Goal: Information Seeking & Learning: Compare options

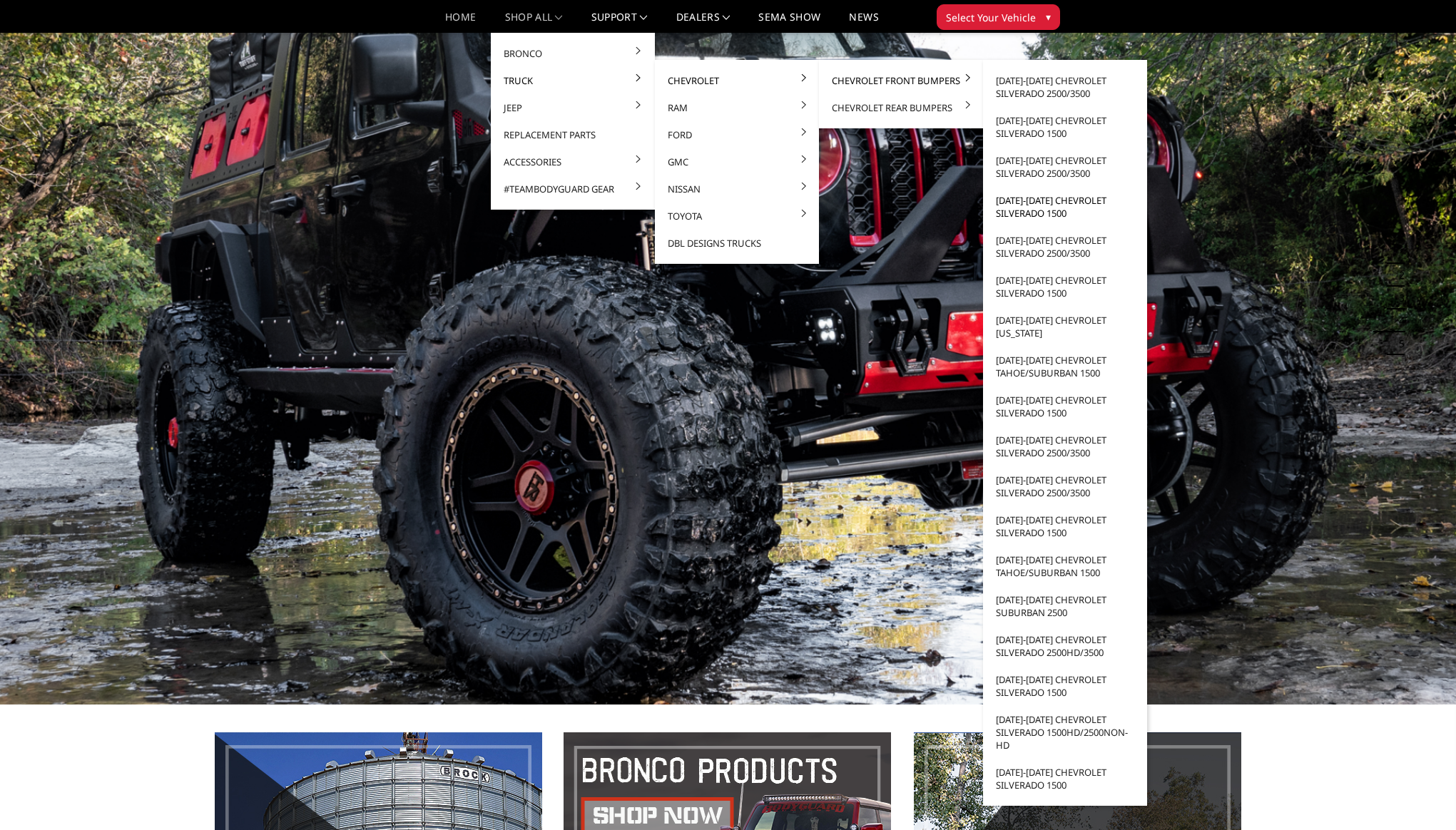
scroll to position [70, 0]
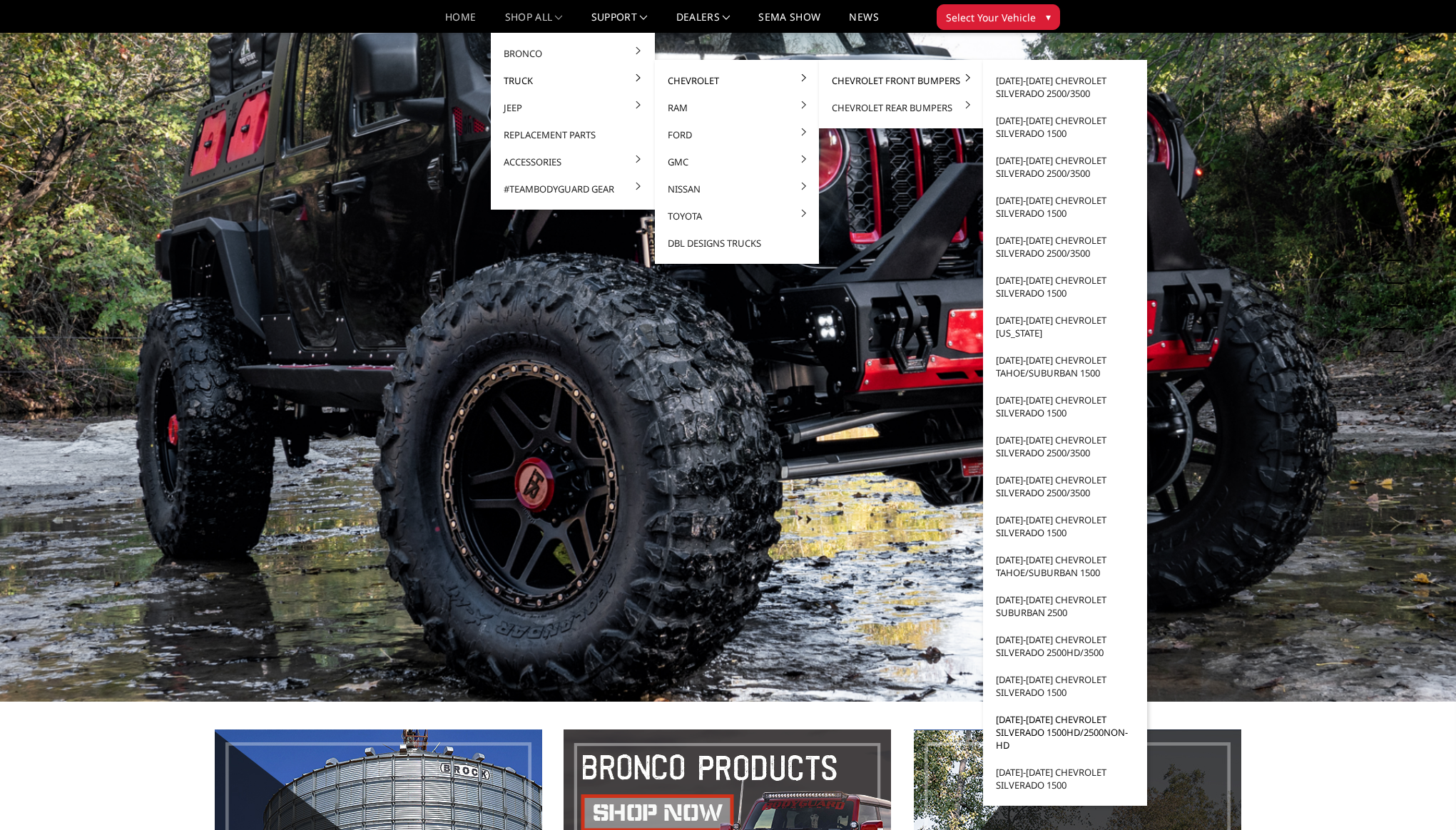
click at [1018, 722] on link "[DATE]-[DATE] Chevrolet Silverado 1500HD/2500non-HD" at bounding box center [1065, 732] width 152 height 53
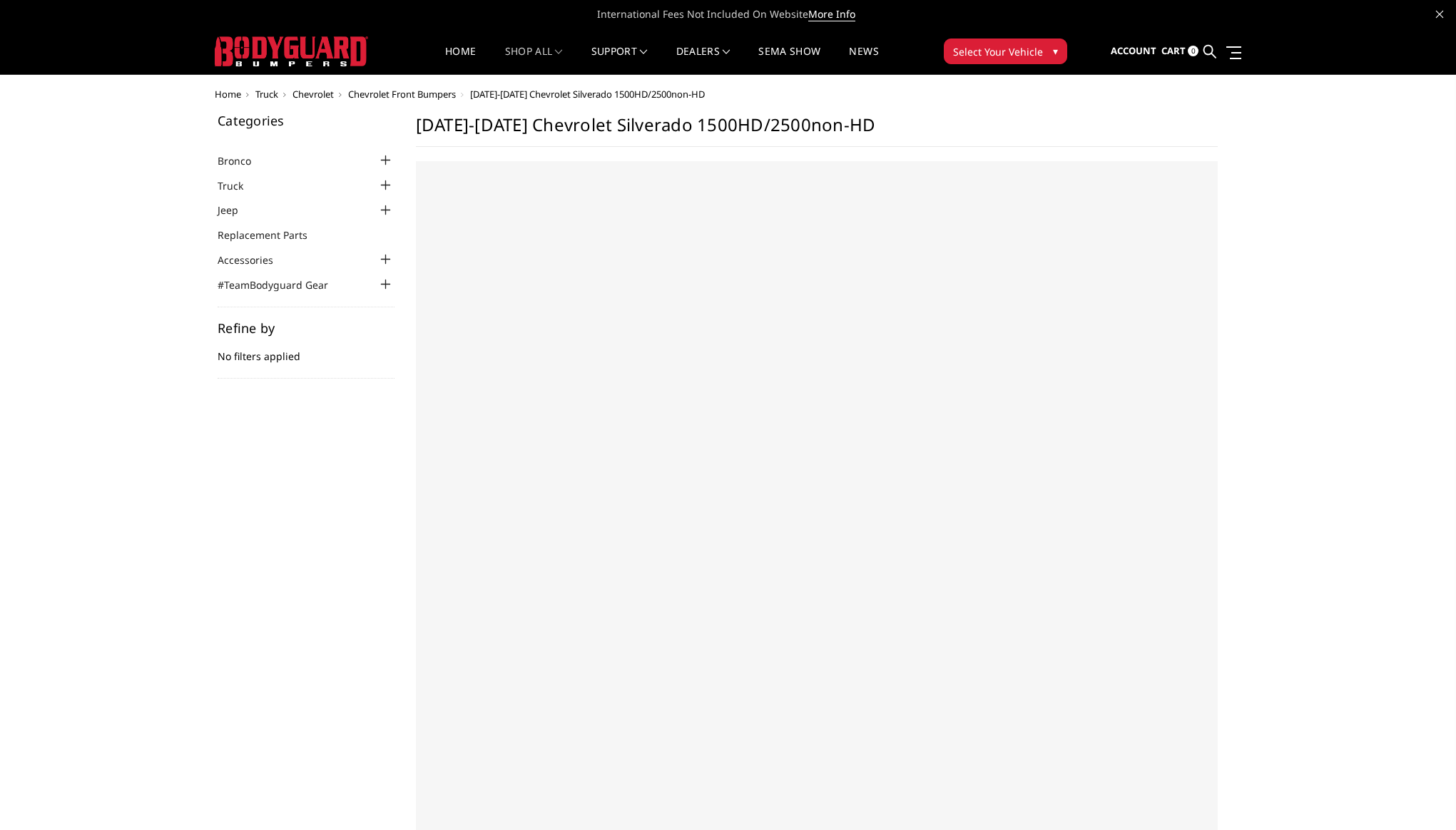
select select "US"
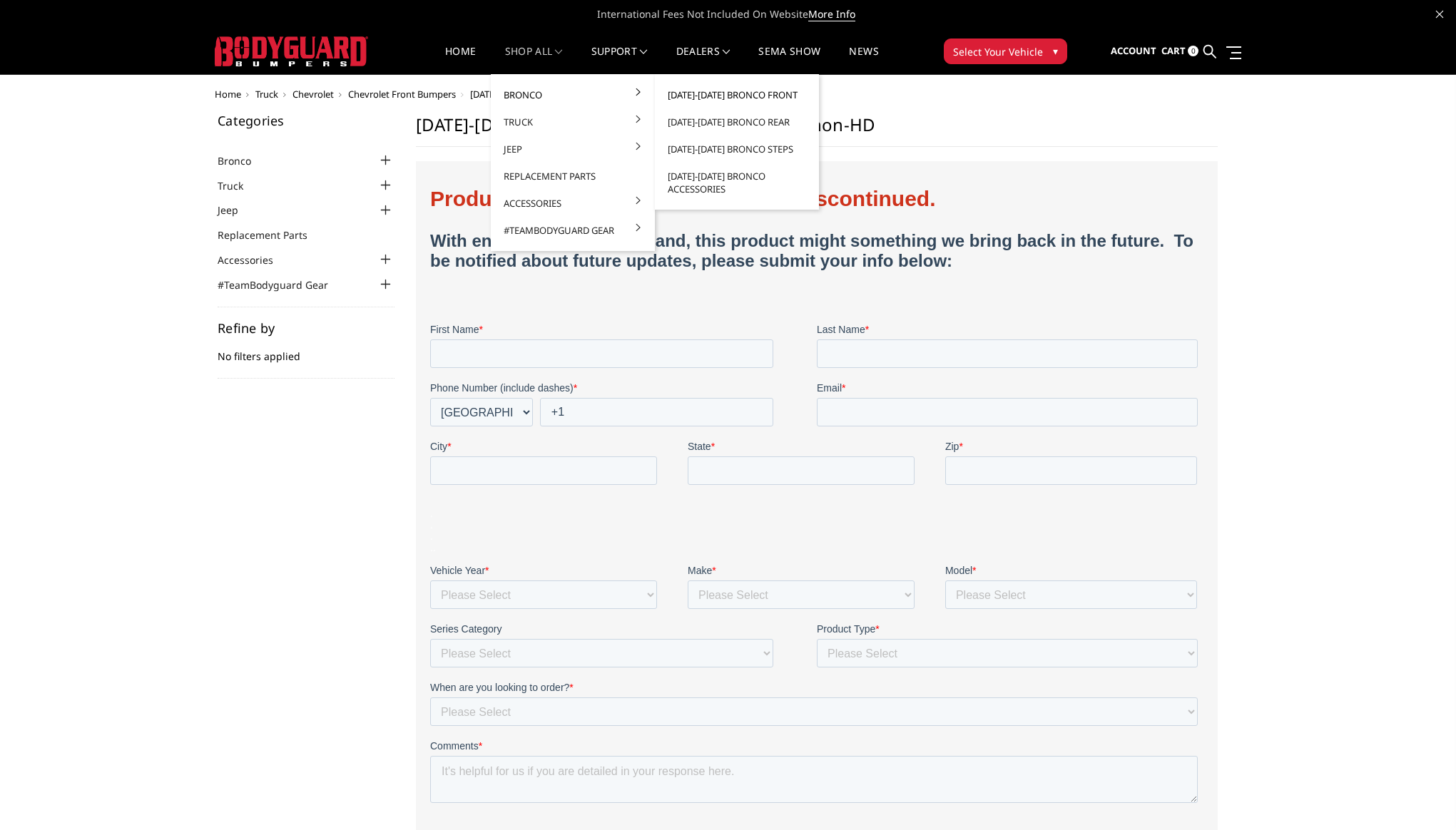
click at [666, 96] on link "[DATE]-[DATE] Bronco Front" at bounding box center [737, 95] width 152 height 27
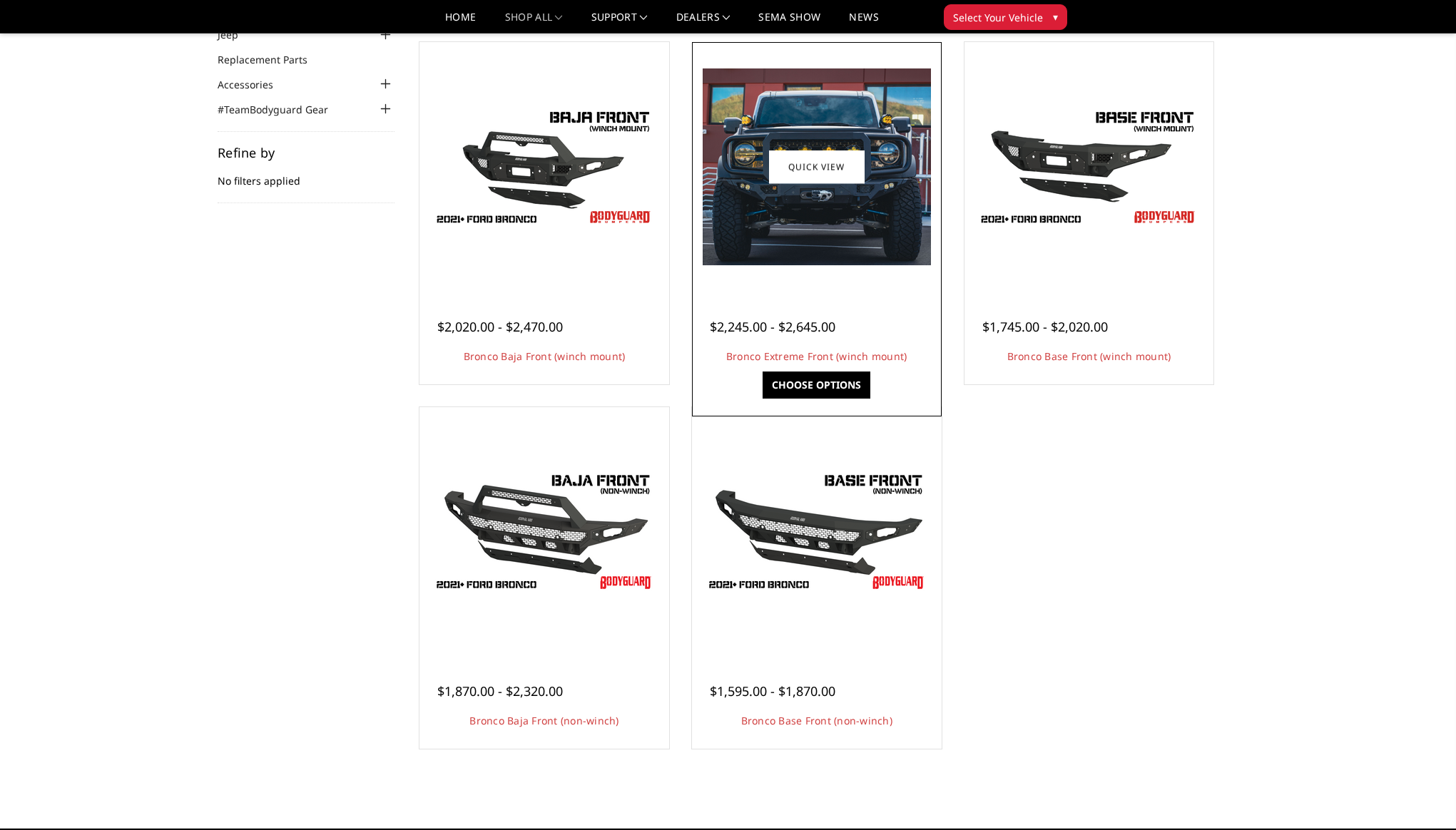
scroll to position [162, 0]
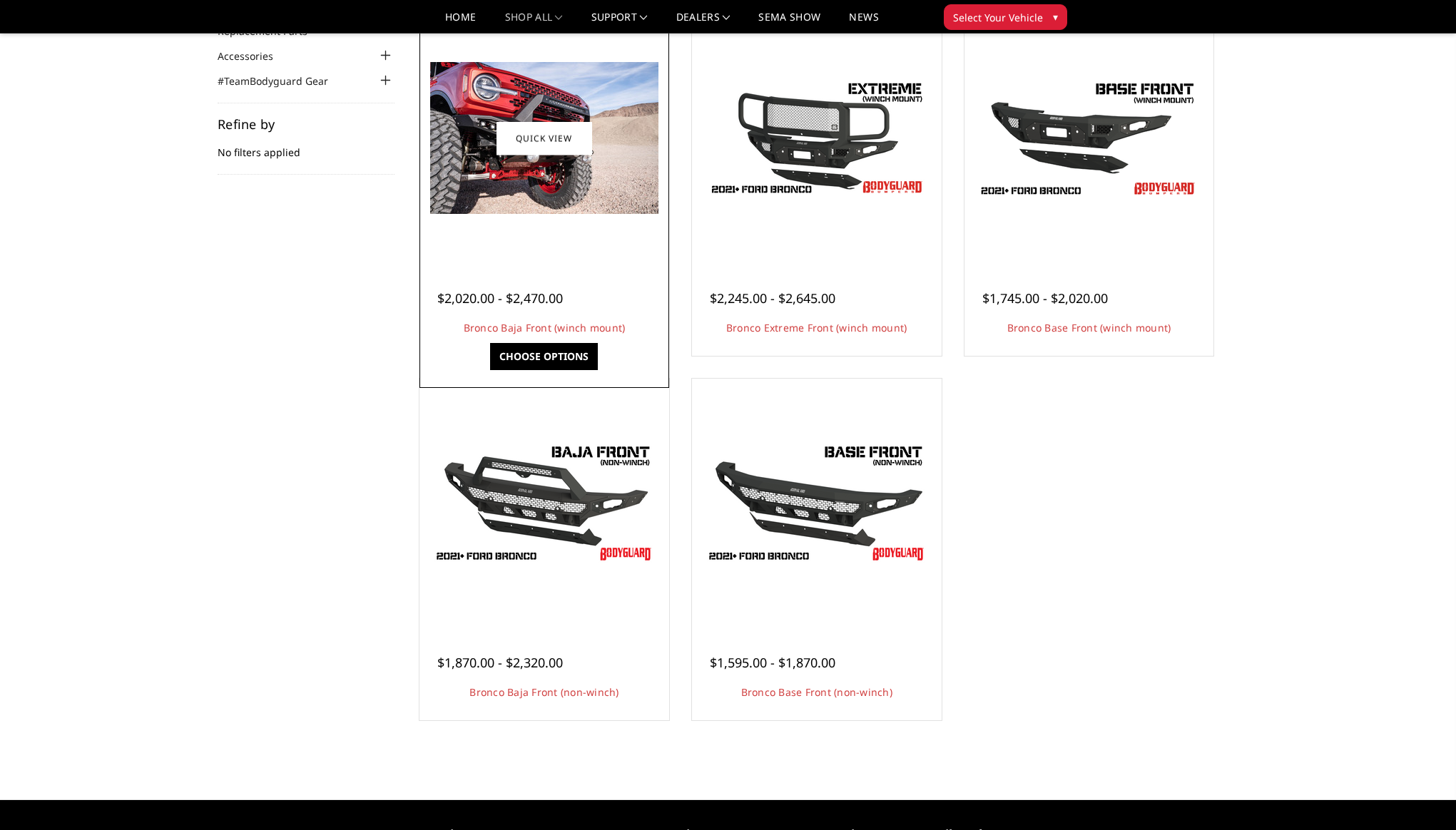
click at [588, 220] on div at bounding box center [544, 138] width 242 height 242
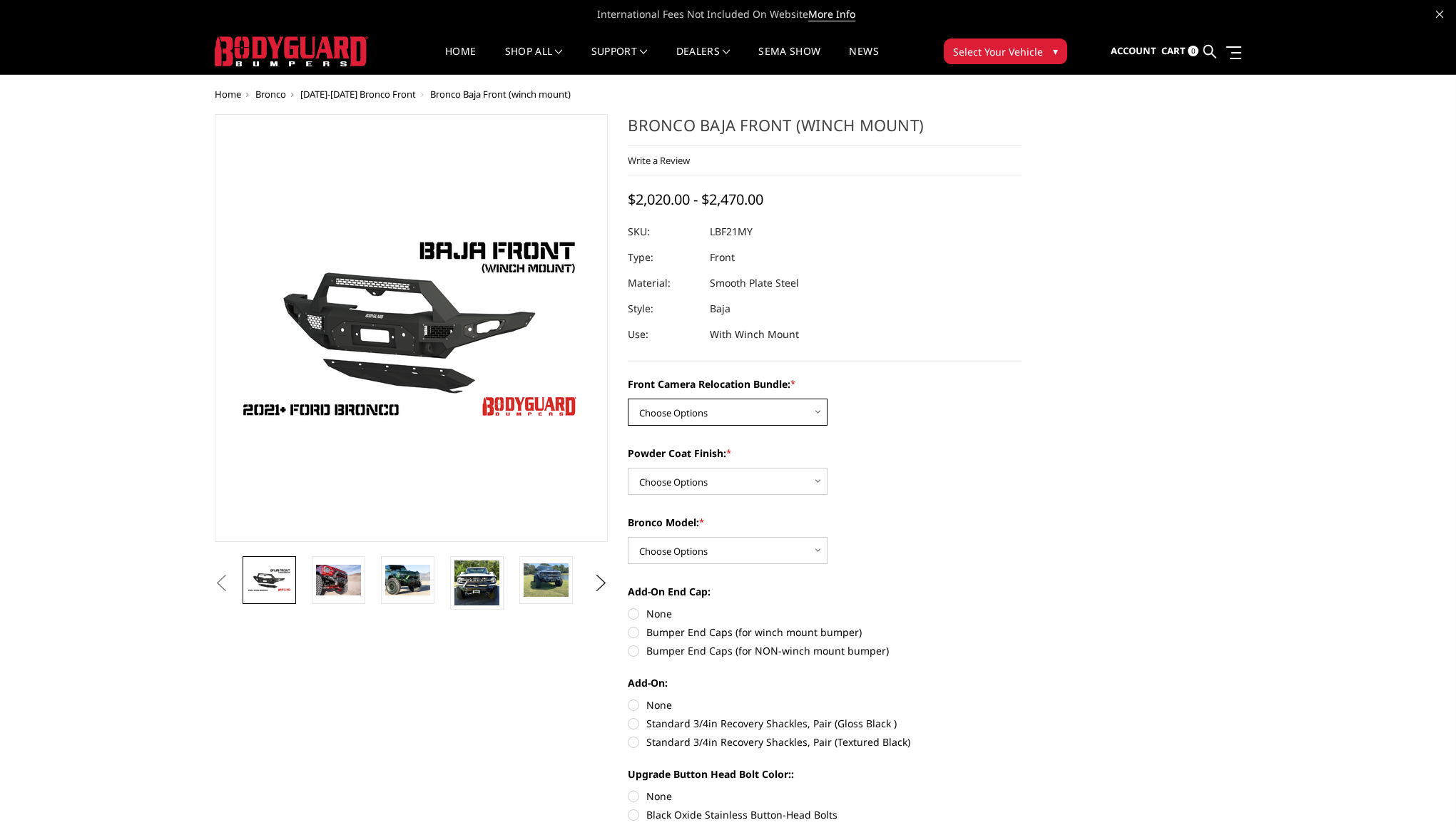
click at [716, 413] on select "Choose Options Without Front Camera Relocation With Front Camera Relocation (Ha…" at bounding box center [727, 412] width 200 height 27
click at [628, 398] on select "Choose Options Without Front Camera Relocation With Front Camera Relocation (Ha…" at bounding box center [727, 412] width 200 height 27
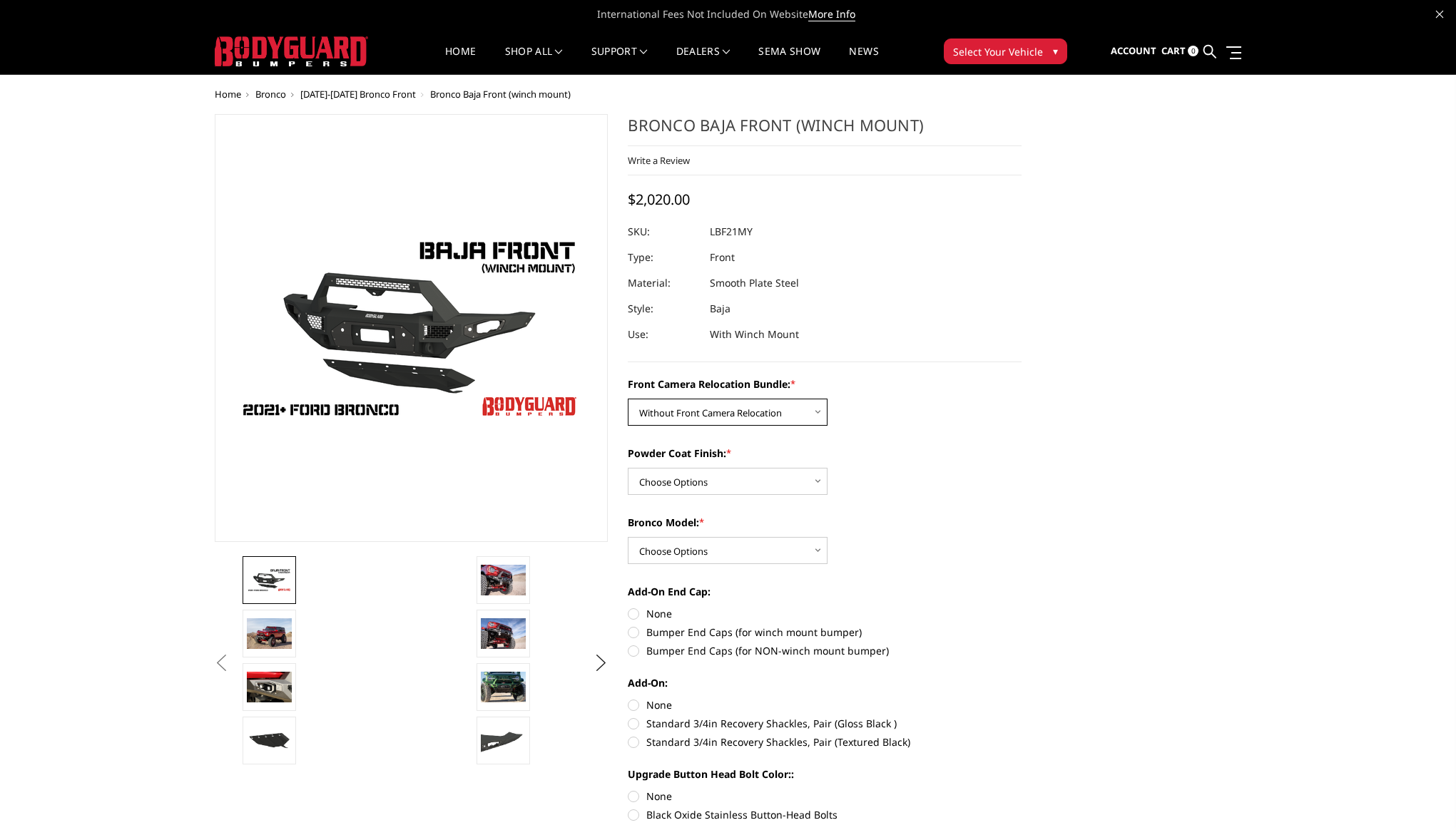
click at [725, 415] on select "Choose Options Without Front Camera Relocation With Front Camera Relocation (Ha…" at bounding box center [727, 412] width 200 height 27
select select "4016"
click at [628, 398] on select "Choose Options Without Front Camera Relocation With Front Camera Relocation (Ha…" at bounding box center [727, 412] width 200 height 27
click at [736, 421] on select "Choose Options Without Front Camera Relocation With Front Camera Relocation (Ha…" at bounding box center [727, 412] width 200 height 27
click at [727, 475] on select "Choose Options Textured Black Powder Coat Bare Metal" at bounding box center [727, 481] width 200 height 27
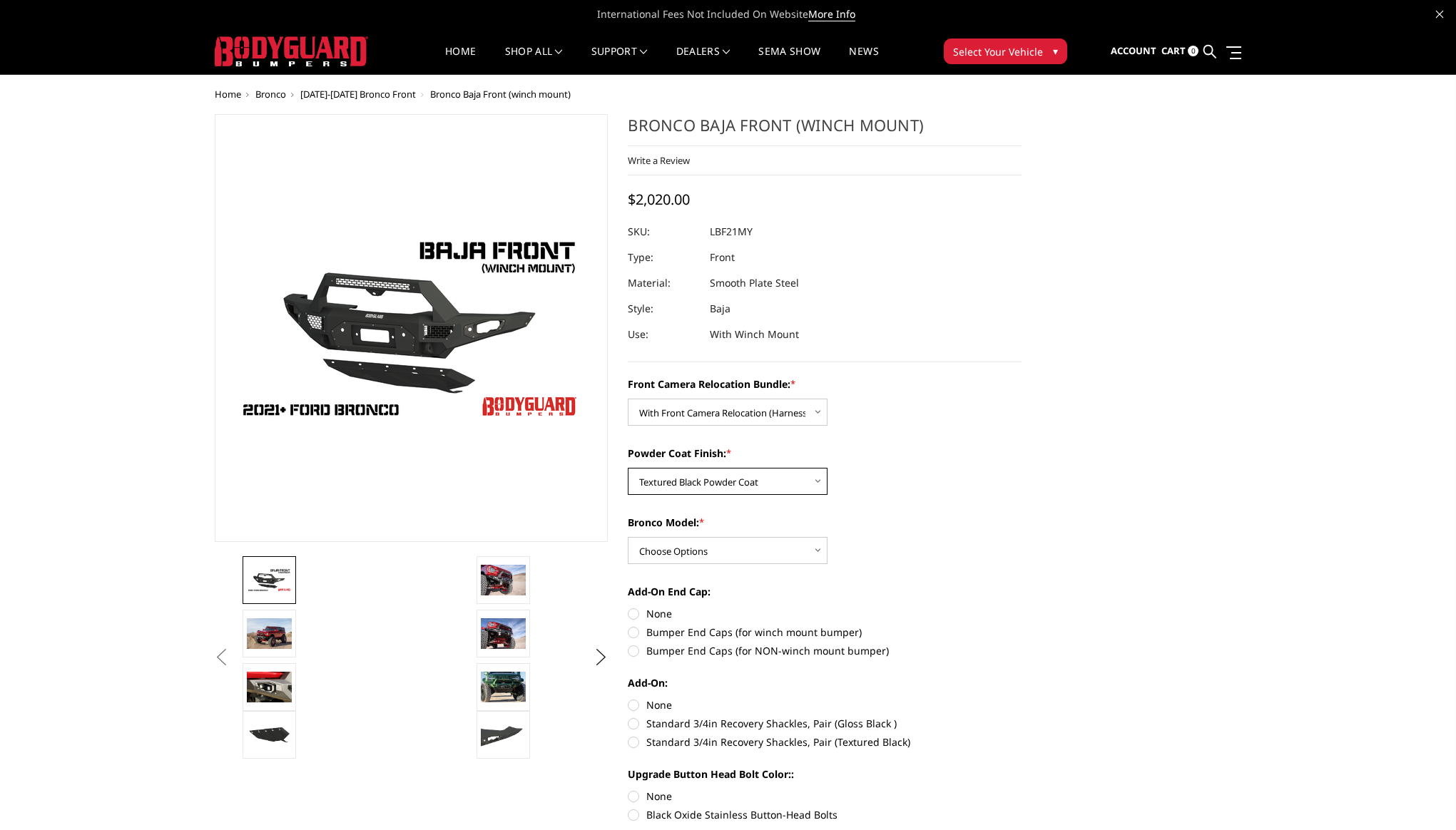
click at [628, 468] on select "Choose Options Textured Black Powder Coat Bare Metal" at bounding box center [727, 481] width 200 height 27
click at [731, 489] on select "Choose Options Textured Black Powder Coat Bare Metal" at bounding box center [727, 481] width 200 height 27
select select "4014"
click at [628, 468] on select "Choose Options Textured Black Powder Coat Bare Metal" at bounding box center [727, 481] width 200 height 27
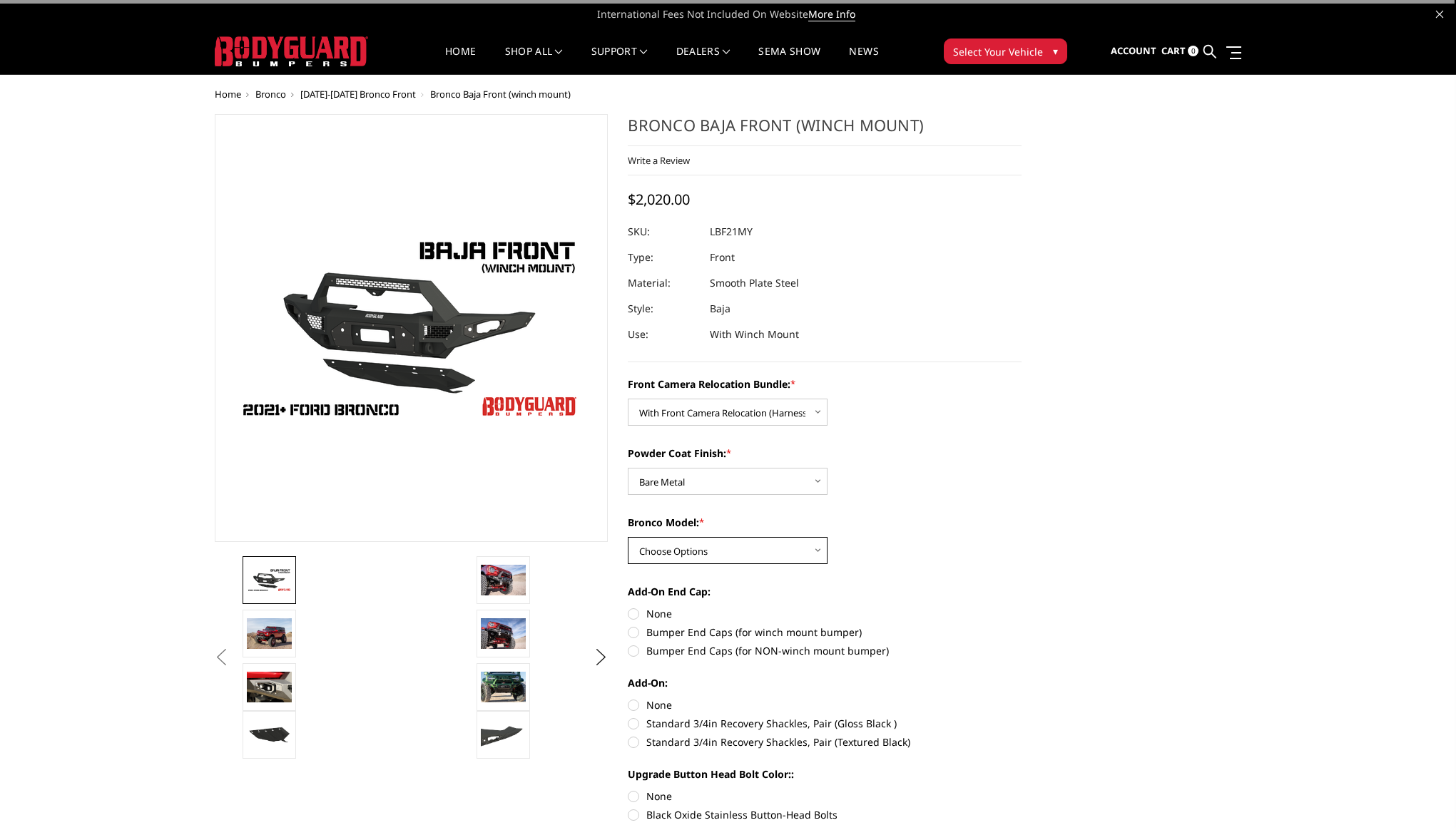
click at [723, 547] on select "Choose Options Raptor Base/Badlands/Wildtrak/etc." at bounding box center [727, 551] width 200 height 27
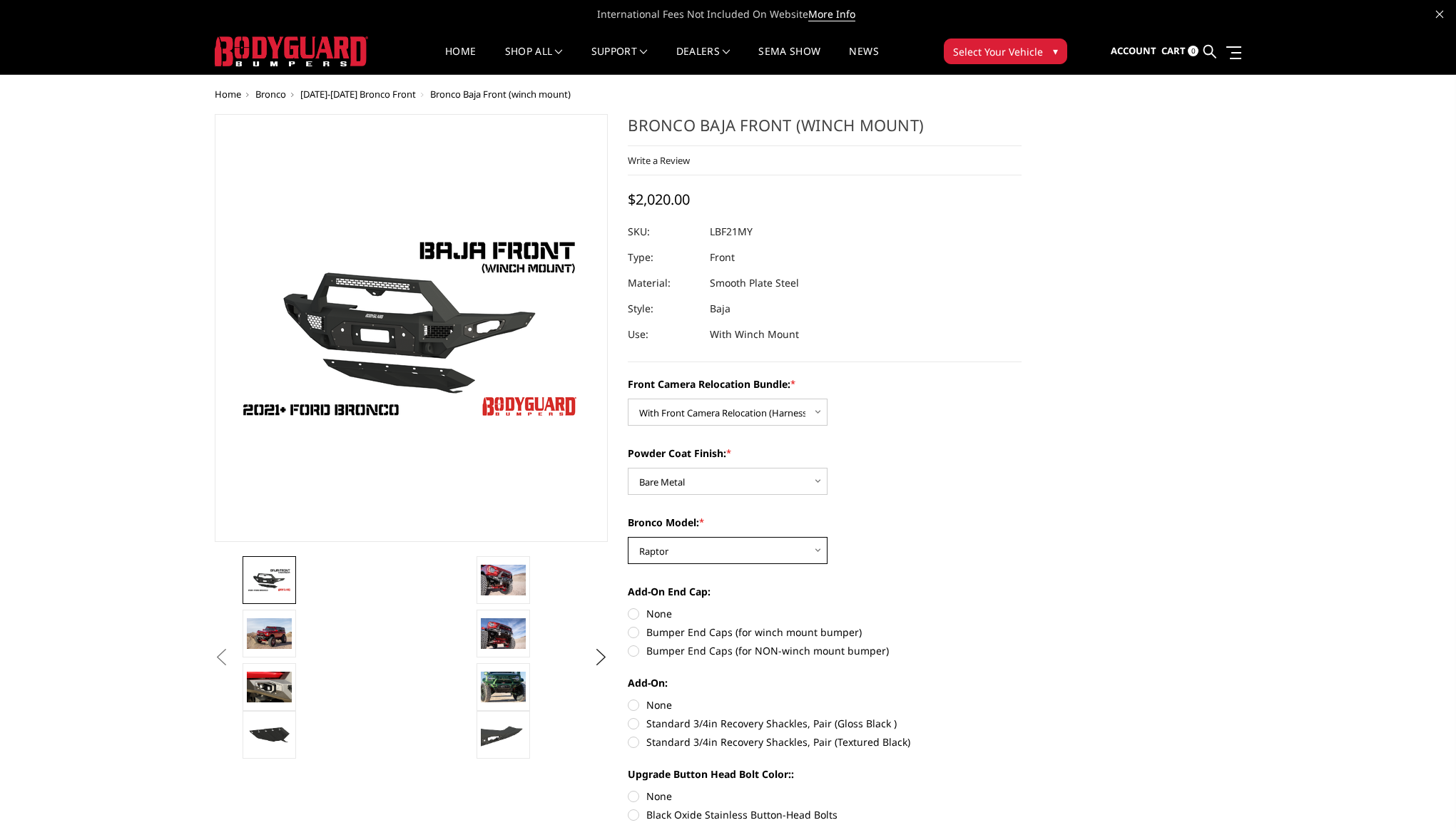
click at [628, 537] on select "Choose Options Raptor Base/Badlands/Wildtrak/etc." at bounding box center [727, 551] width 200 height 27
click at [737, 546] on select "Choose Options Raptor Base/Badlands/Wildtrak/etc." at bounding box center [727, 551] width 200 height 27
select select "4012"
click at [628, 537] on select "Choose Options Raptor Base/Badlands/Wildtrak/etc." at bounding box center [727, 551] width 200 height 27
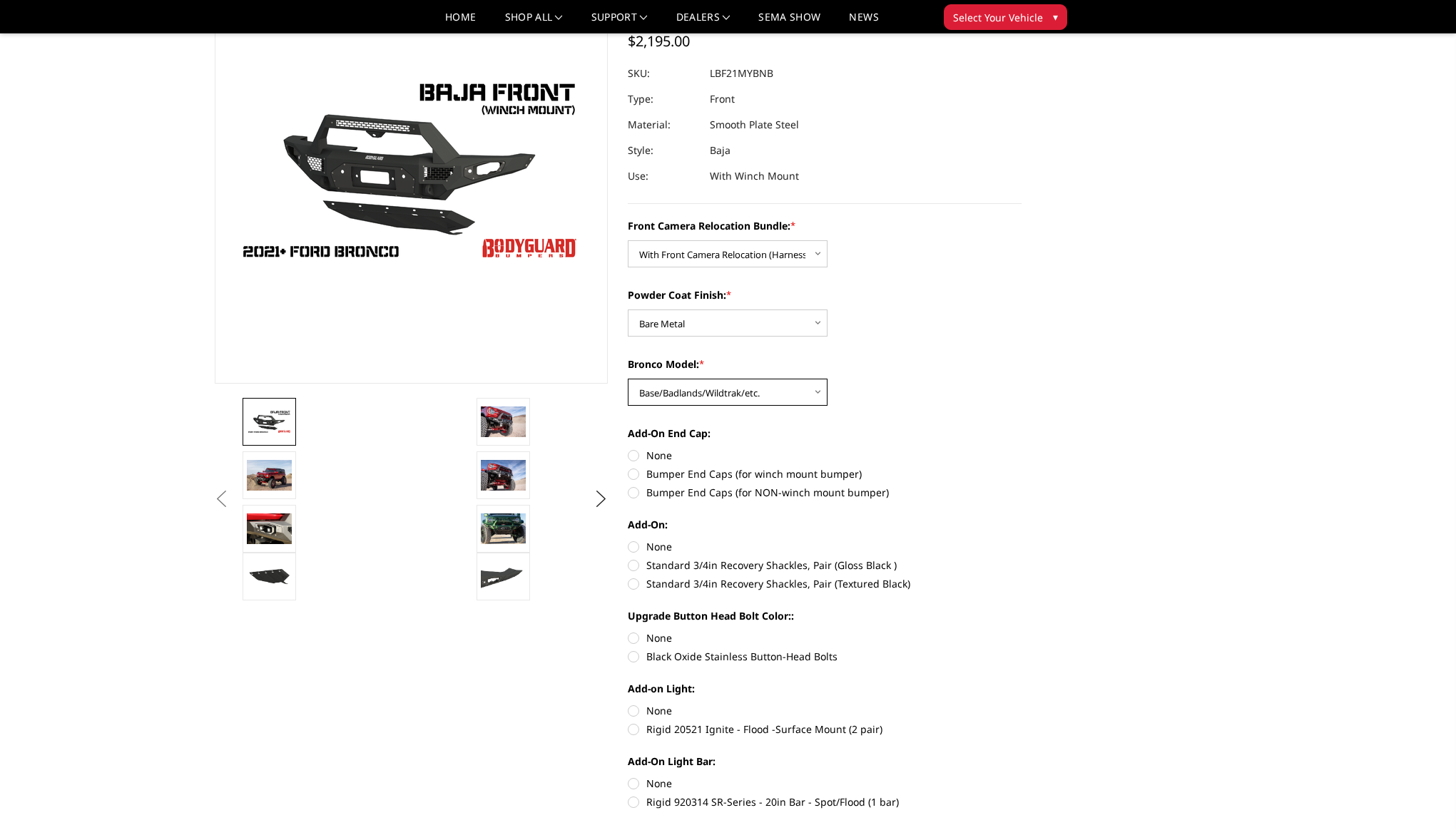
scroll to position [86, 0]
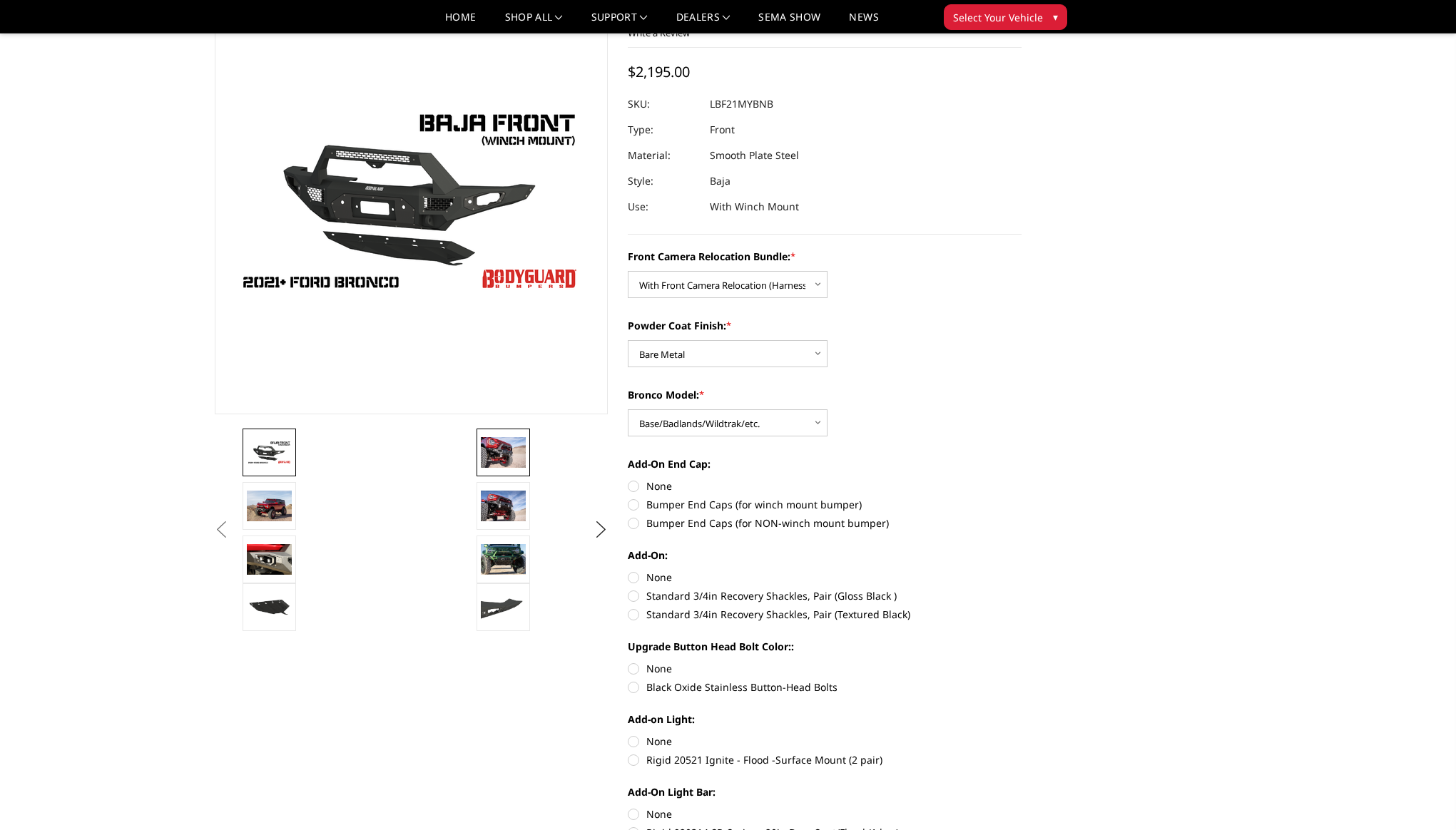
click at [505, 442] on img at bounding box center [503, 451] width 45 height 30
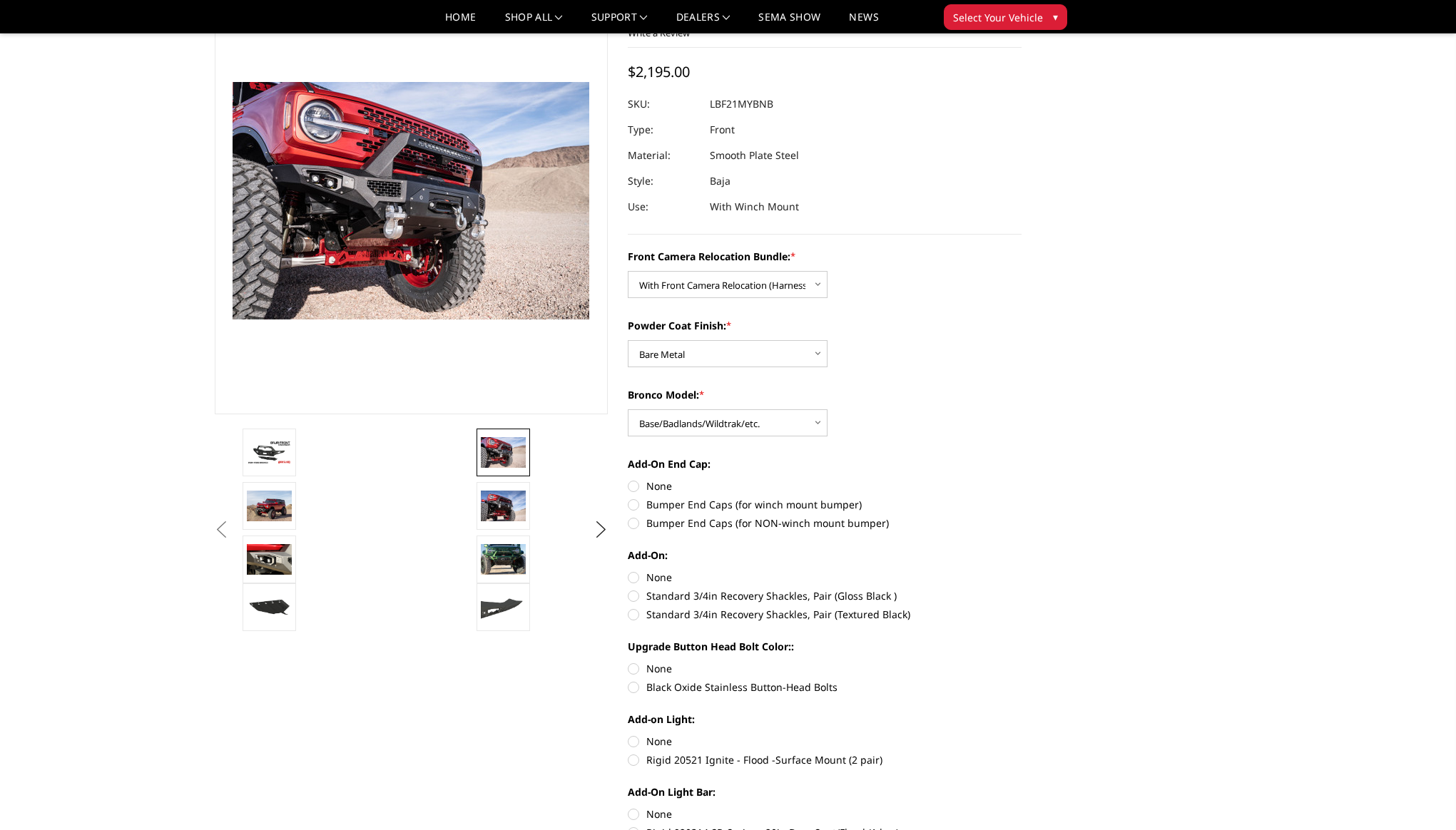
scroll to position [67, 0]
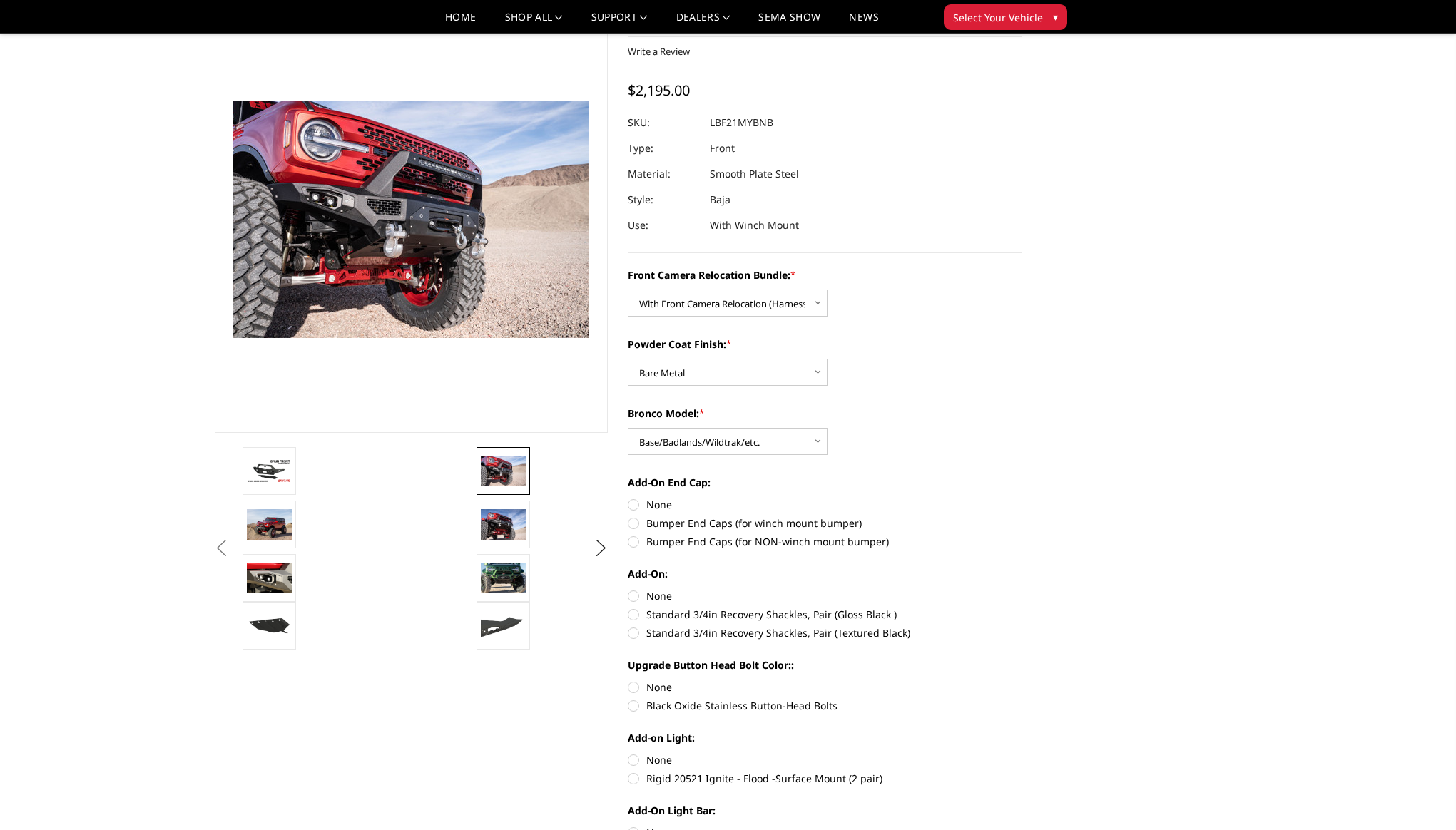
click at [504, 489] on link at bounding box center [503, 471] width 53 height 48
click at [635, 617] on label "Standard 3/4in Recovery Shackles, Pair (Gloss Black )" at bounding box center [825, 614] width 394 height 15
click at [1021, 589] on input "Standard 3/4in Recovery Shackles, Pair (Gloss Black )" at bounding box center [1021, 588] width 1 height 1
radio input "true"
click at [635, 612] on label "Standard 3/4in Recovery Shackles, Pair (Gloss Black )" at bounding box center [825, 614] width 394 height 15
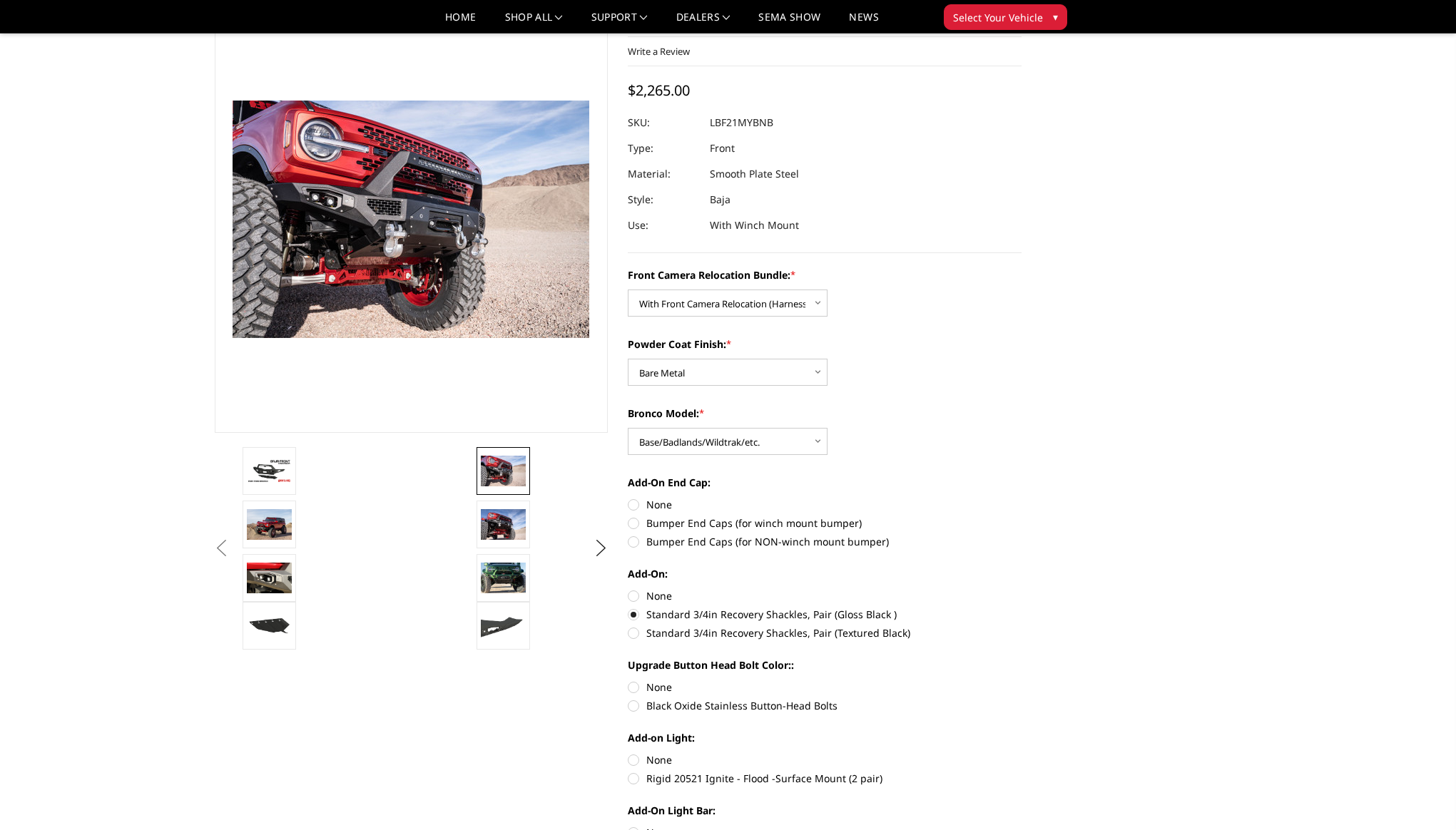
click at [1021, 589] on input "Standard 3/4in Recovery Shackles, Pair (Gloss Black )" at bounding box center [1021, 588] width 1 height 1
click at [636, 632] on label "Standard 3/4in Recovery Shackles, Pair (Textured Black)" at bounding box center [825, 632] width 394 height 15
click at [1021, 607] on input "Standard 3/4in Recovery Shackles, Pair (Textured Black)" at bounding box center [1021, 607] width 1 height 1
radio input "true"
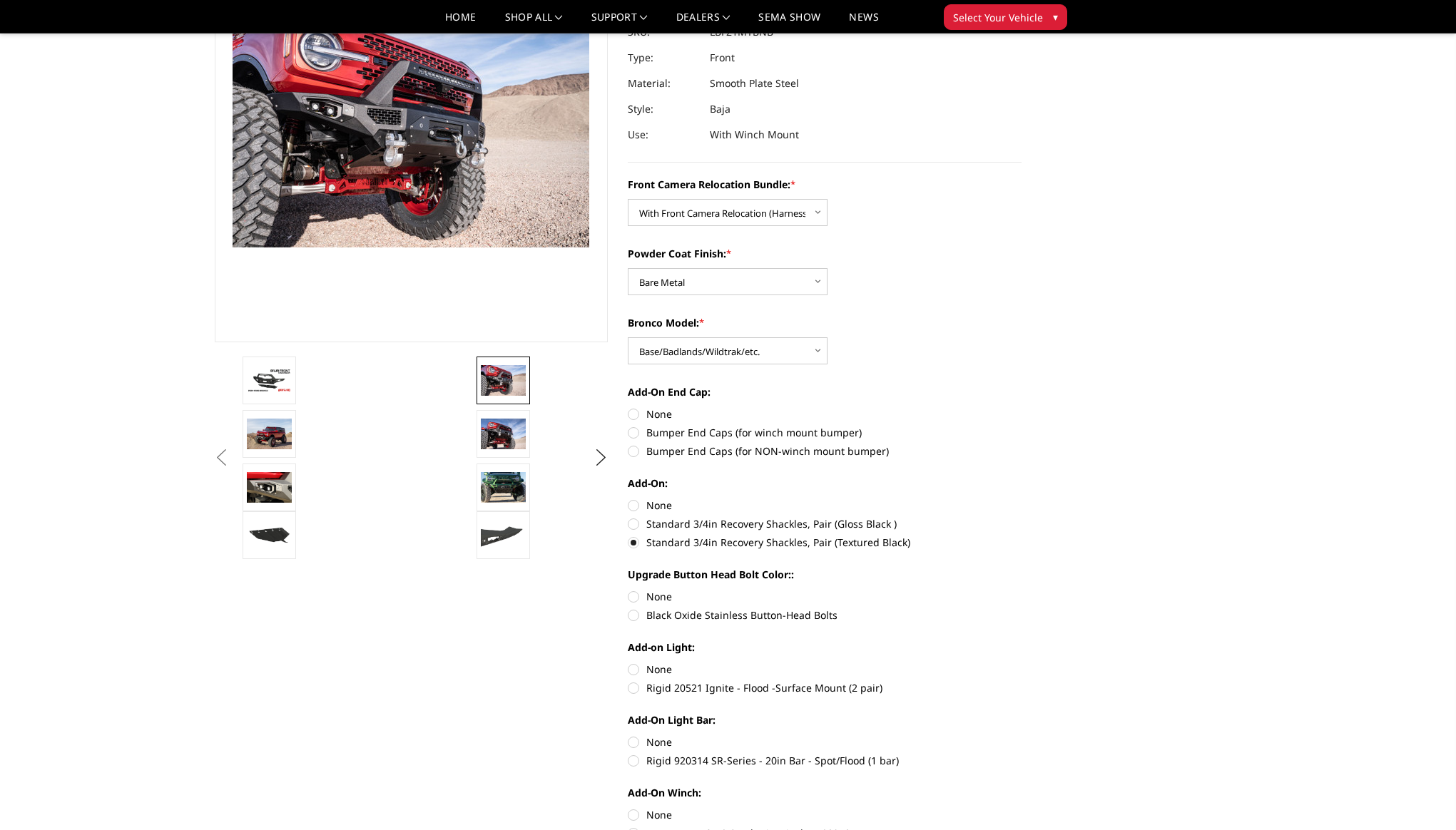
scroll to position [166, 0]
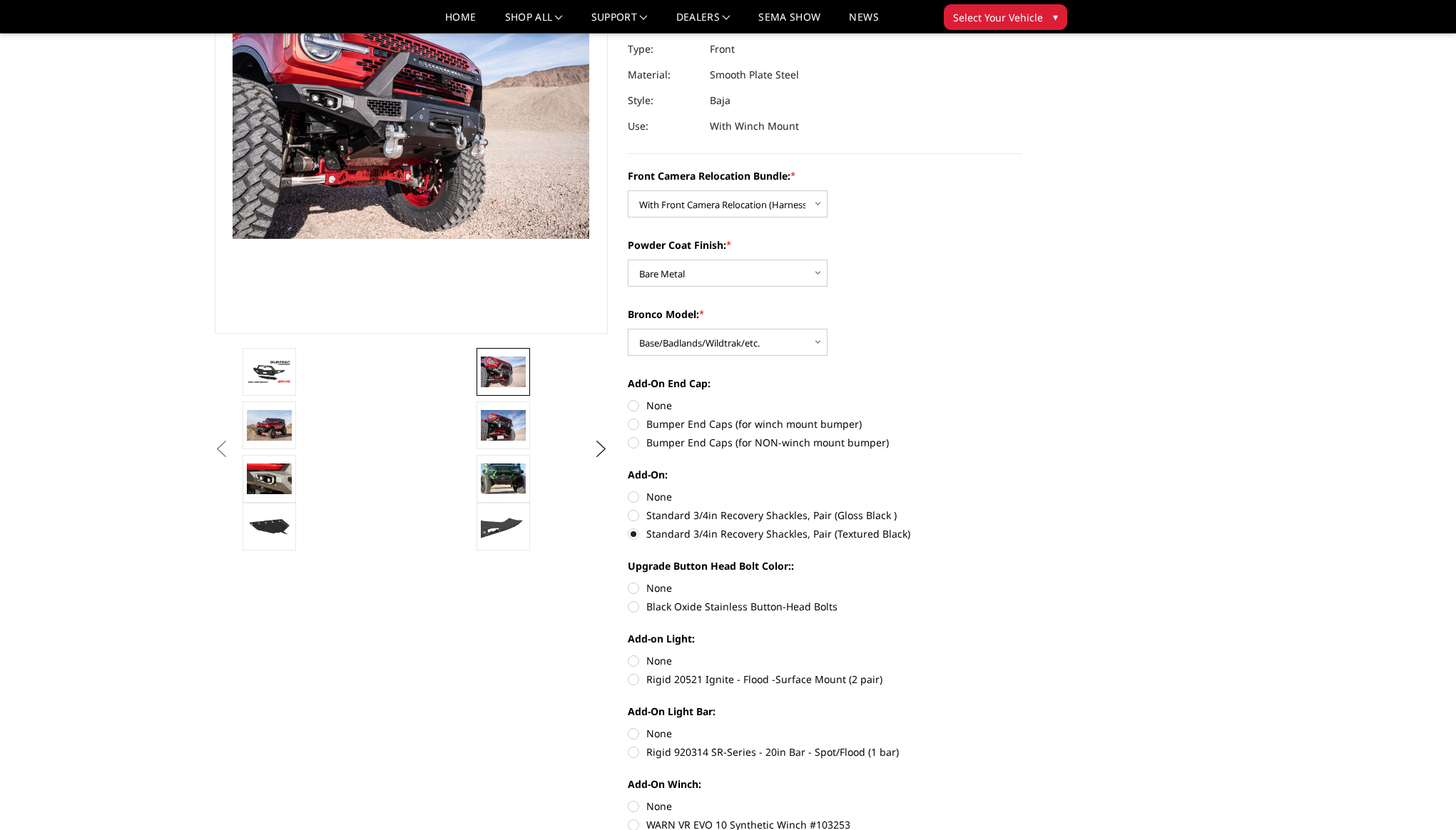
click at [635, 590] on label "None" at bounding box center [825, 588] width 394 height 15
click at [629, 582] on input "None" at bounding box center [628, 581] width 1 height 1
radio input "true"
click at [635, 606] on label "Black Oxide Stainless Button-Head Bolts" at bounding box center [825, 606] width 394 height 15
click at [1021, 582] on input "Black Oxide Stainless Button-Head Bolts" at bounding box center [1021, 581] width 1 height 1
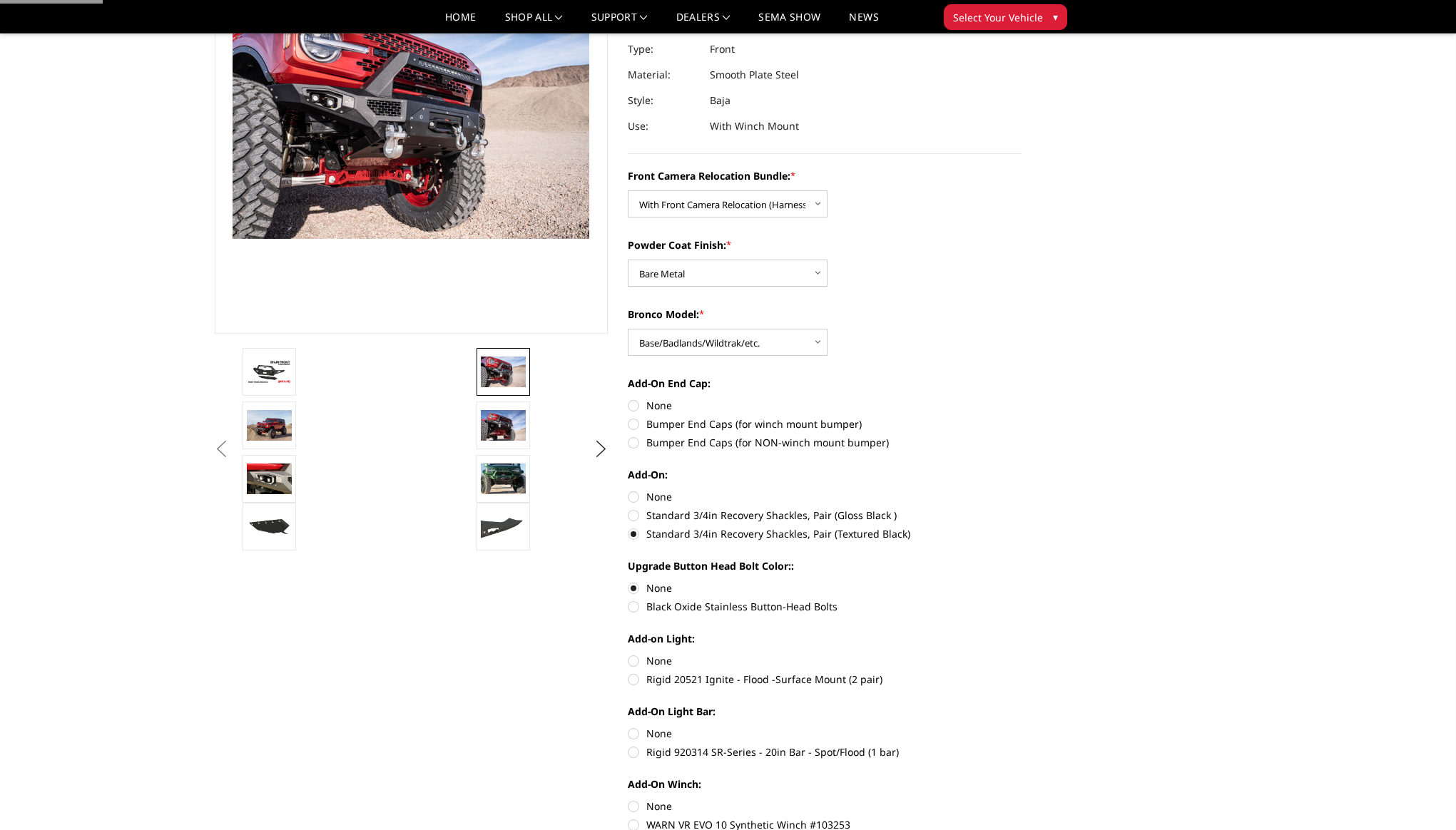
radio input "true"
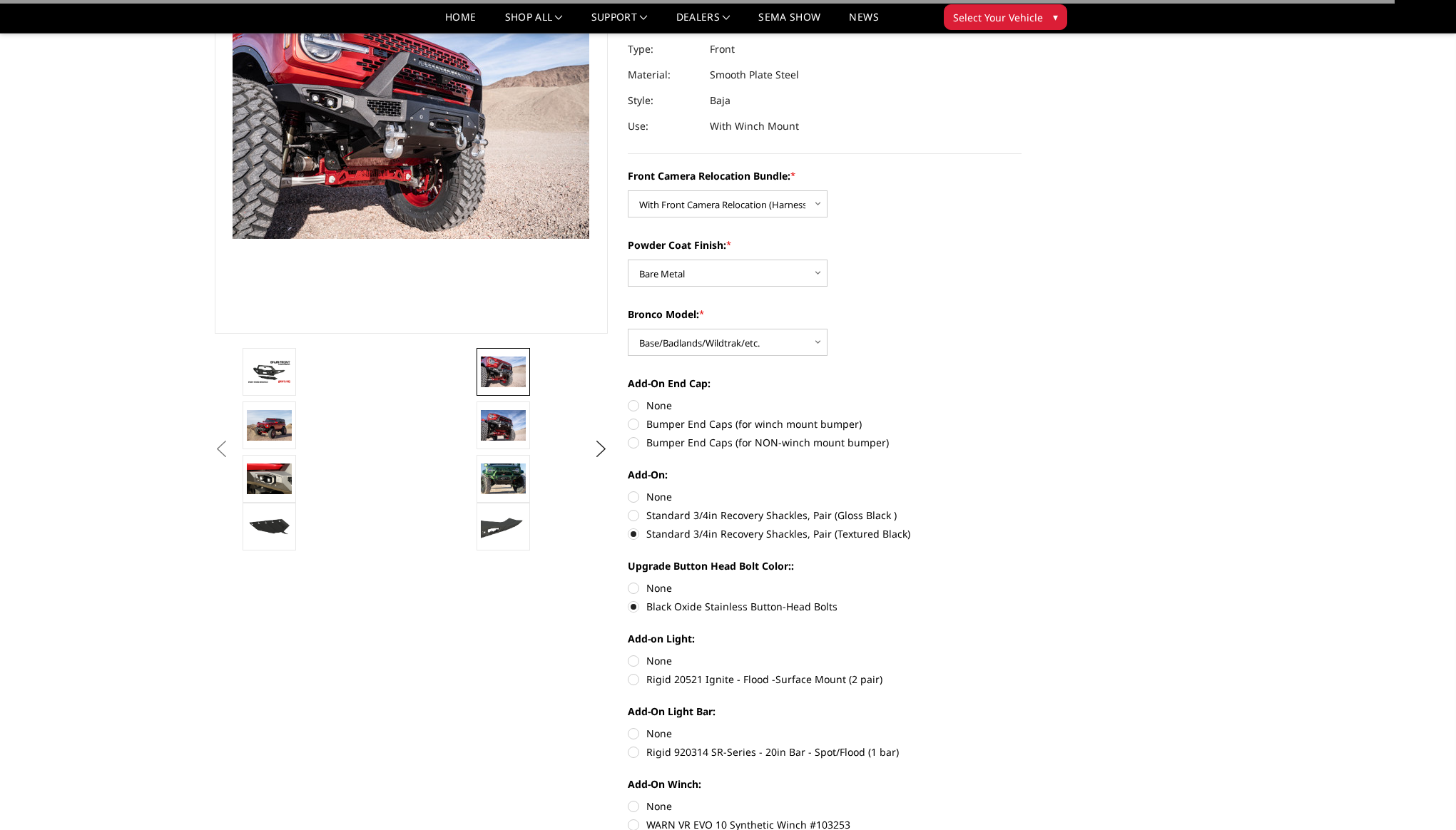
click at [636, 664] on label "None" at bounding box center [825, 660] width 394 height 15
click at [629, 654] on input "None" at bounding box center [628, 654] width 1 height 1
radio input "true"
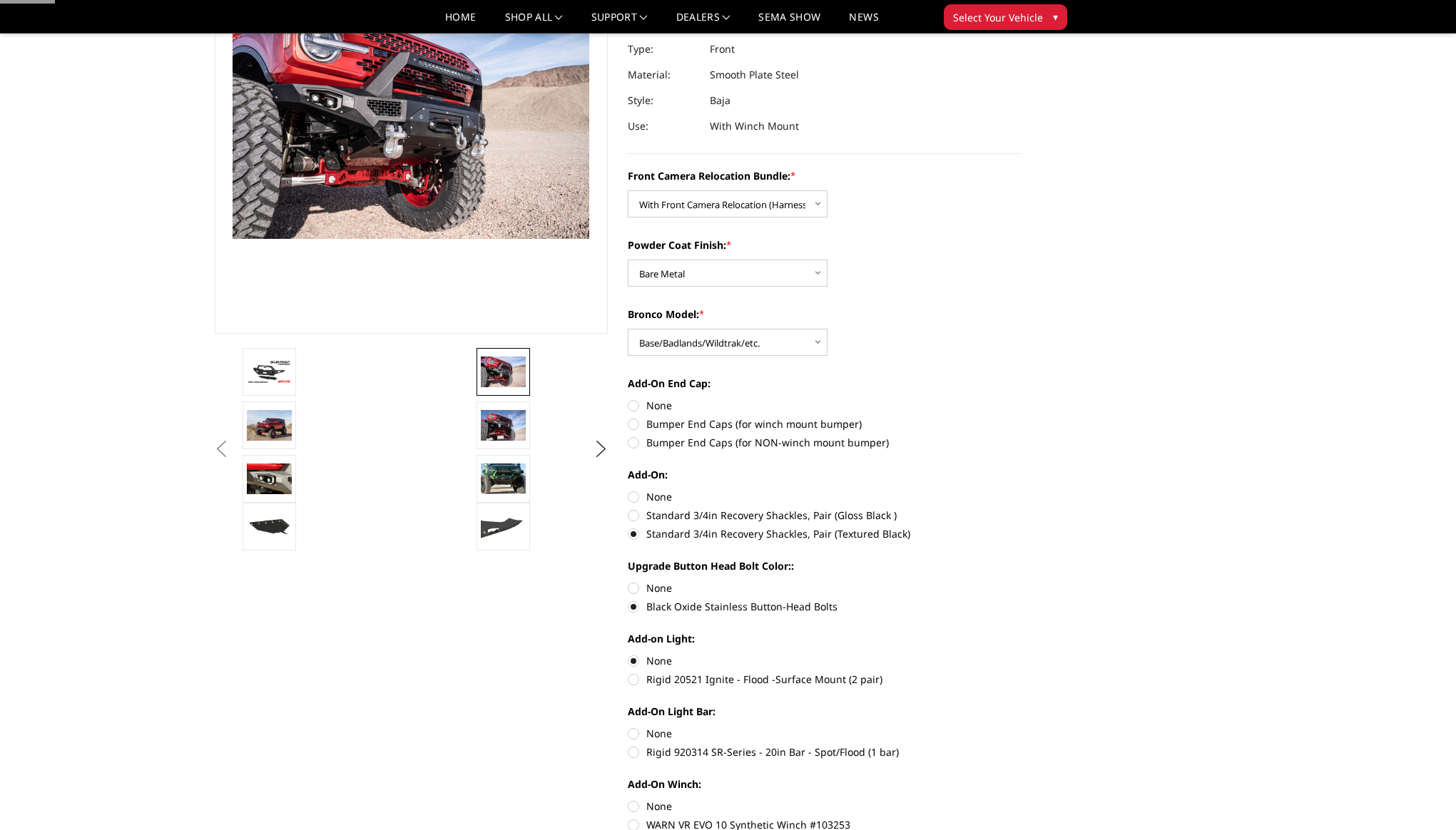
click at [636, 677] on label "Rigid 20521 Ignite - Flood -Surface Mount (2 pair)" at bounding box center [825, 678] width 394 height 15
click at [1021, 654] on input "Rigid 20521 Ignite - Flood -Surface Mount (2 pair)" at bounding box center [1021, 654] width 1 height 1
radio input "true"
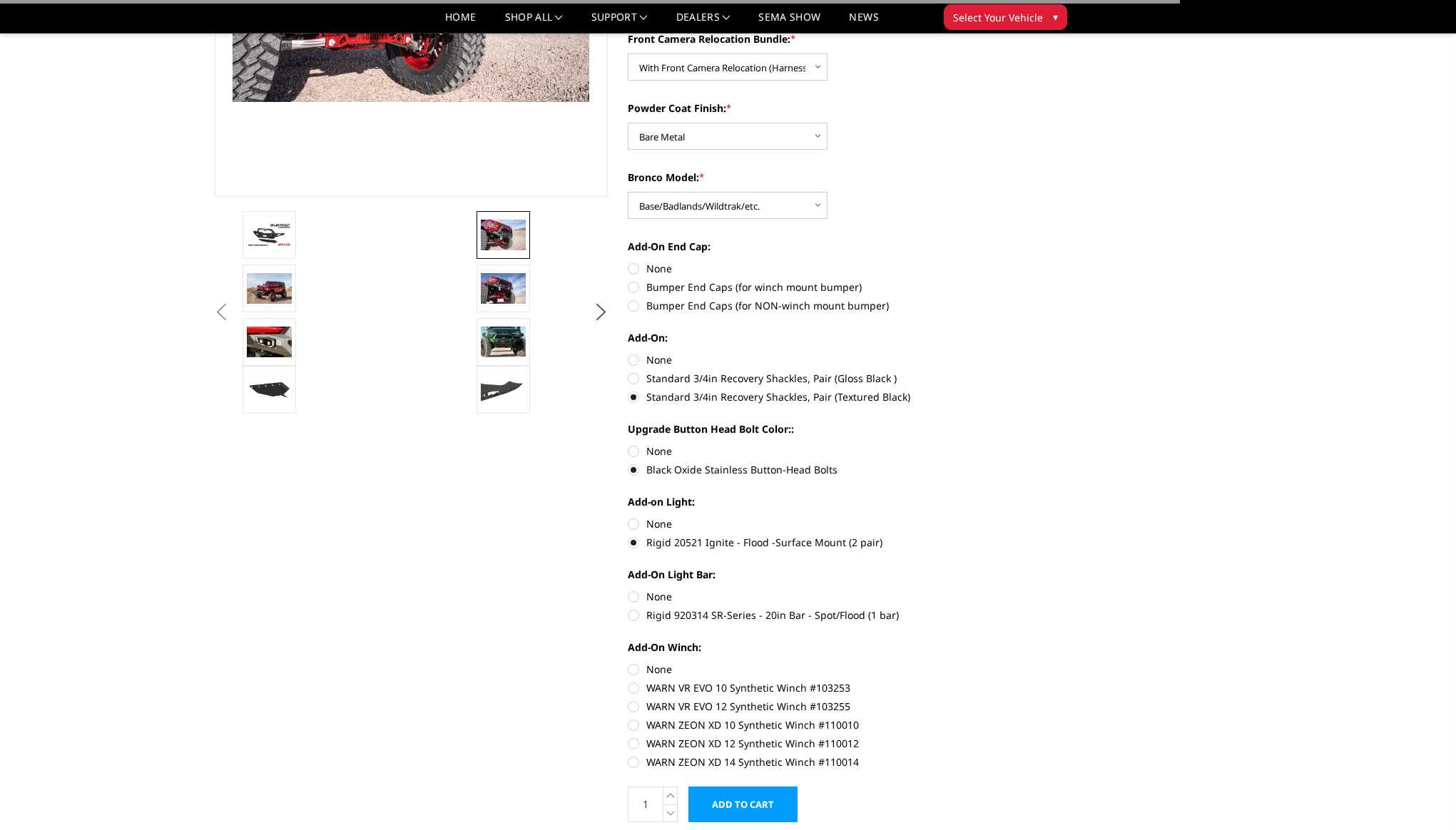
scroll to position [326, 0]
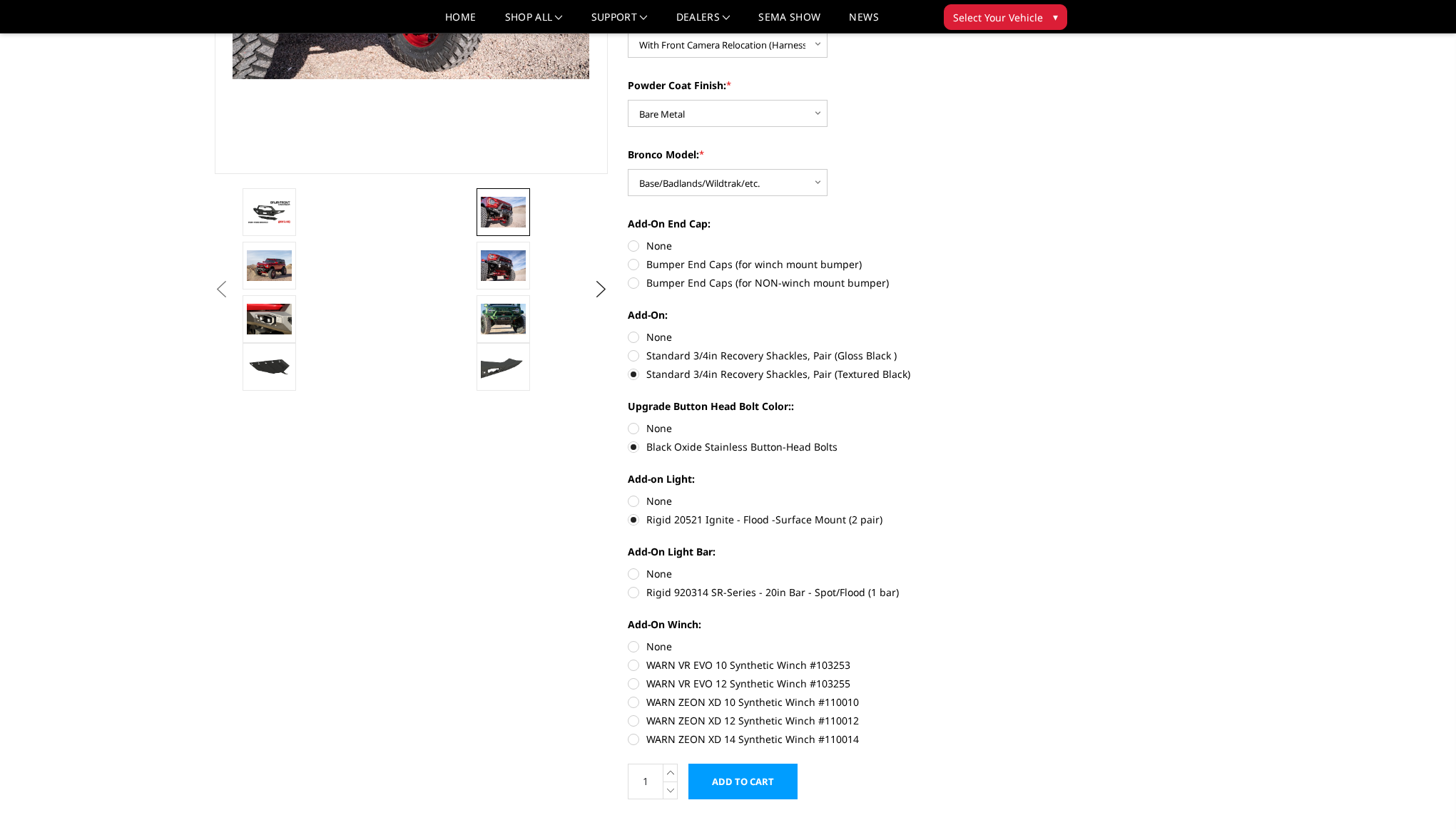
click at [635, 590] on label "Rigid 920314 SR-Series - 20in Bar - Spot/Flood (1 bar)" at bounding box center [825, 592] width 394 height 15
click at [1021, 567] on input "Rigid 920314 SR-Series - 20in Bar - Spot/Flood (1 bar)" at bounding box center [1021, 566] width 1 height 1
radio input "true"
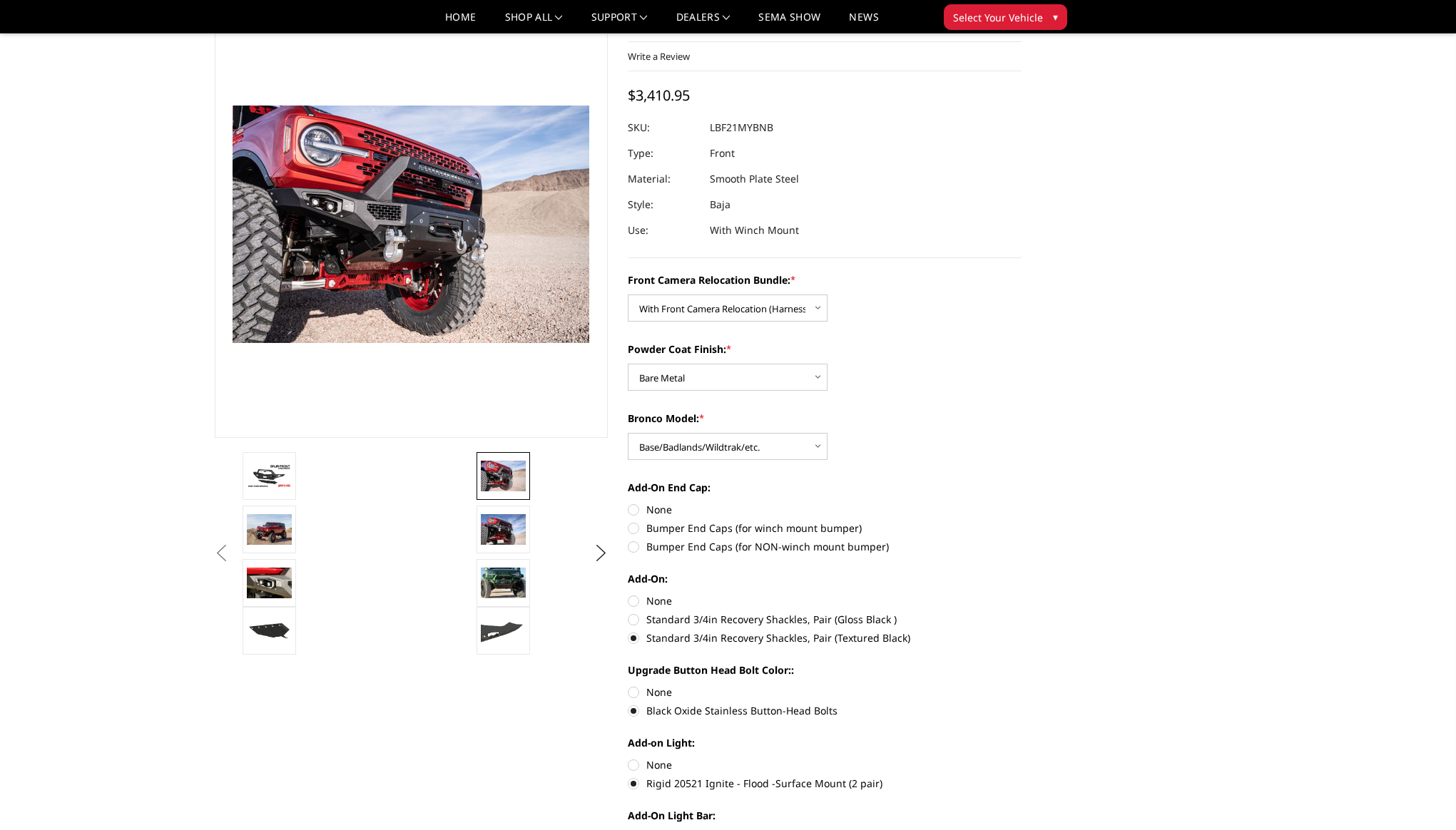
scroll to position [0, 0]
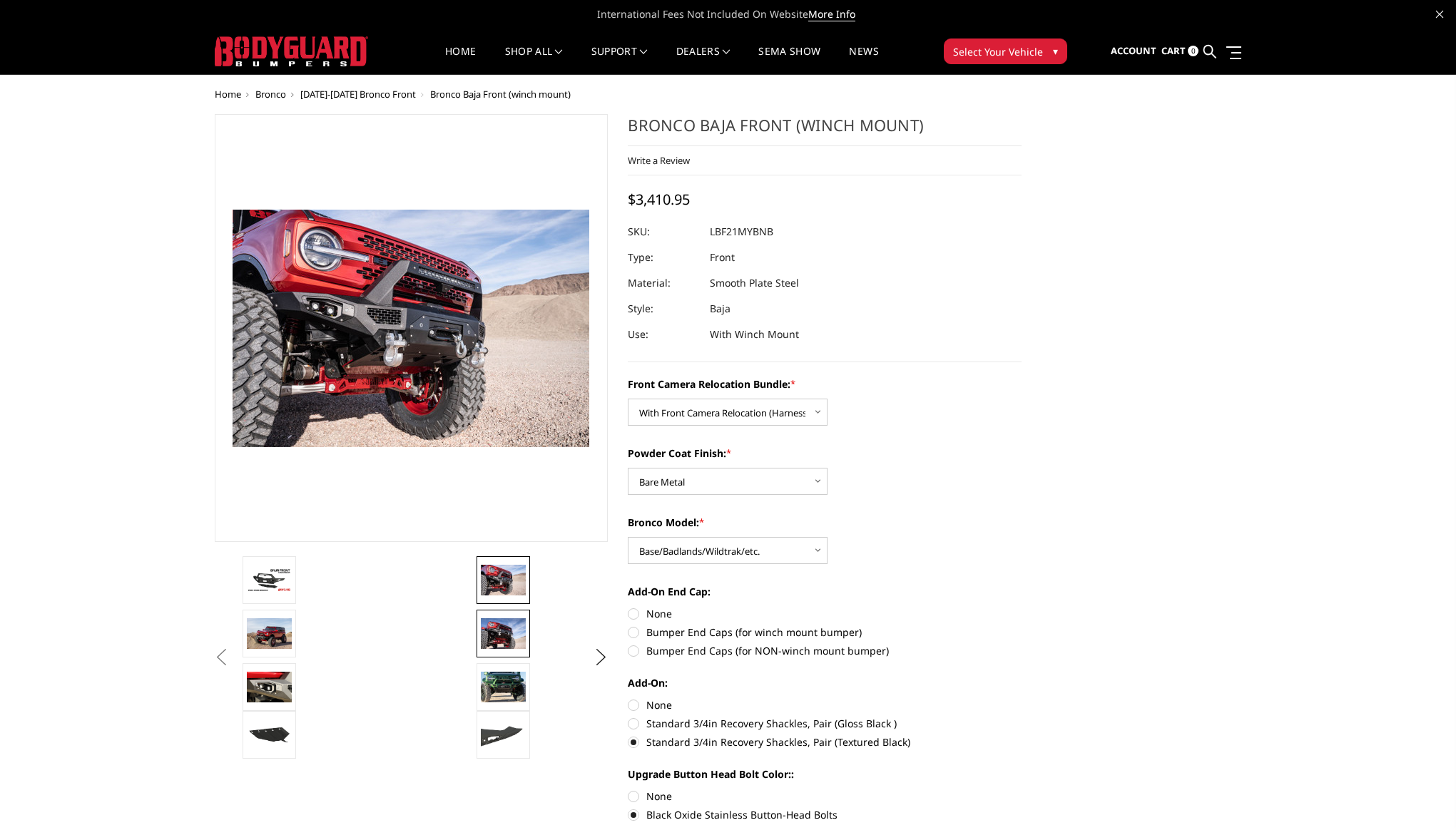
click at [506, 639] on img at bounding box center [503, 633] width 45 height 30
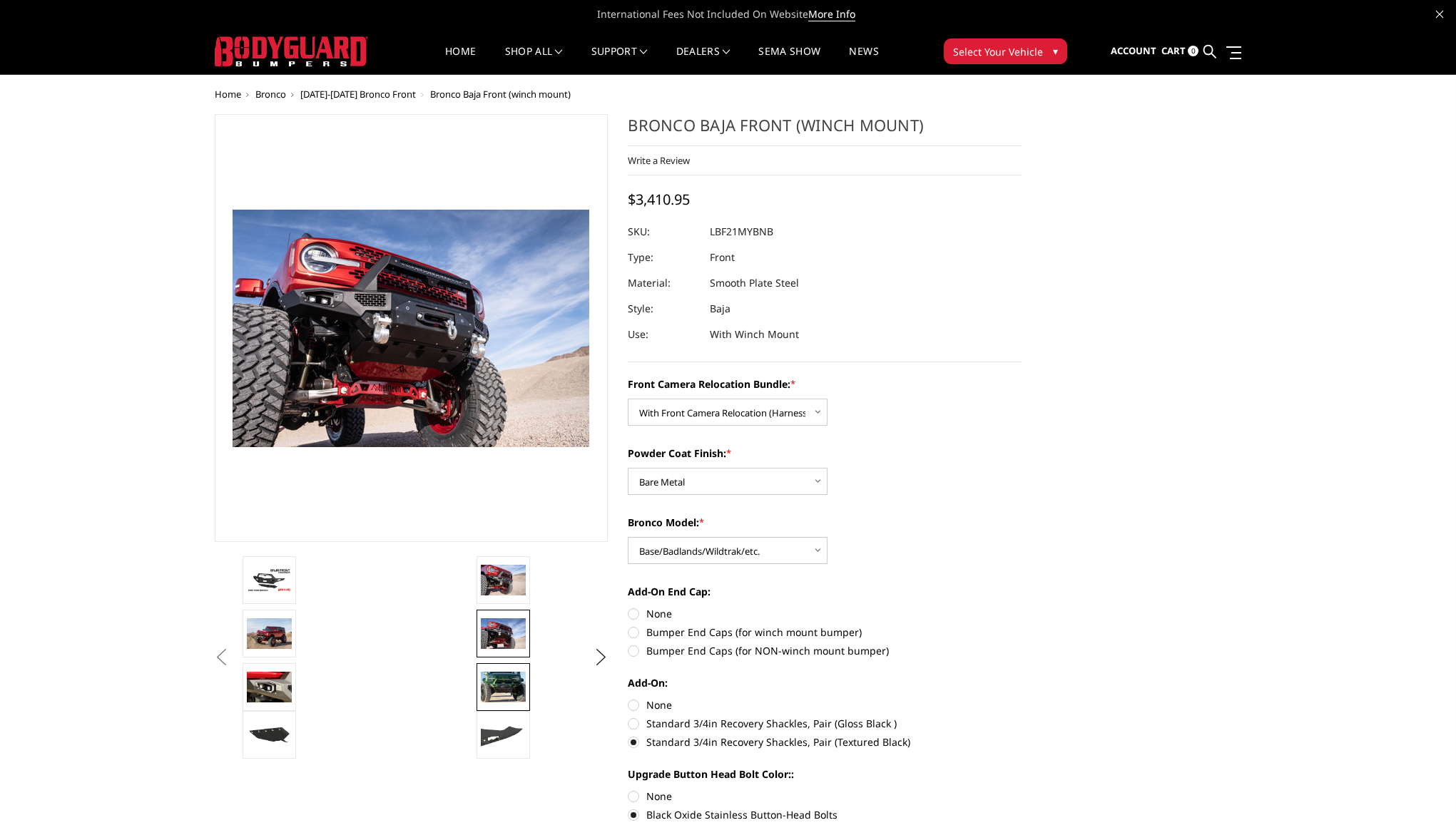
click at [505, 685] on img at bounding box center [503, 686] width 45 height 30
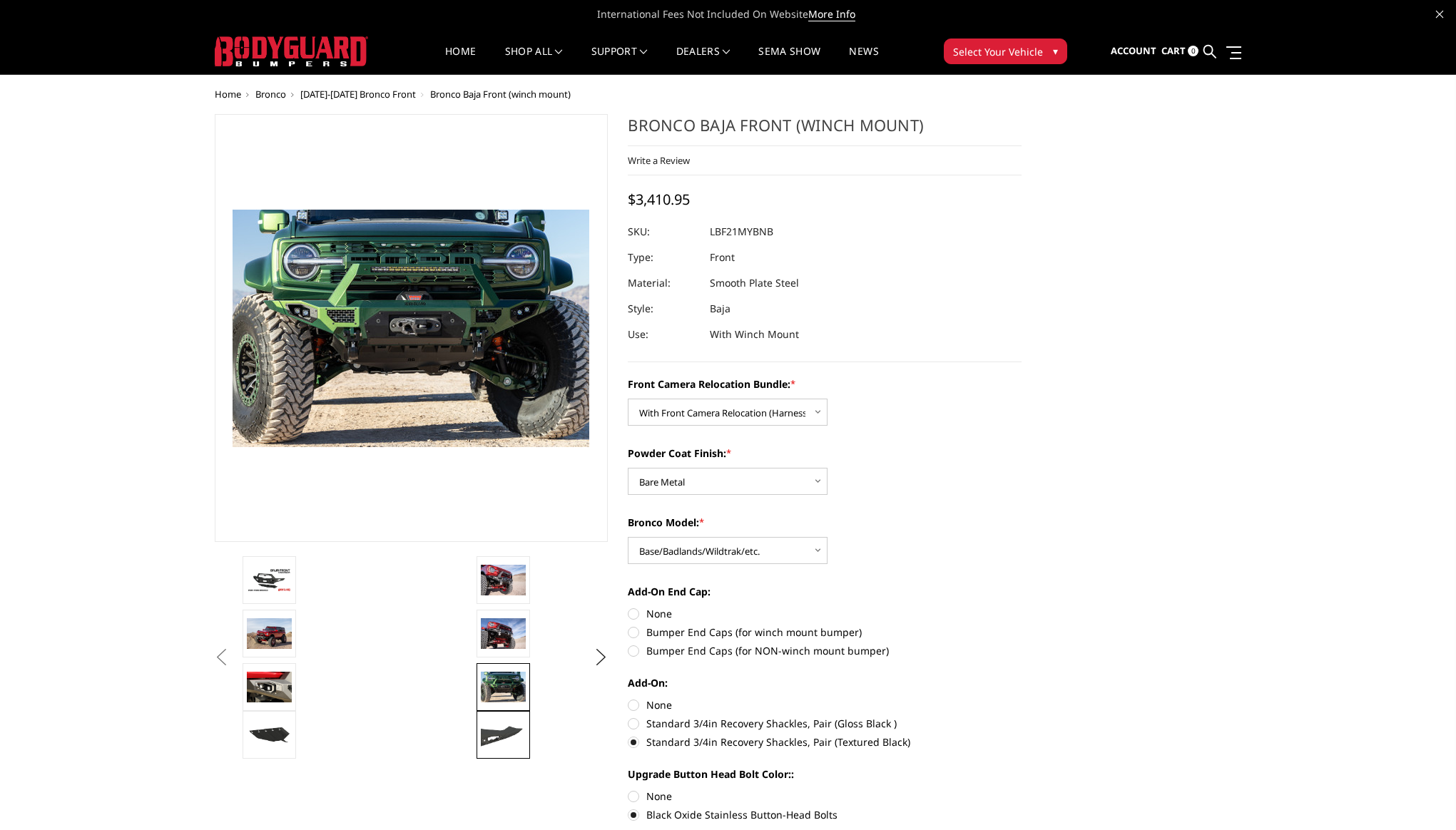
click at [505, 749] on link at bounding box center [503, 735] width 53 height 48
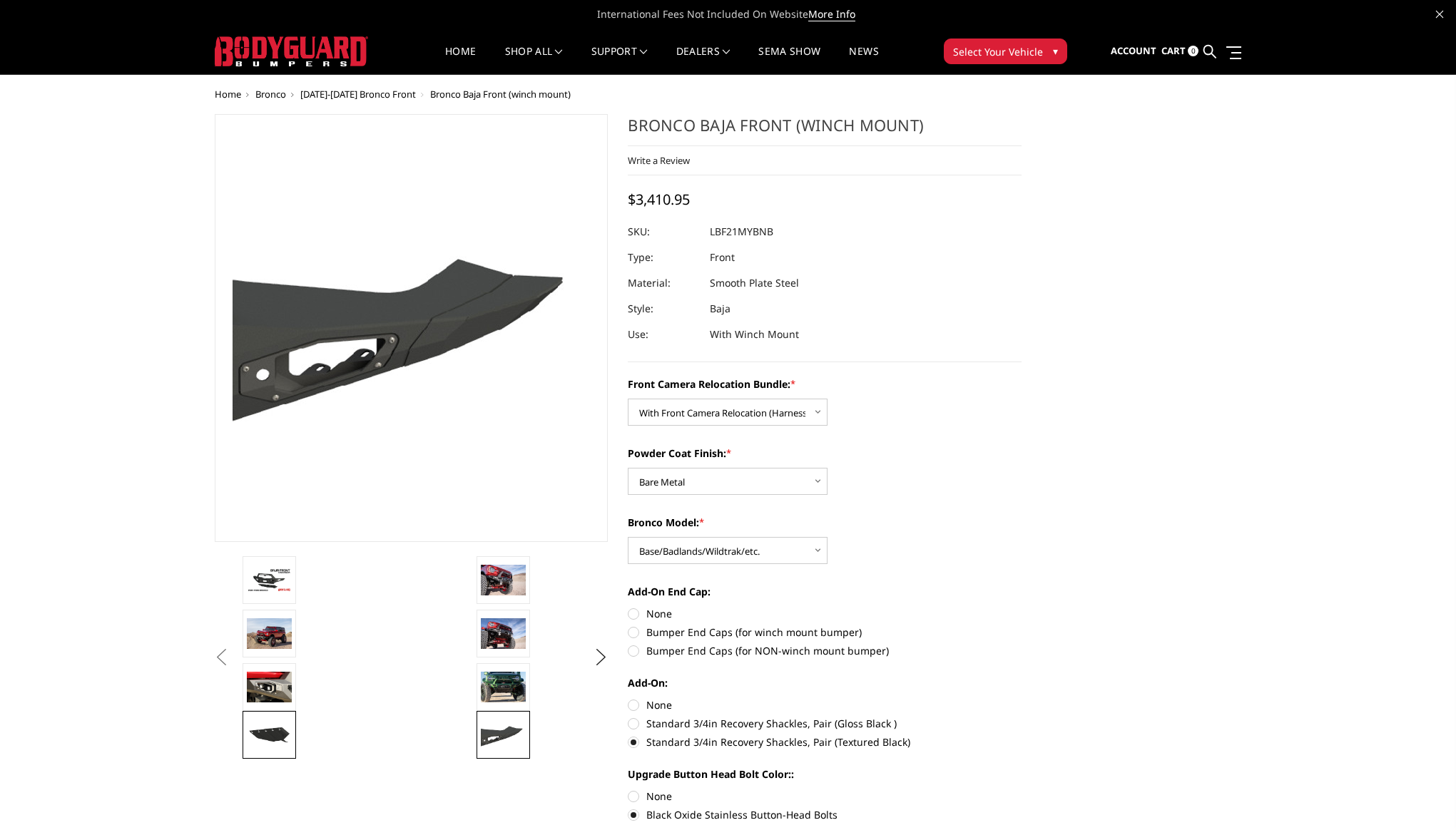
click at [273, 712] on link at bounding box center [269, 735] width 53 height 48
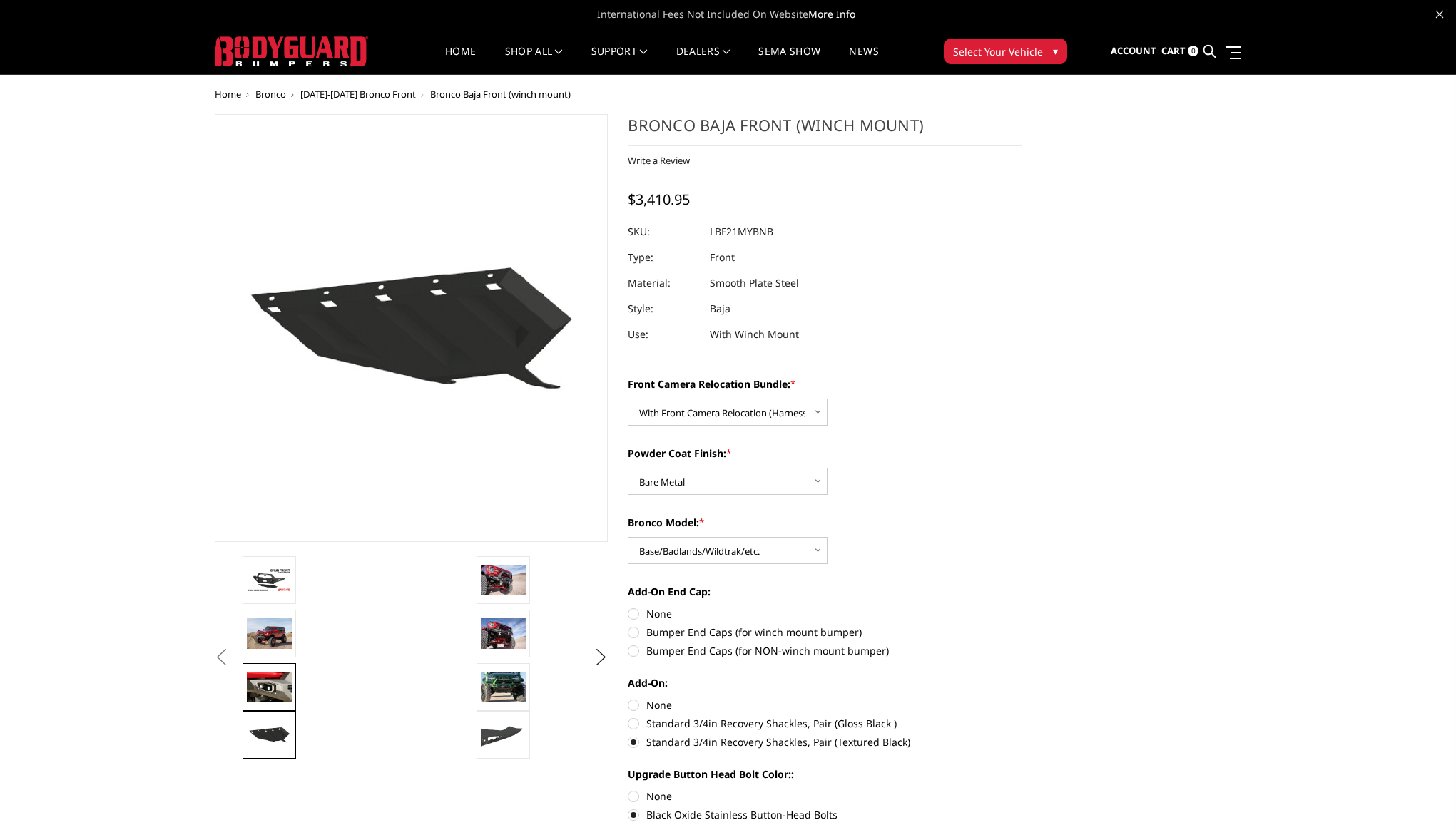
click at [273, 673] on img at bounding box center [269, 686] width 45 height 30
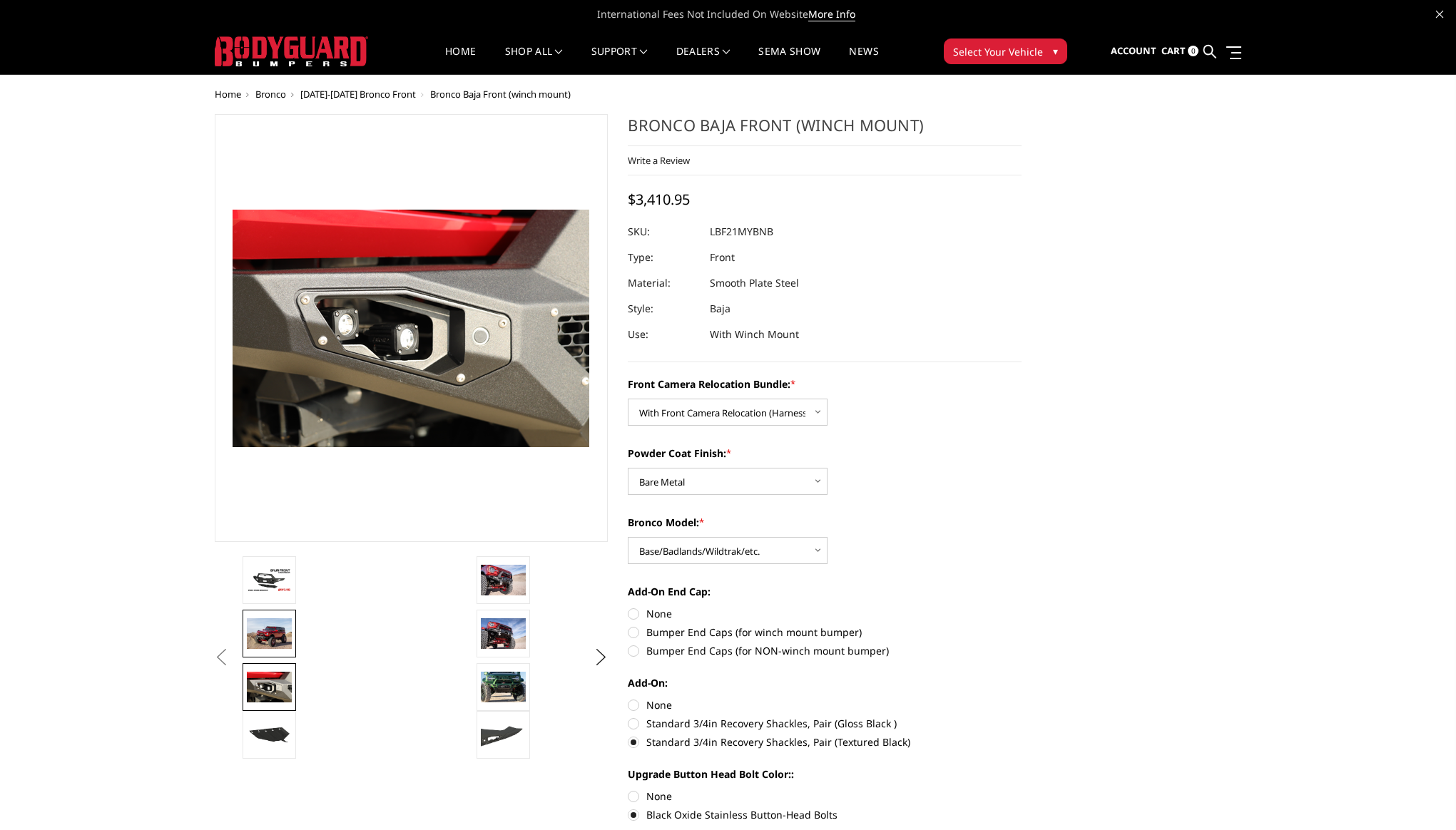
click at [275, 637] on img at bounding box center [269, 633] width 45 height 30
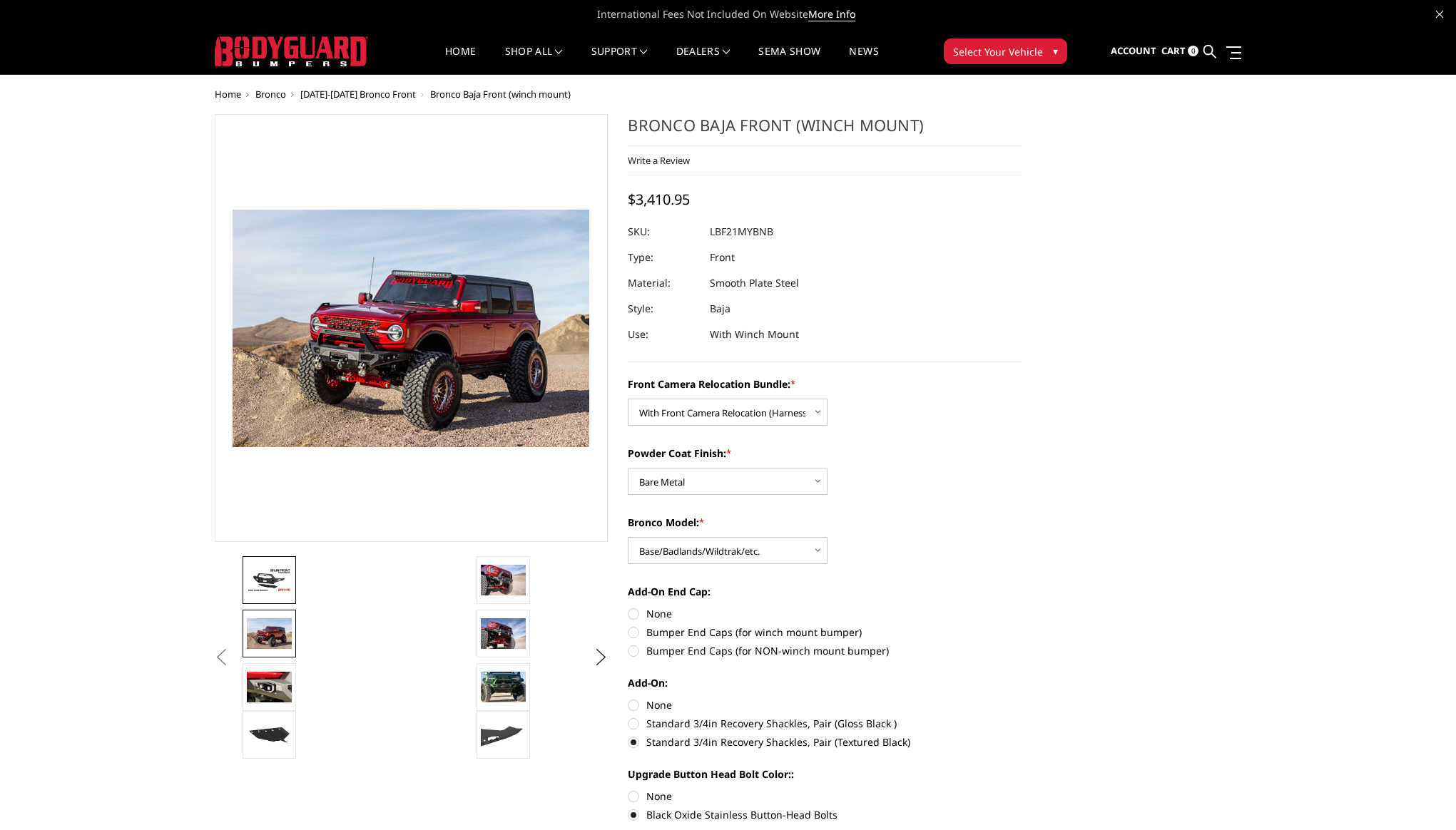
click at [273, 590] on img at bounding box center [269, 580] width 45 height 25
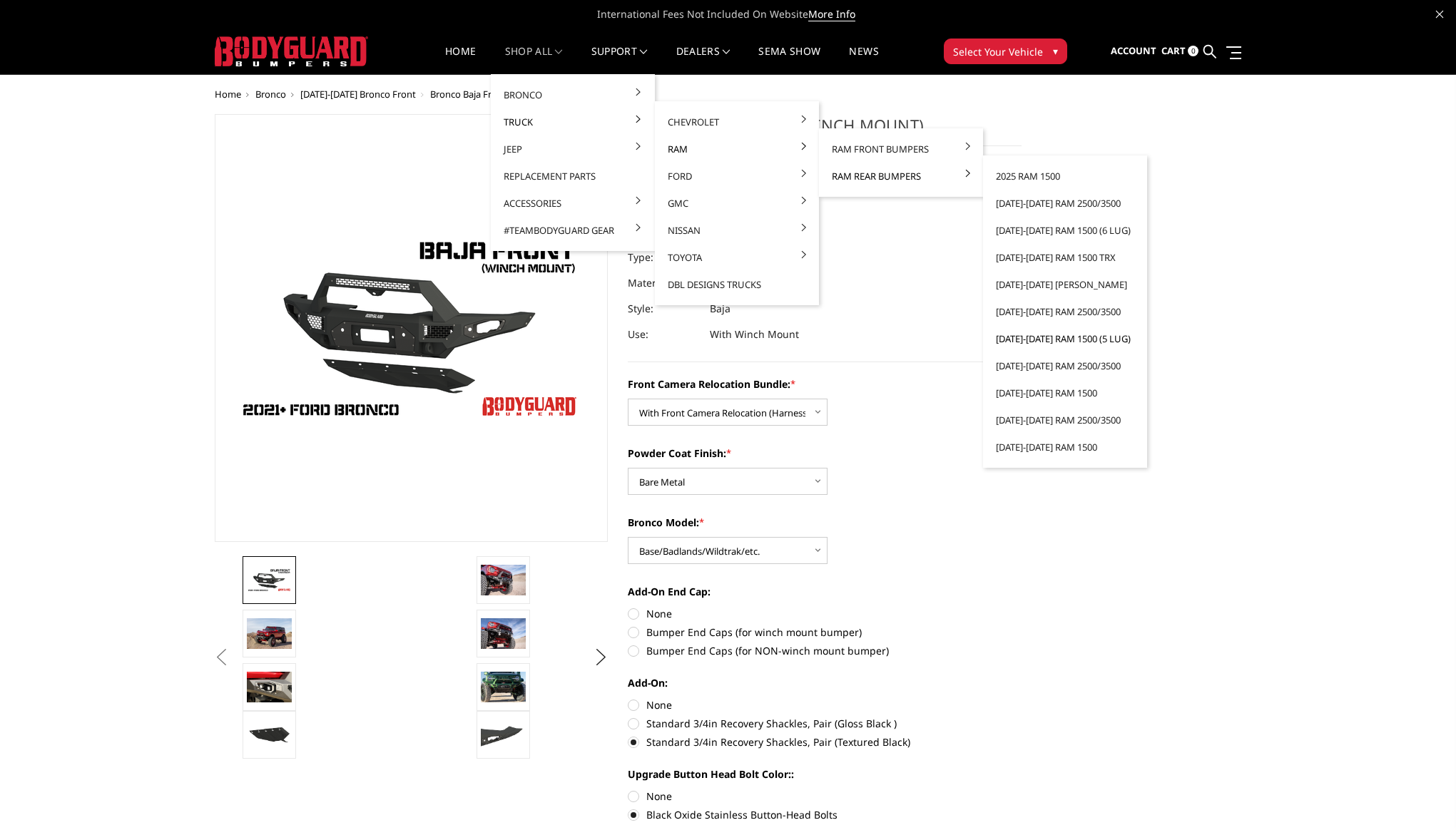
click at [1029, 335] on link "[DATE]-[DATE] Ram 1500 (5 lug)" at bounding box center [1065, 339] width 152 height 27
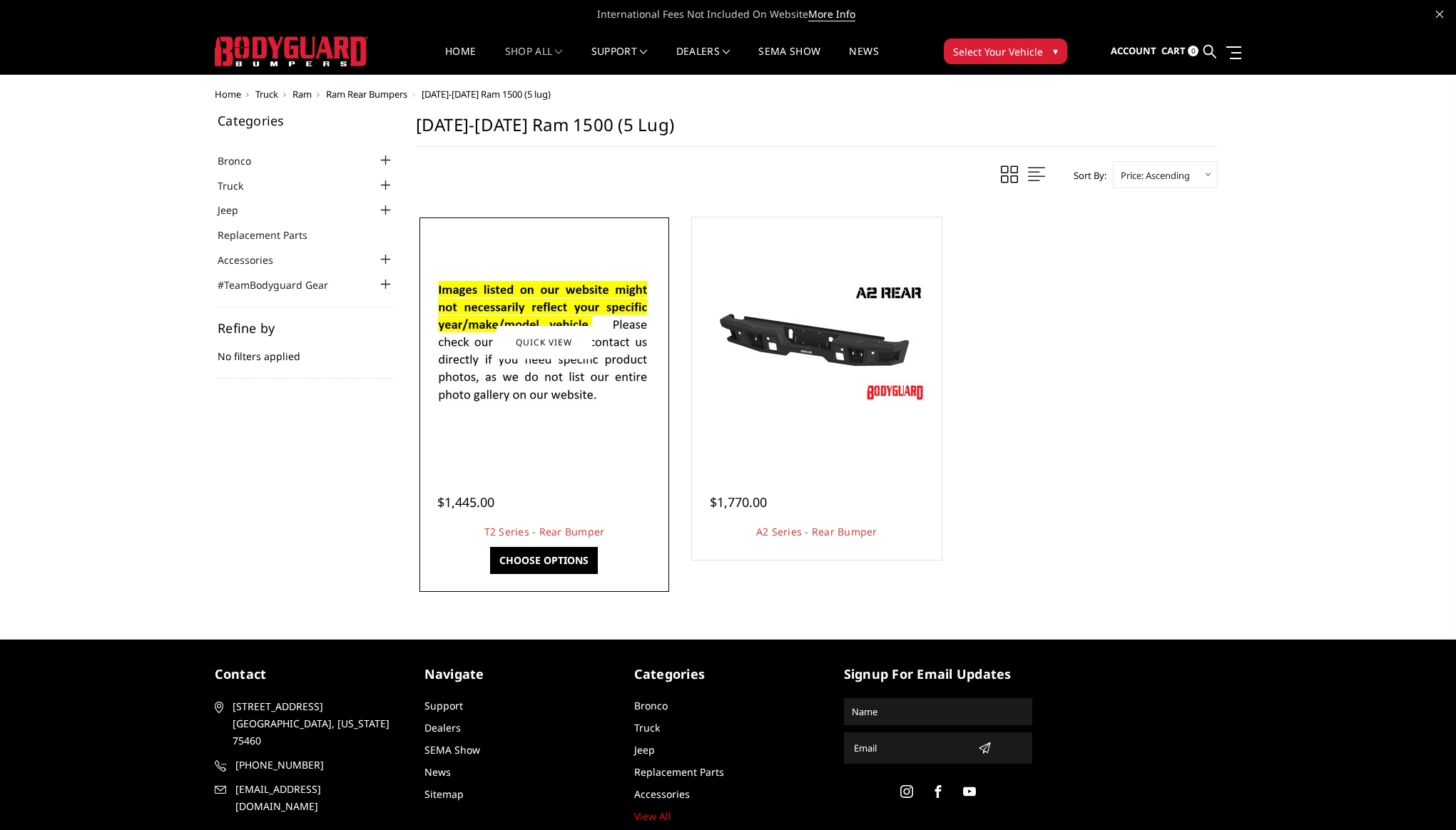
click at [620, 391] on img at bounding box center [544, 343] width 228 height 156
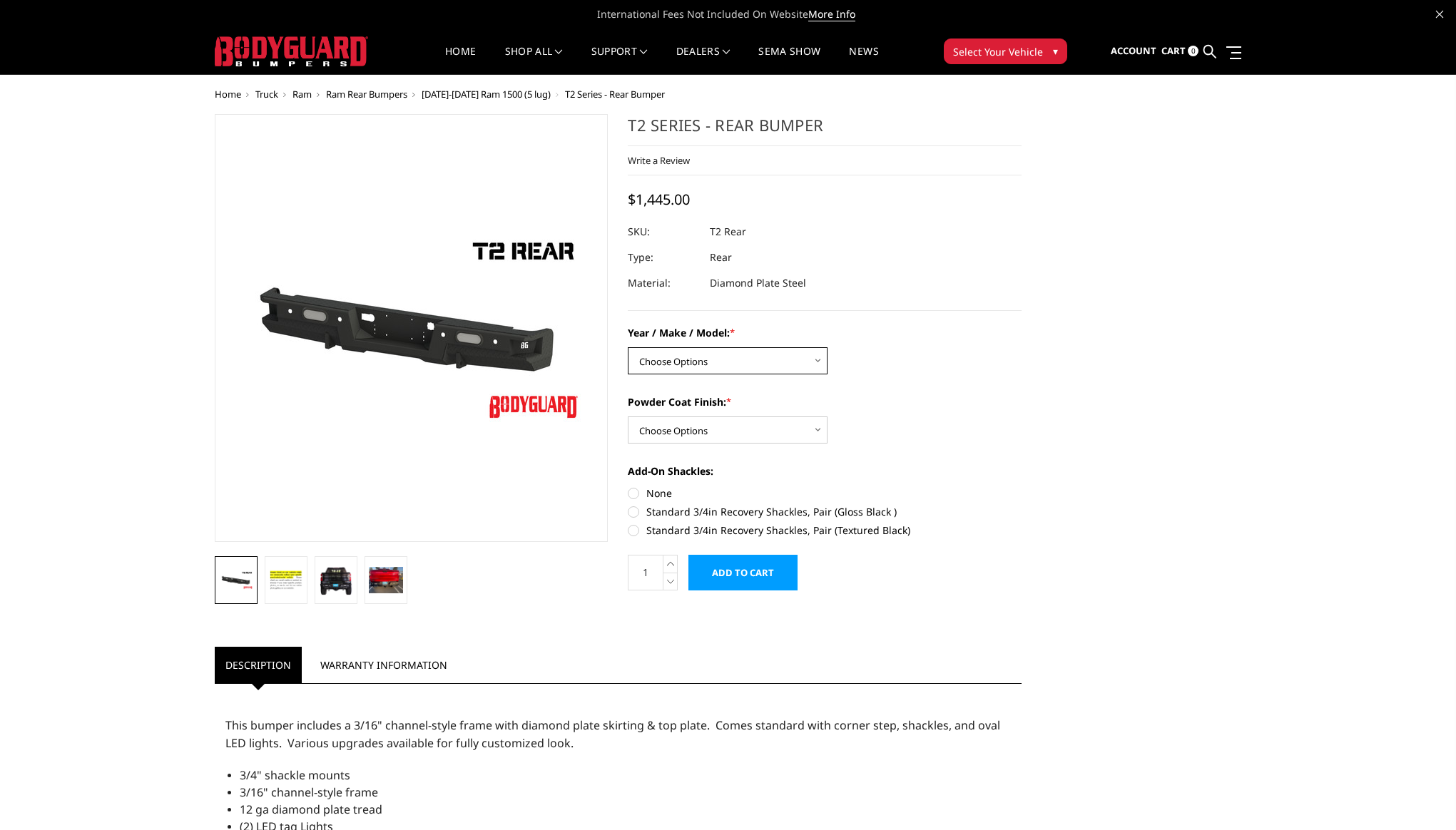
click at [738, 364] on select "Choose Options Chevrolet/GMC 15-19 2500/3500 Chevrolet/GMC 19-24 1500 (Dual Exh…" at bounding box center [727, 361] width 200 height 27
click at [628, 348] on select "Choose Options Chevrolet/GMC 15-19 2500/3500 Chevrolet/GMC 19-24 1500 (Dual Exh…" at bounding box center [727, 361] width 200 height 27
click at [743, 365] on select "Choose Options Chevrolet/GMC 15-19 2500/3500 Chevrolet/GMC 19-24 1500 (Dual Exh…" at bounding box center [727, 361] width 200 height 27
click at [628, 348] on select "Choose Options Chevrolet/GMC 15-19 2500/3500 Chevrolet/GMC 19-24 1500 (Dual Exh…" at bounding box center [727, 361] width 200 height 27
click at [757, 358] on select "Choose Options Chevrolet/GMC 15-19 2500/3500 Chevrolet/GMC 19-24 1500 (Dual Exh…" at bounding box center [727, 361] width 200 height 27
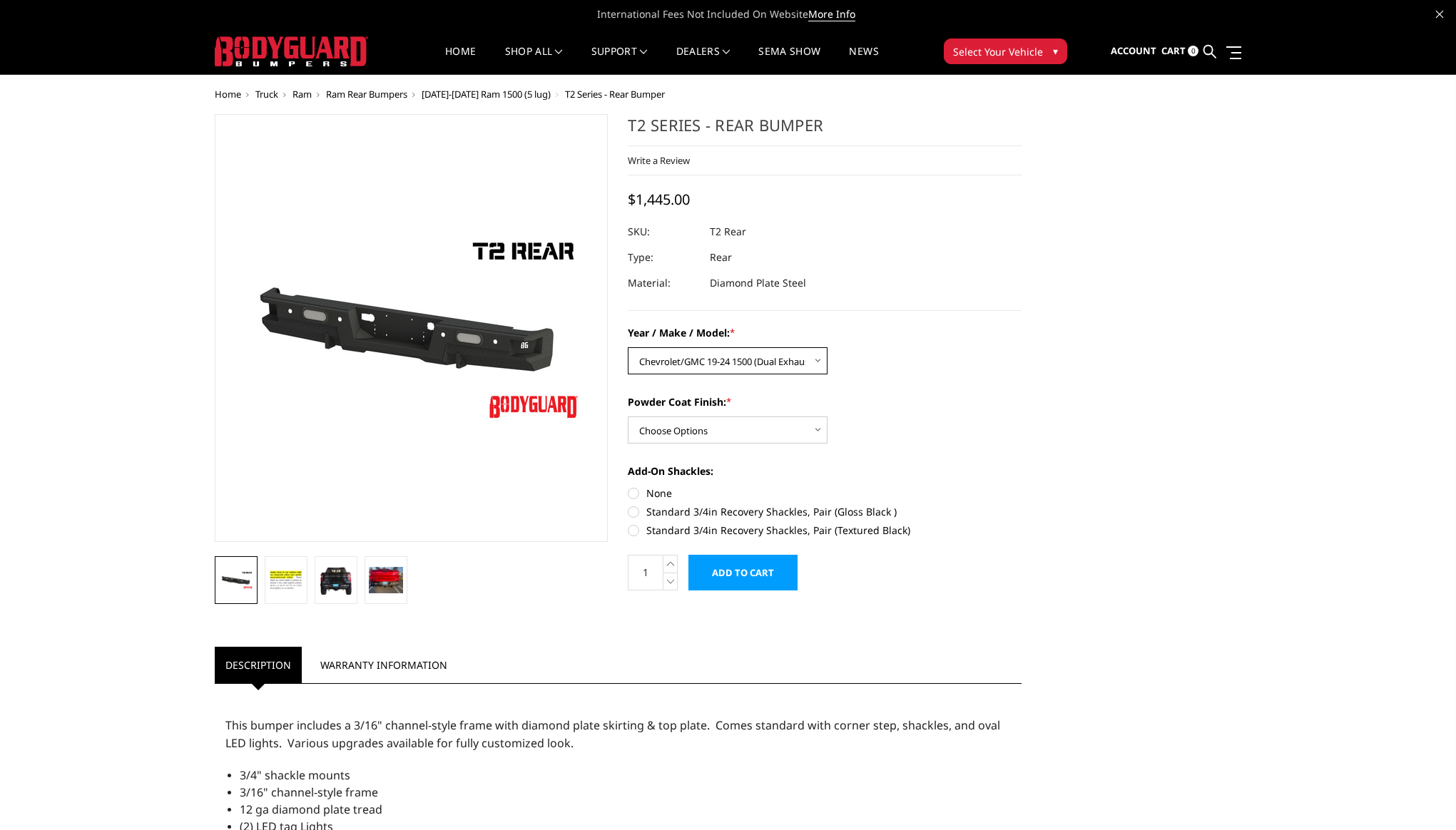
select select "661"
click at [628, 348] on select "Choose Options Chevrolet/GMC 15-19 2500/3500 Chevrolet/GMC 19-24 1500 (Dual Exh…" at bounding box center [727, 361] width 200 height 27
click at [327, 586] on img at bounding box center [336, 580] width 34 height 31
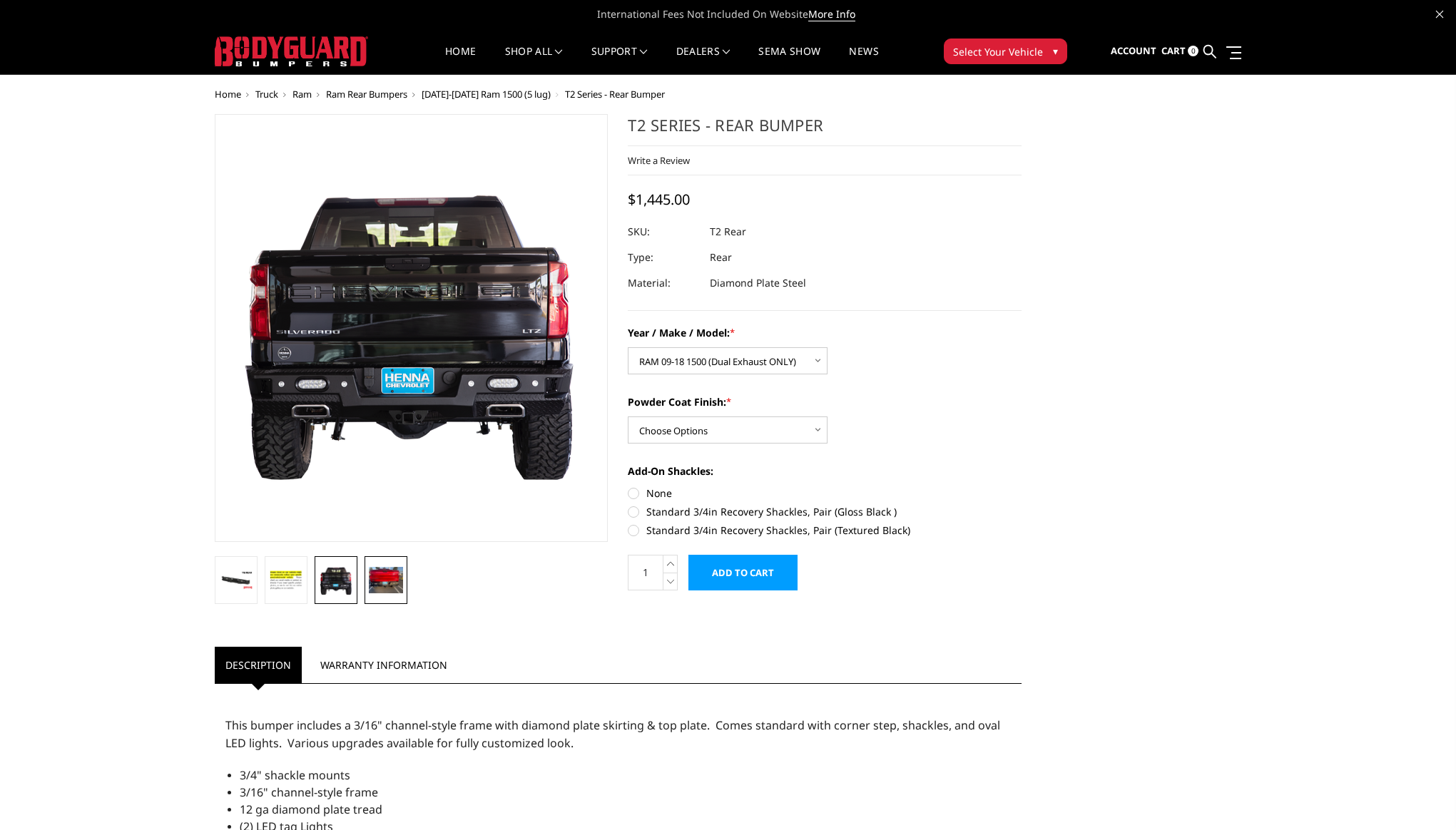
click at [397, 586] on img at bounding box center [386, 580] width 34 height 26
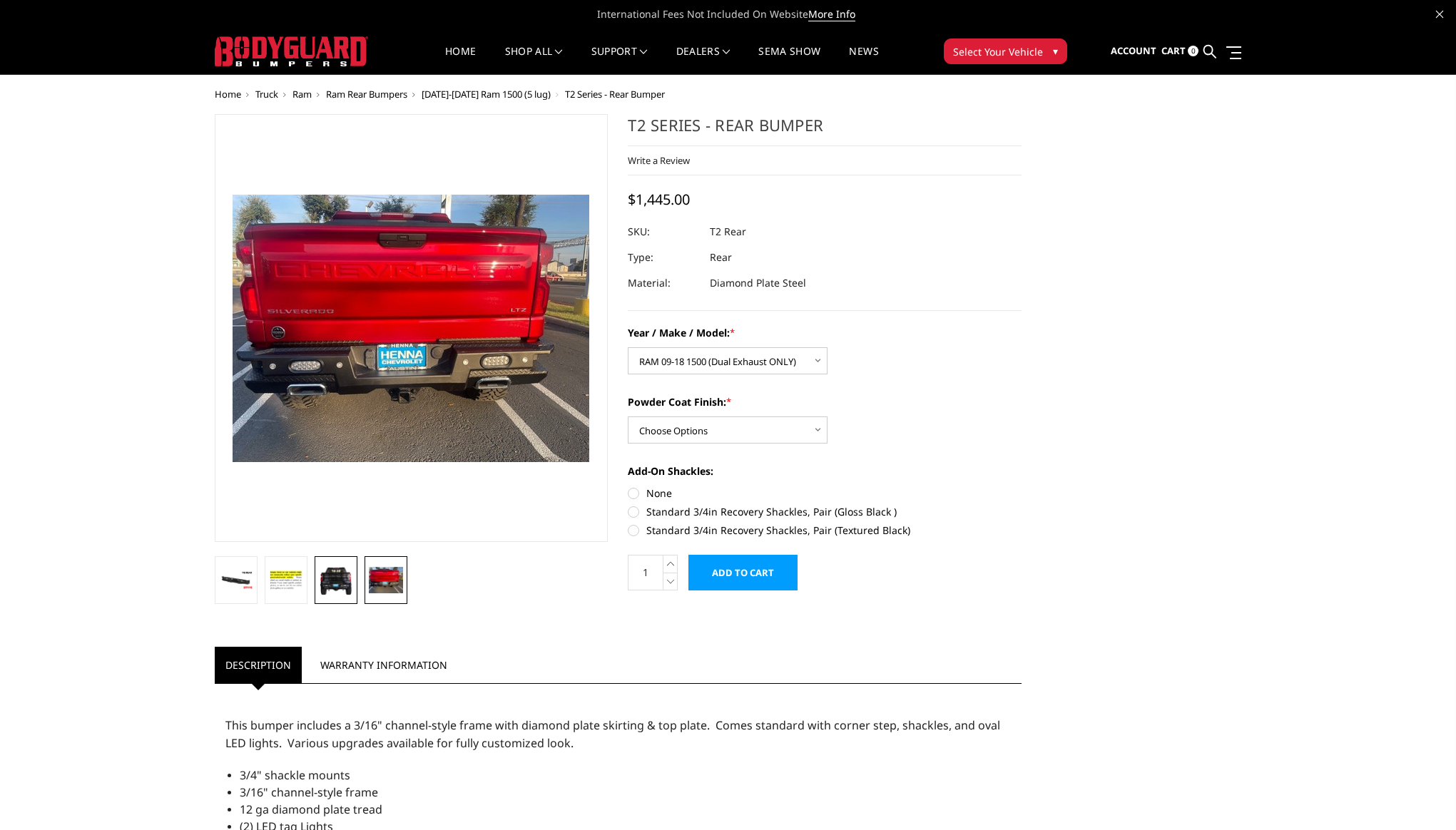
click at [334, 590] on img at bounding box center [336, 580] width 34 height 31
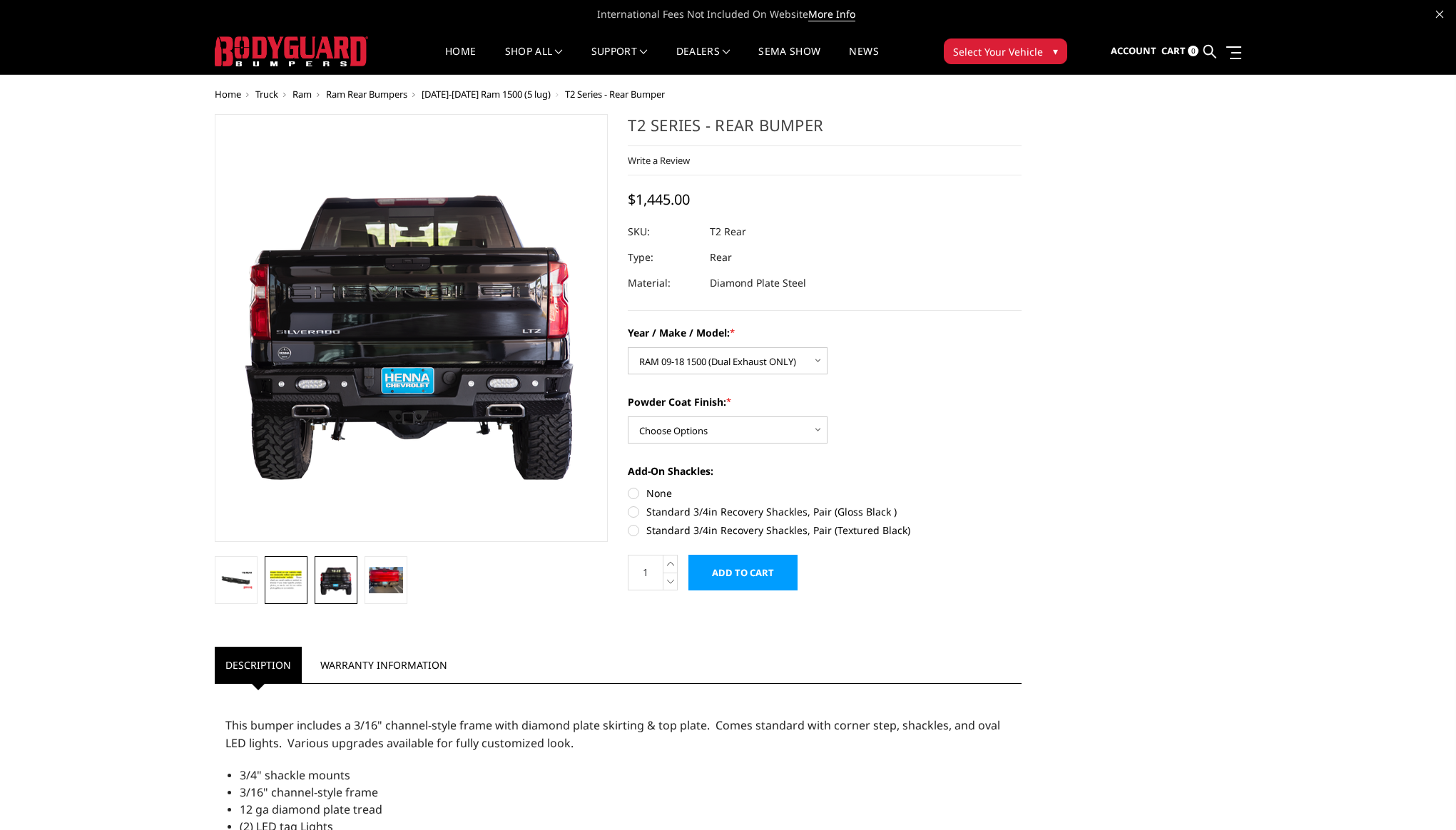
click at [289, 590] on img at bounding box center [286, 580] width 34 height 23
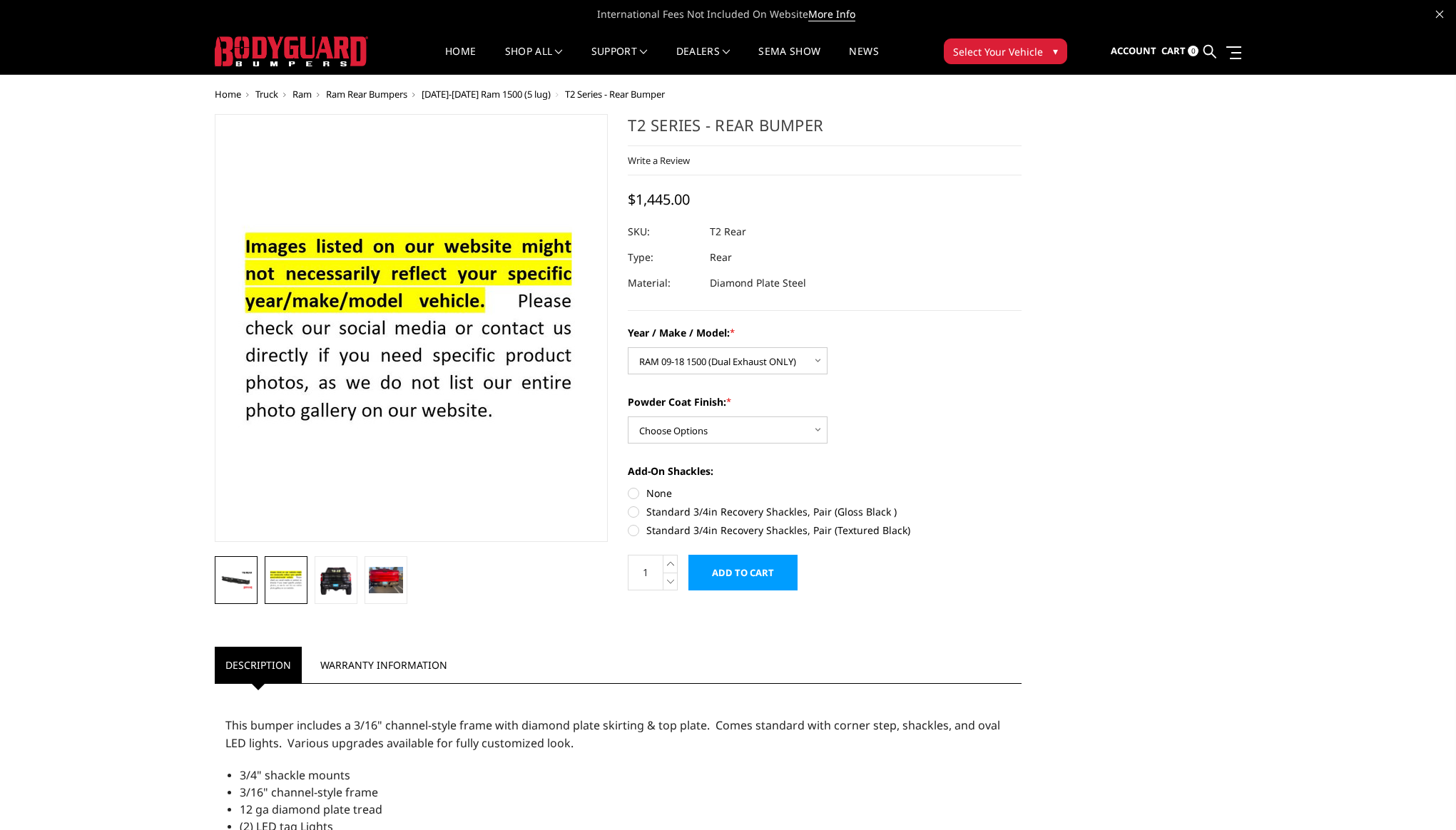
click at [253, 586] on link at bounding box center [236, 580] width 43 height 48
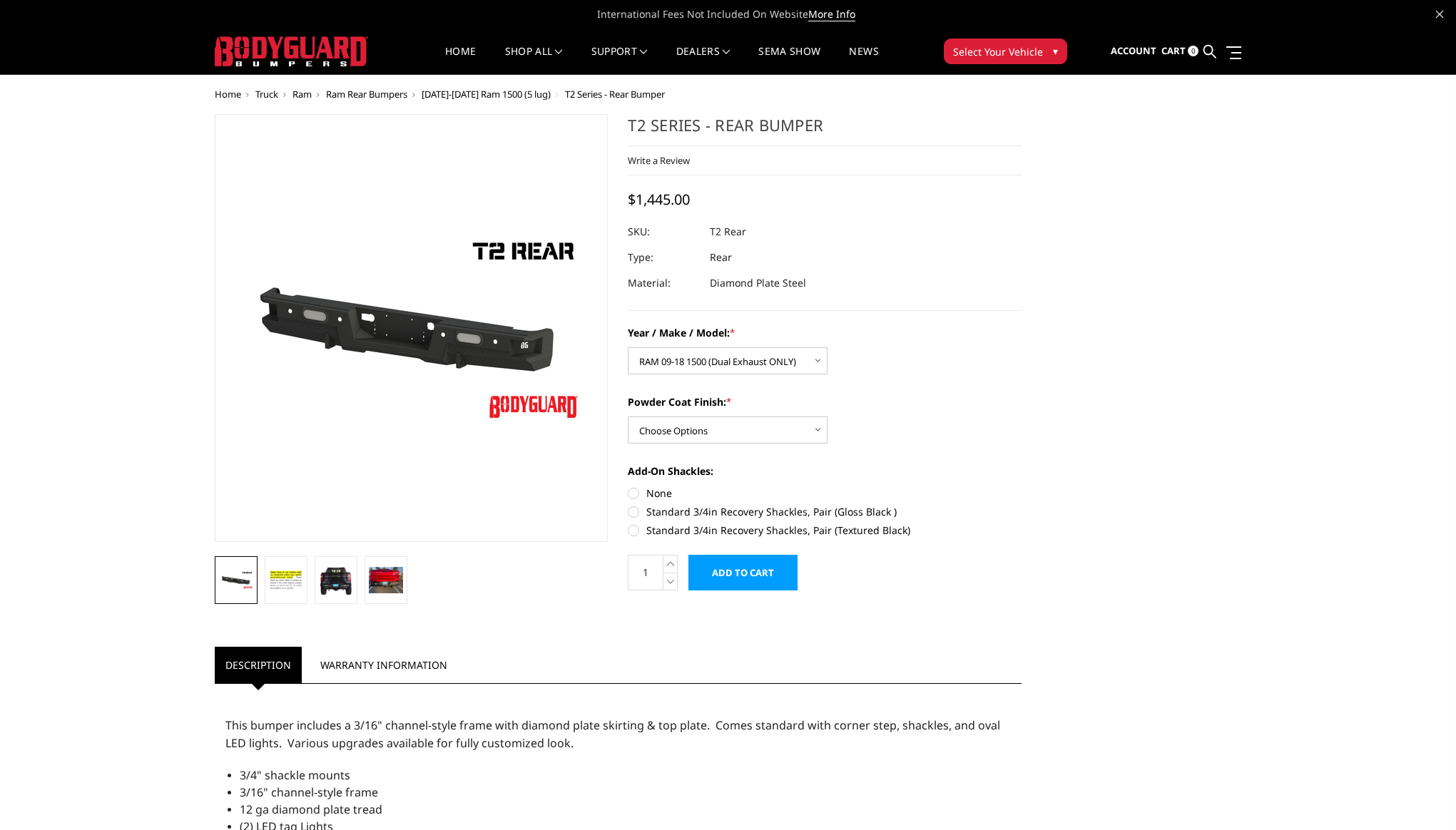
click at [351, 97] on span "Ram Rear Bumpers" at bounding box center [367, 93] width 81 height 13
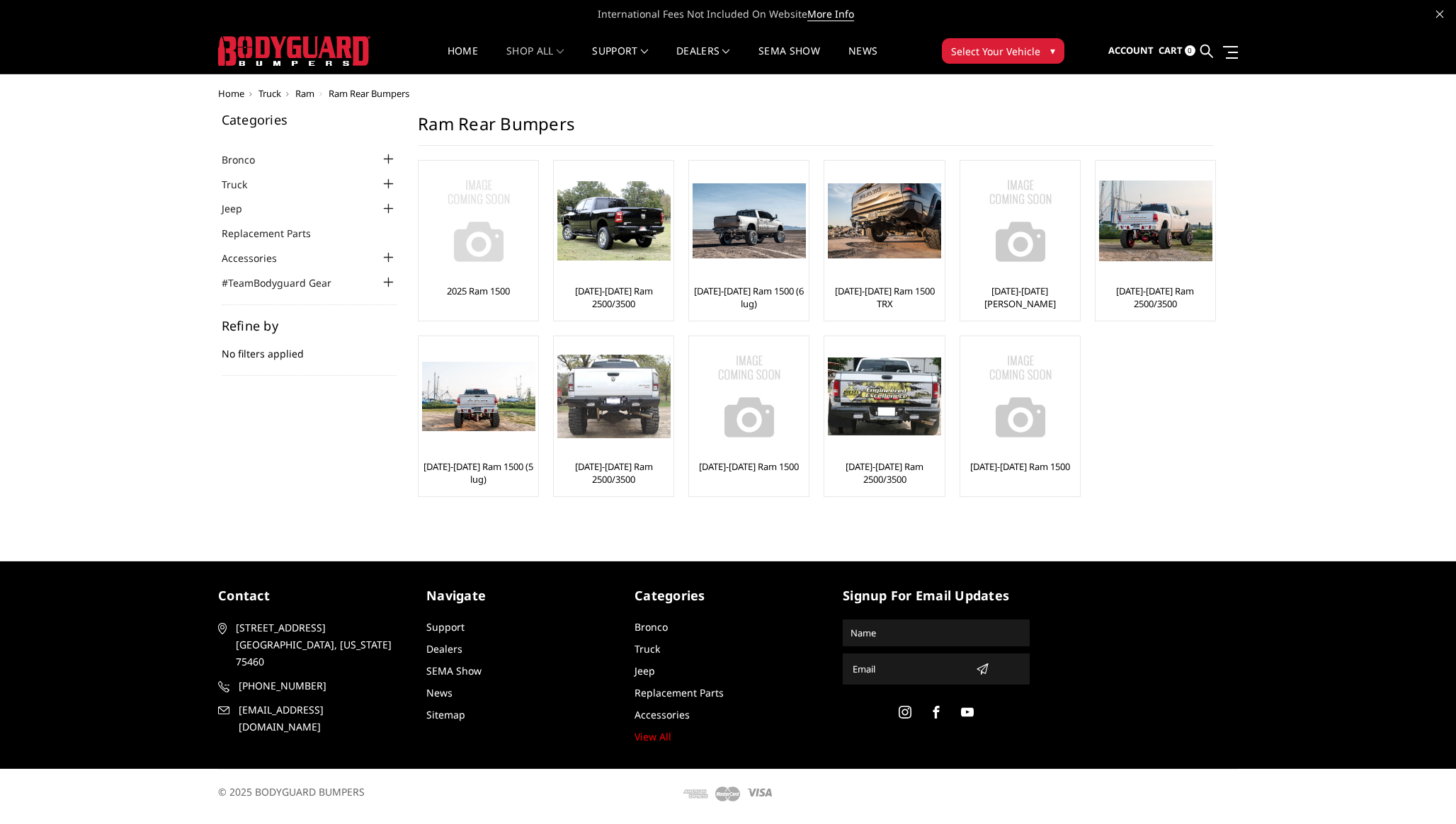
click at [503, 289] on link "2025 Ram 1500" at bounding box center [478, 291] width 63 height 13
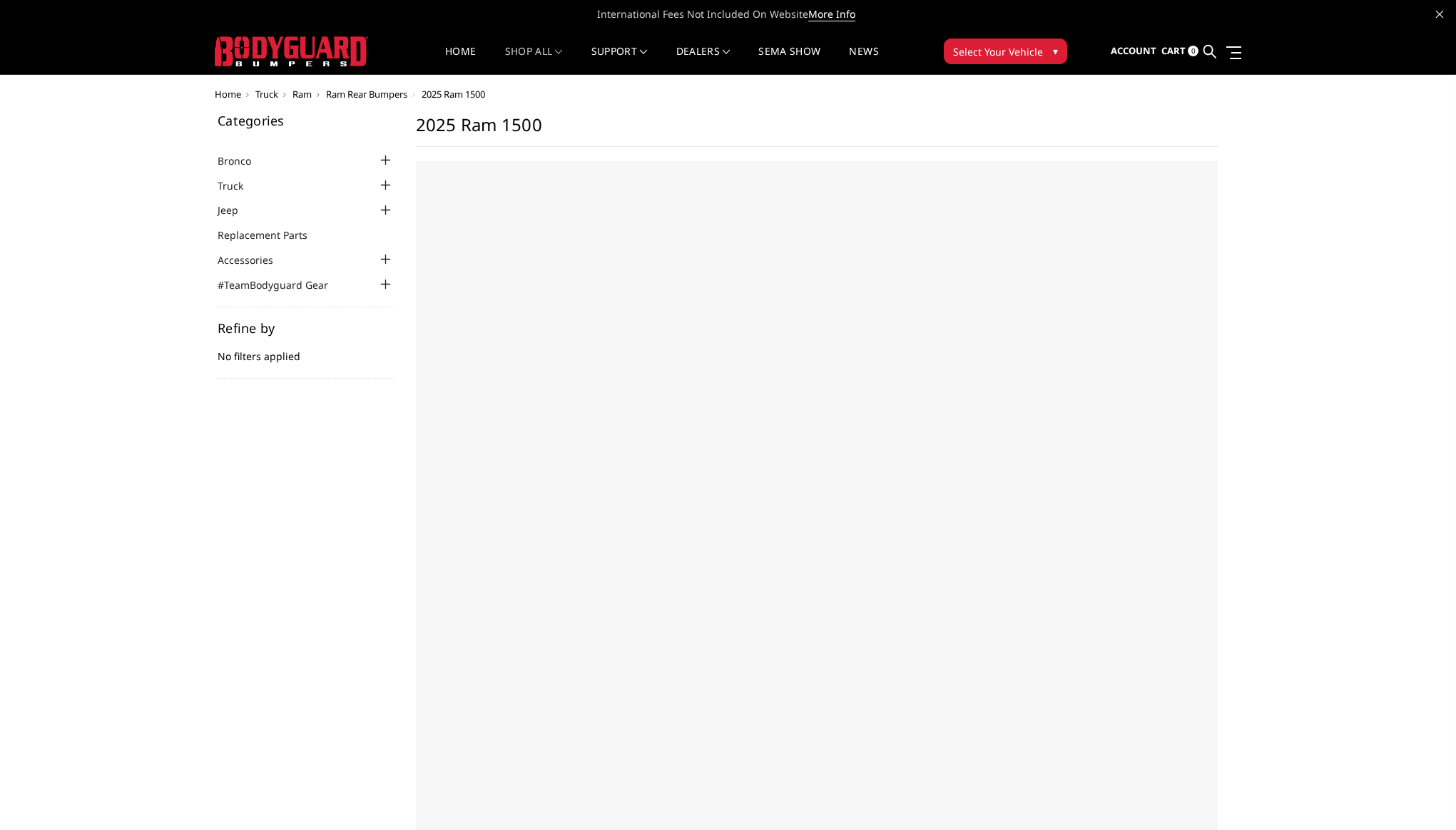
select select "US"
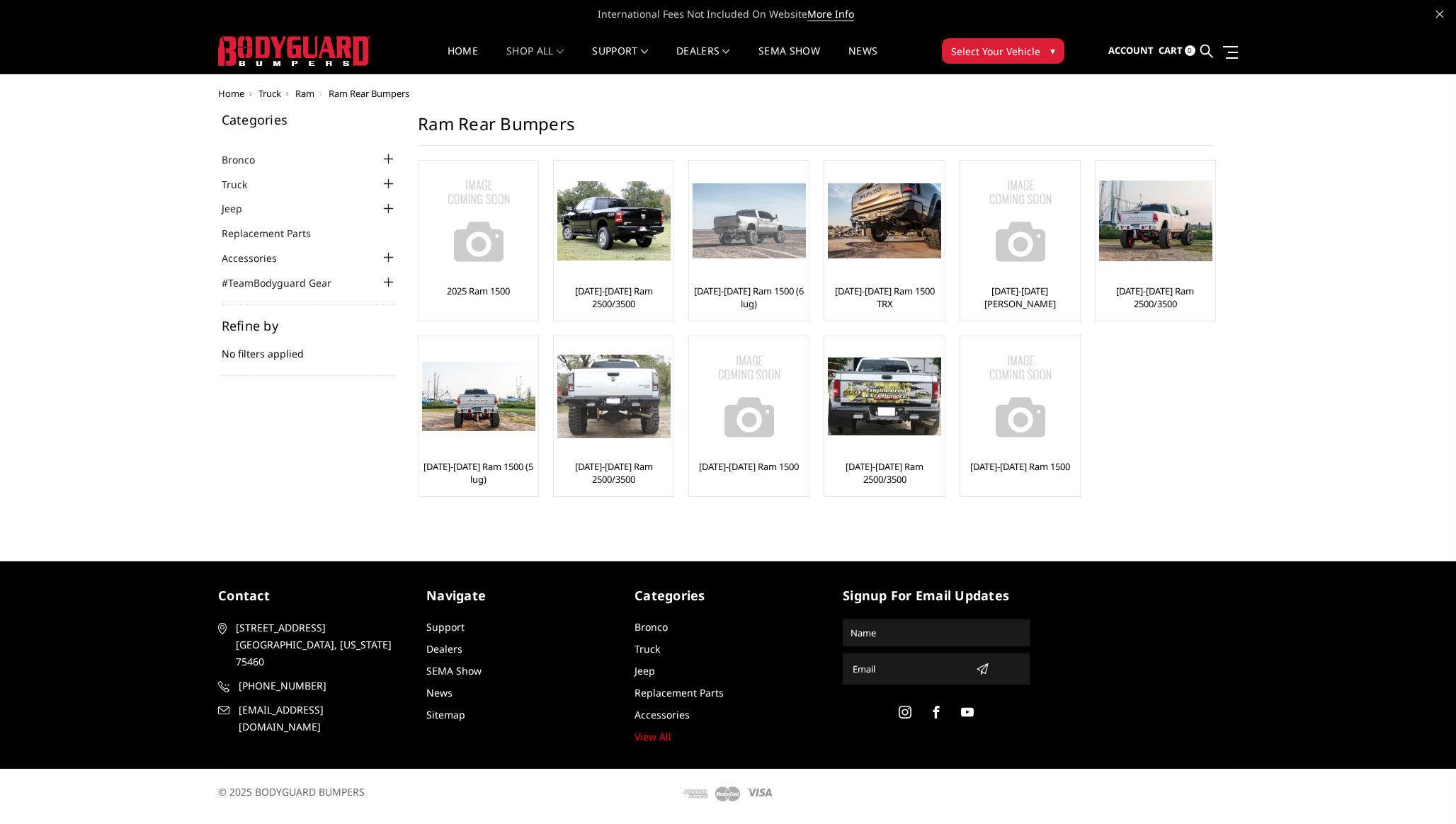
click at [747, 303] on link "[DATE]-[DATE] Ram 1500 (6 lug)" at bounding box center [748, 298] width 112 height 26
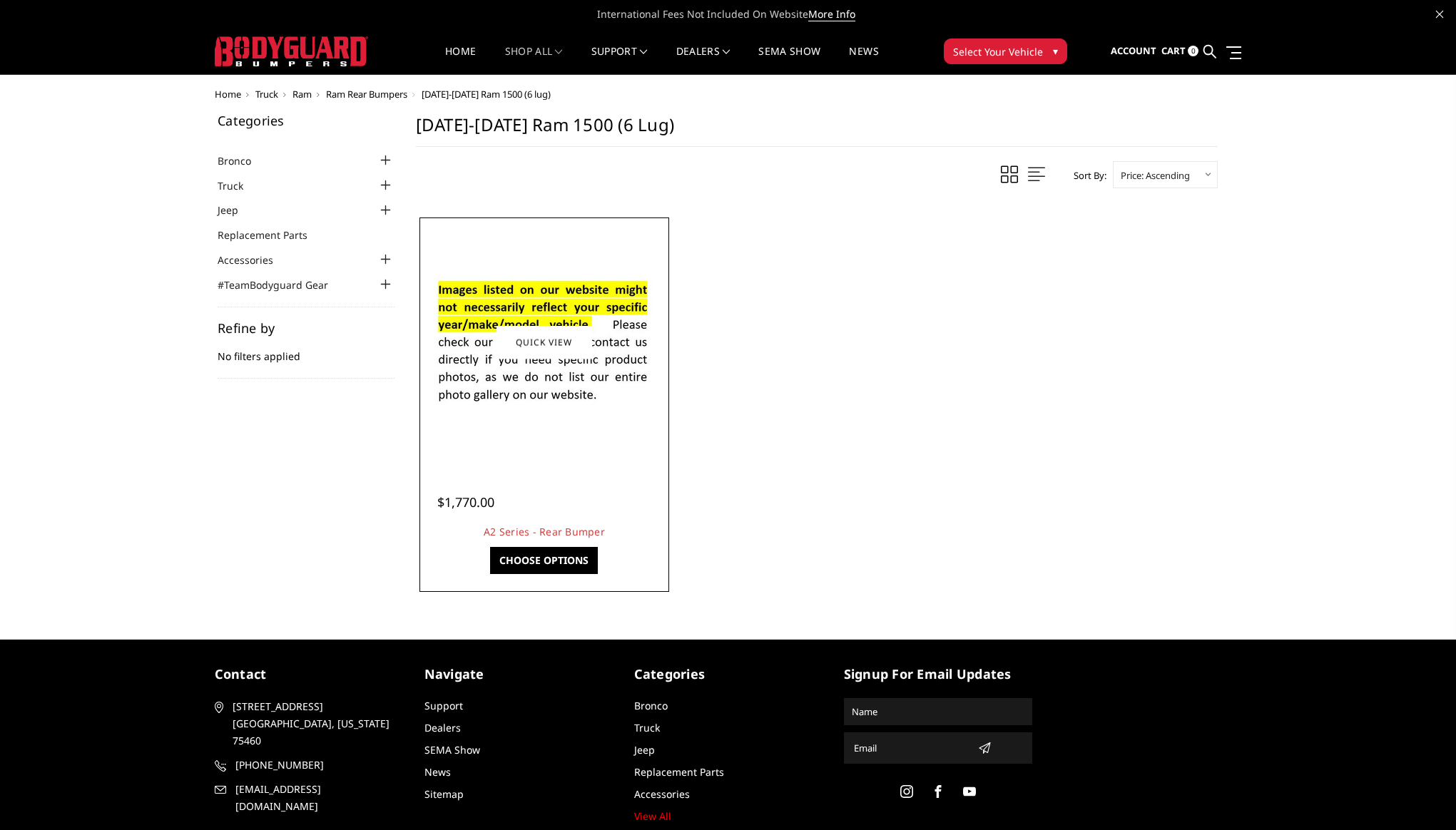
click at [618, 424] on div at bounding box center [544, 342] width 242 height 242
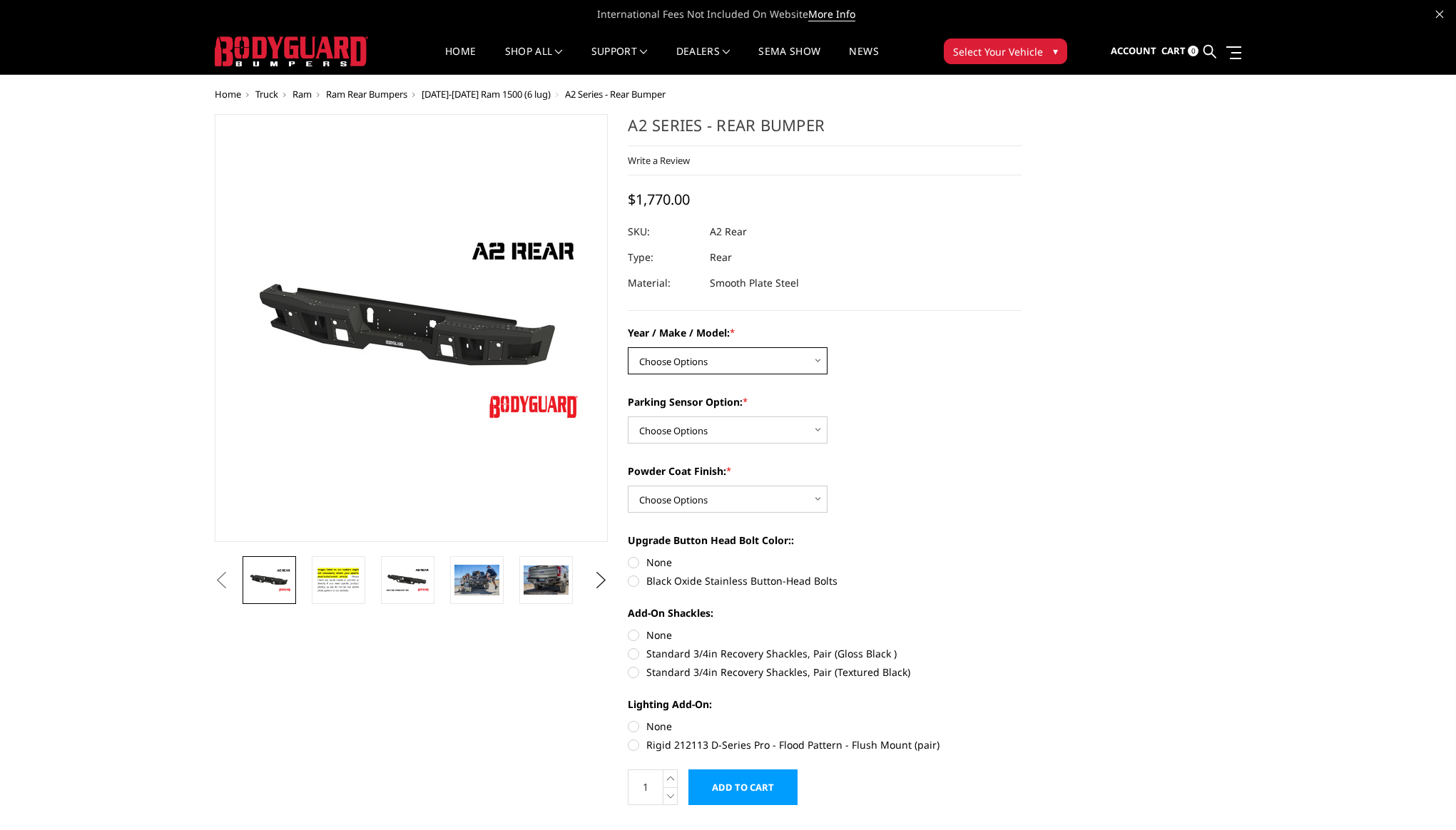
click at [743, 351] on select "Choose Options Chevrolet/GMC 20-24 2500 / 3500 Chevrolet/GMC 15-19 2500 / 3500 …" at bounding box center [727, 361] width 200 height 27
select select "1462"
click at [628, 348] on select "Choose Options Chevrolet/GMC 20-24 2500 / 3500 Chevrolet/GMC 15-19 2500 / 3500 …" at bounding box center [727, 361] width 200 height 27
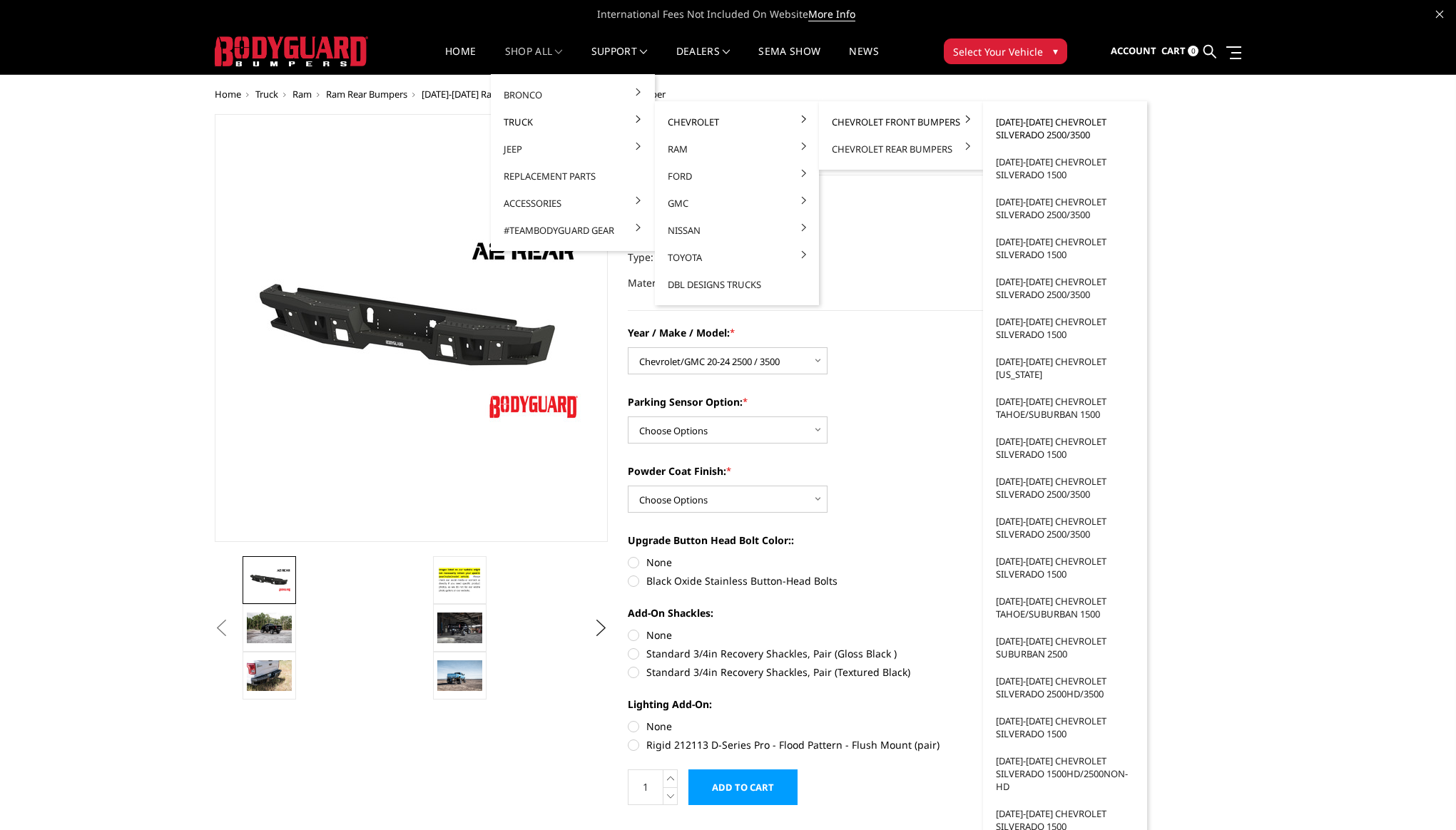
click at [1035, 131] on link "[DATE]-[DATE] Chevrolet Silverado 2500/3500" at bounding box center [1065, 128] width 152 height 40
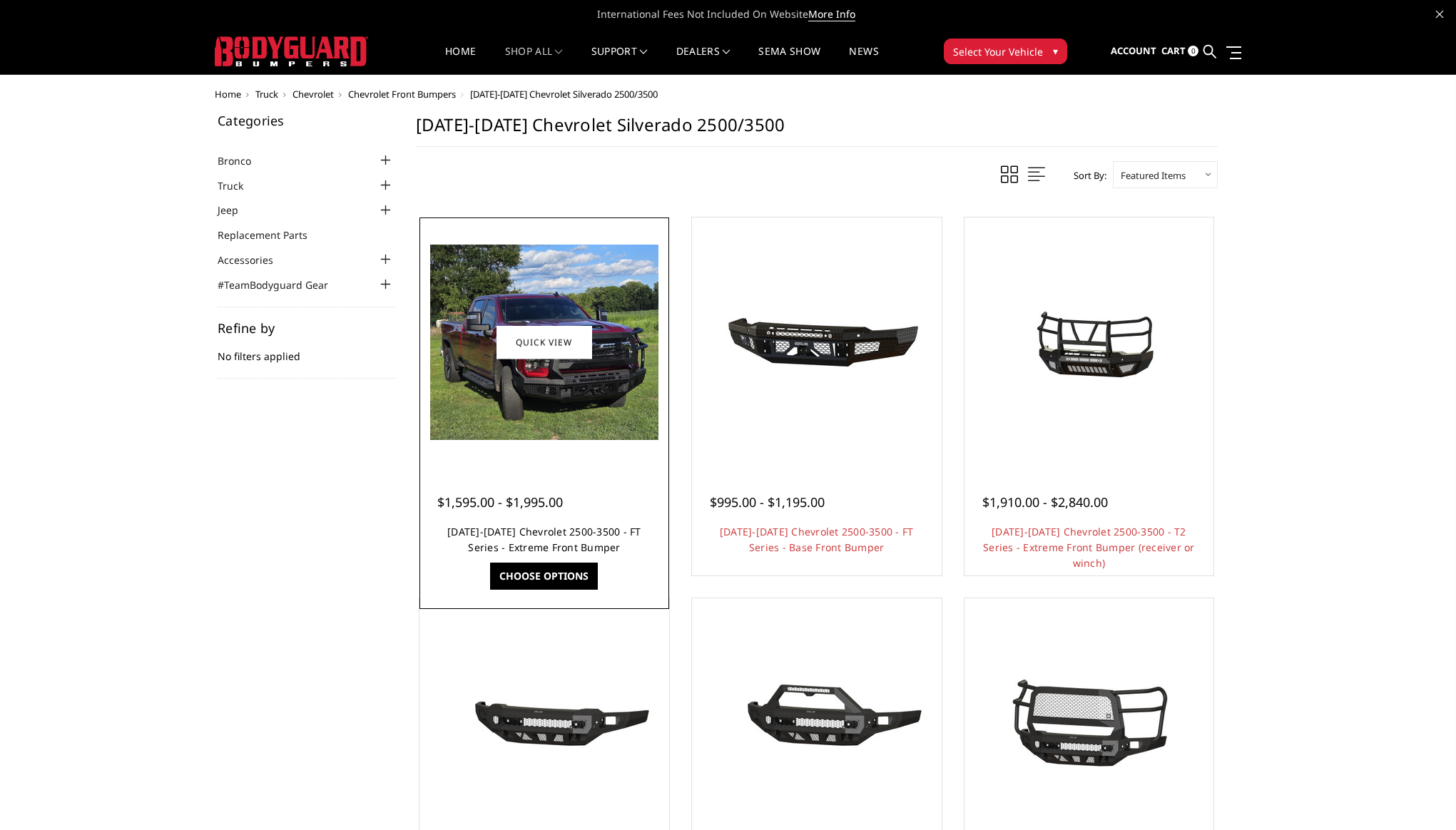
click at [590, 532] on link "[DATE]-[DATE] Chevrolet 2500-3500 - FT Series - Extreme Front Bumper" at bounding box center [544, 540] width 194 height 29
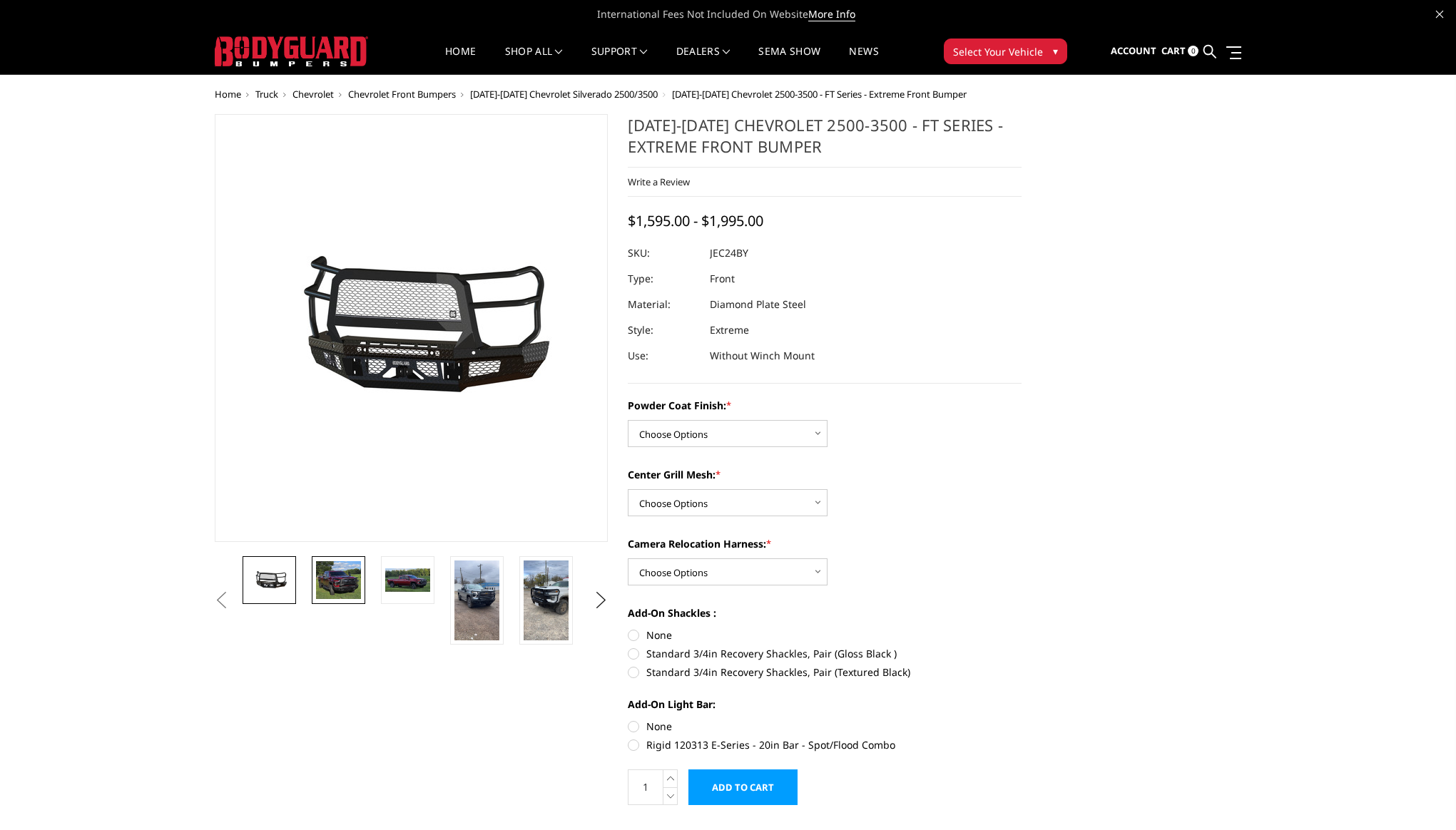
click at [325, 582] on img at bounding box center [338, 580] width 45 height 39
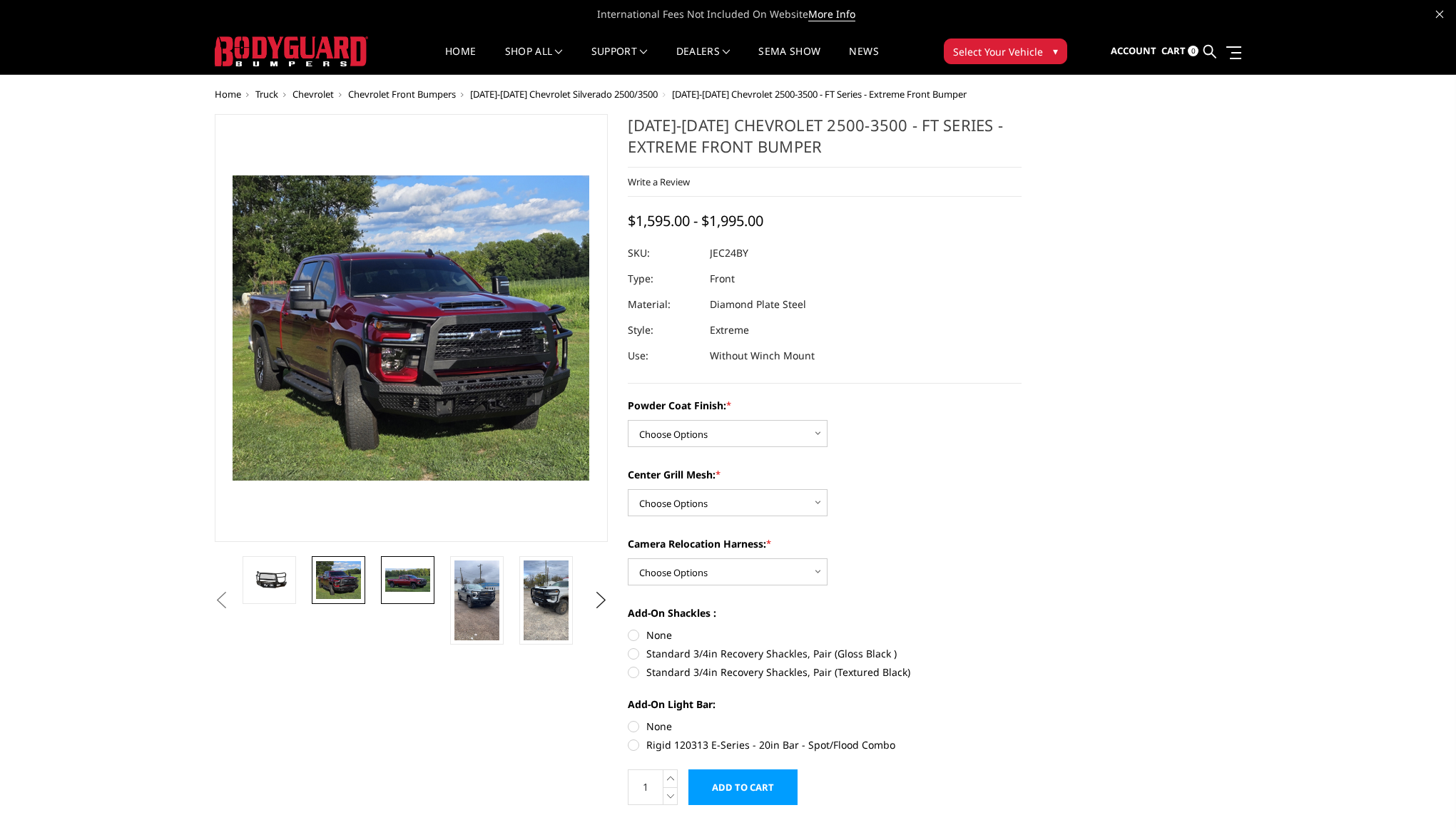
click at [409, 582] on img at bounding box center [408, 581] width 45 height 24
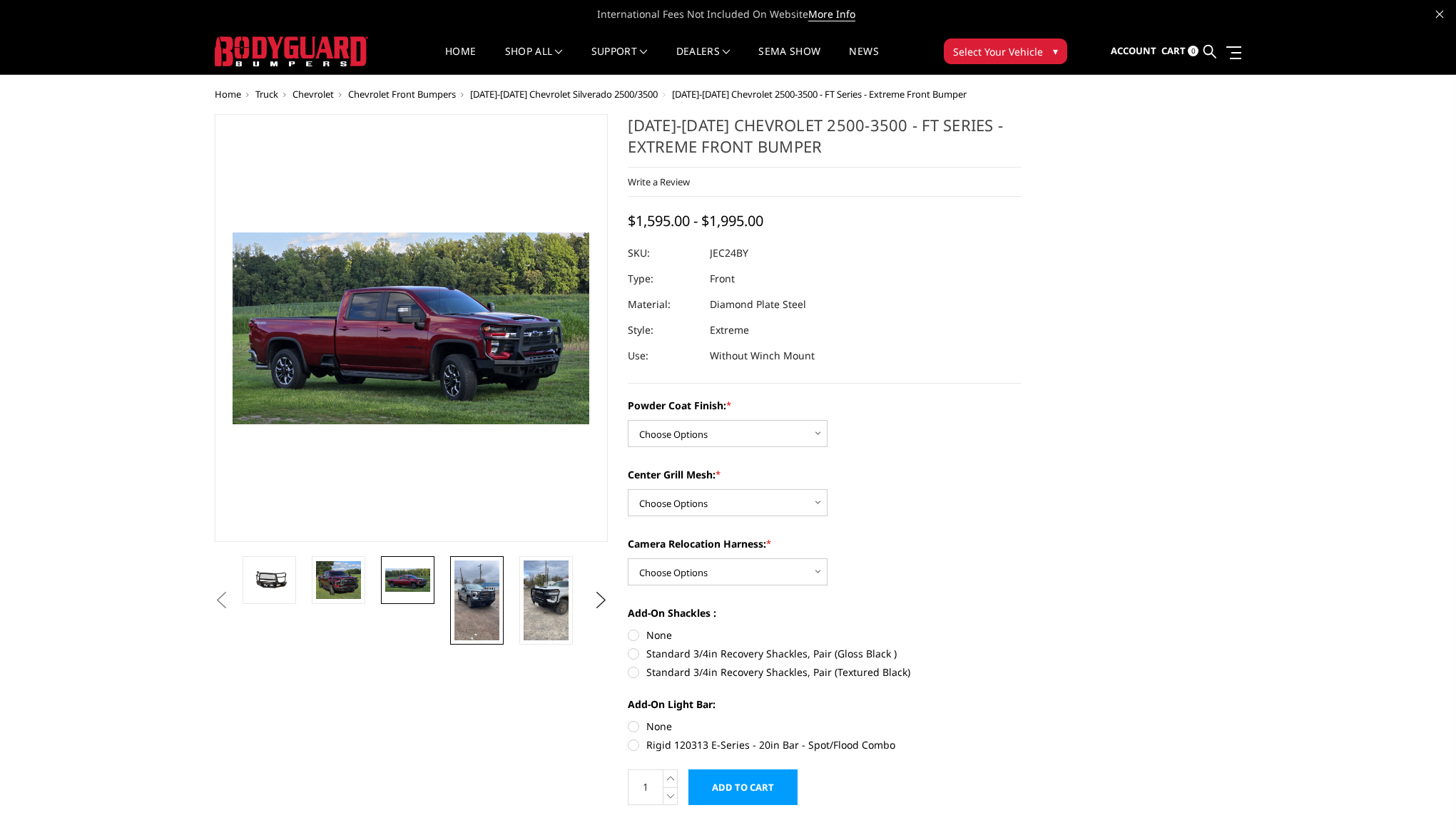
click at [472, 599] on img at bounding box center [476, 600] width 45 height 80
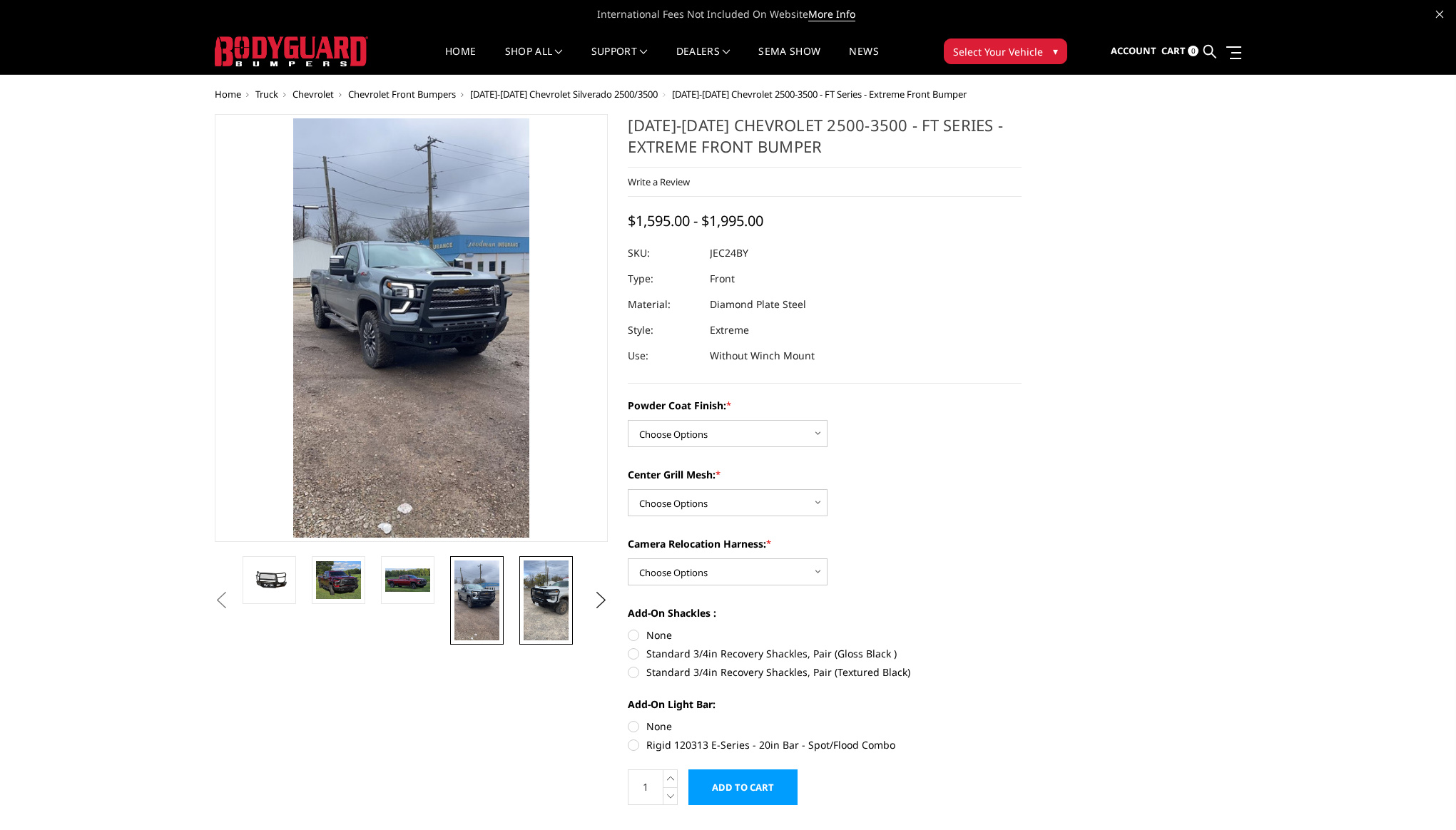
click at [535, 600] on img at bounding box center [546, 600] width 45 height 80
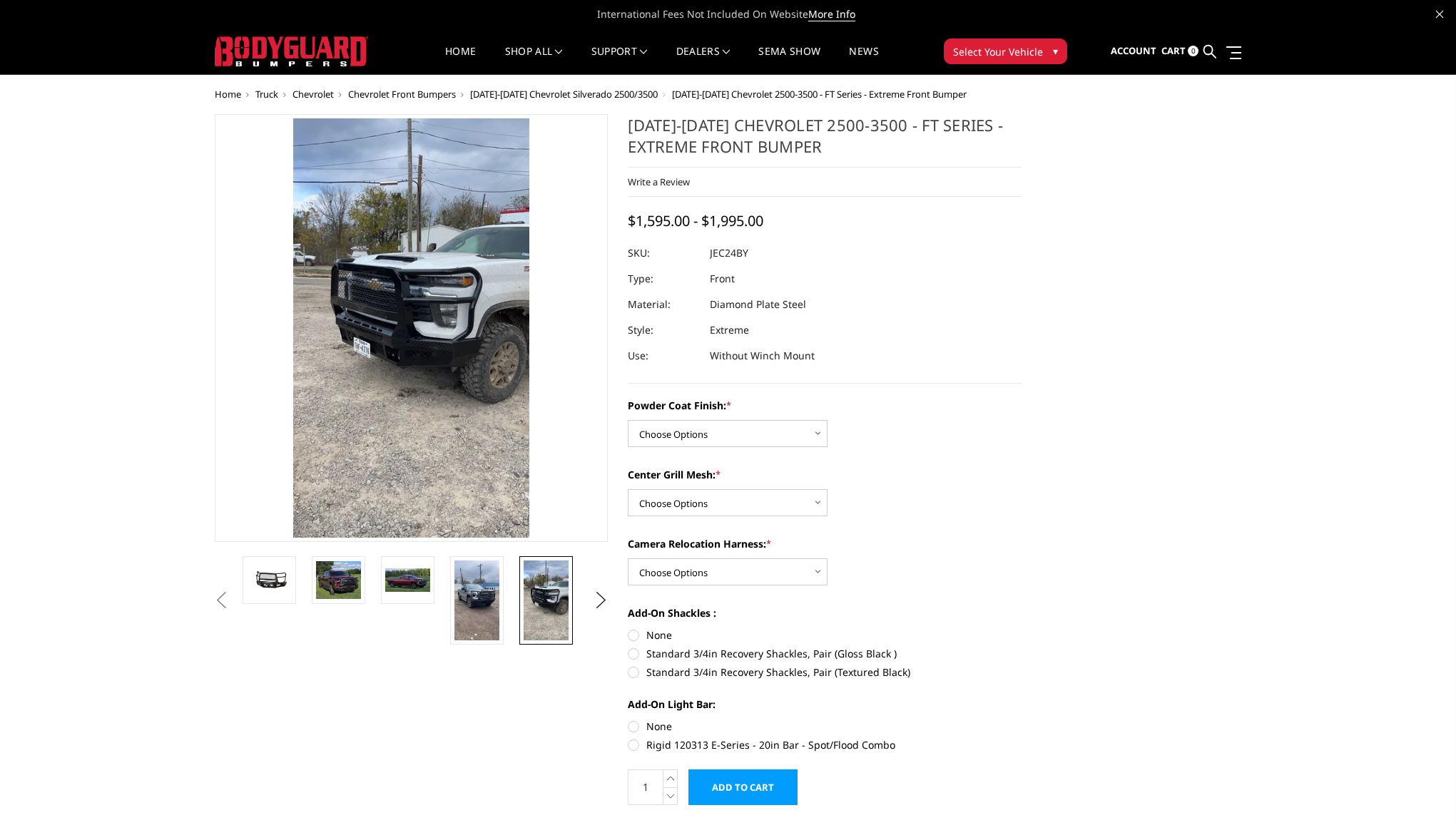
click at [556, 606] on img at bounding box center [546, 600] width 45 height 80
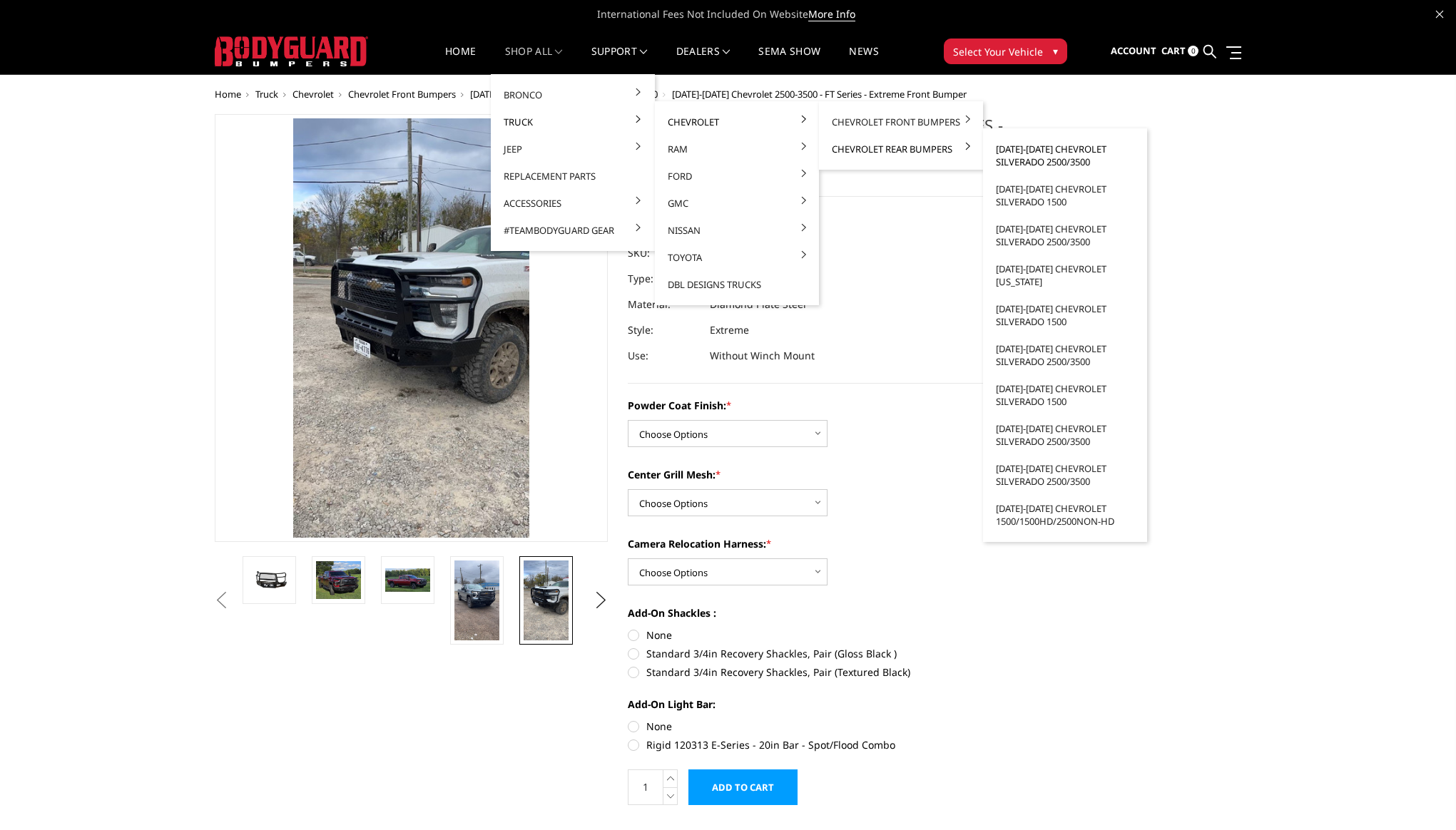
click at [1006, 158] on link "[DATE]-[DATE] Chevrolet Silverado 2500/3500" at bounding box center [1065, 155] width 152 height 40
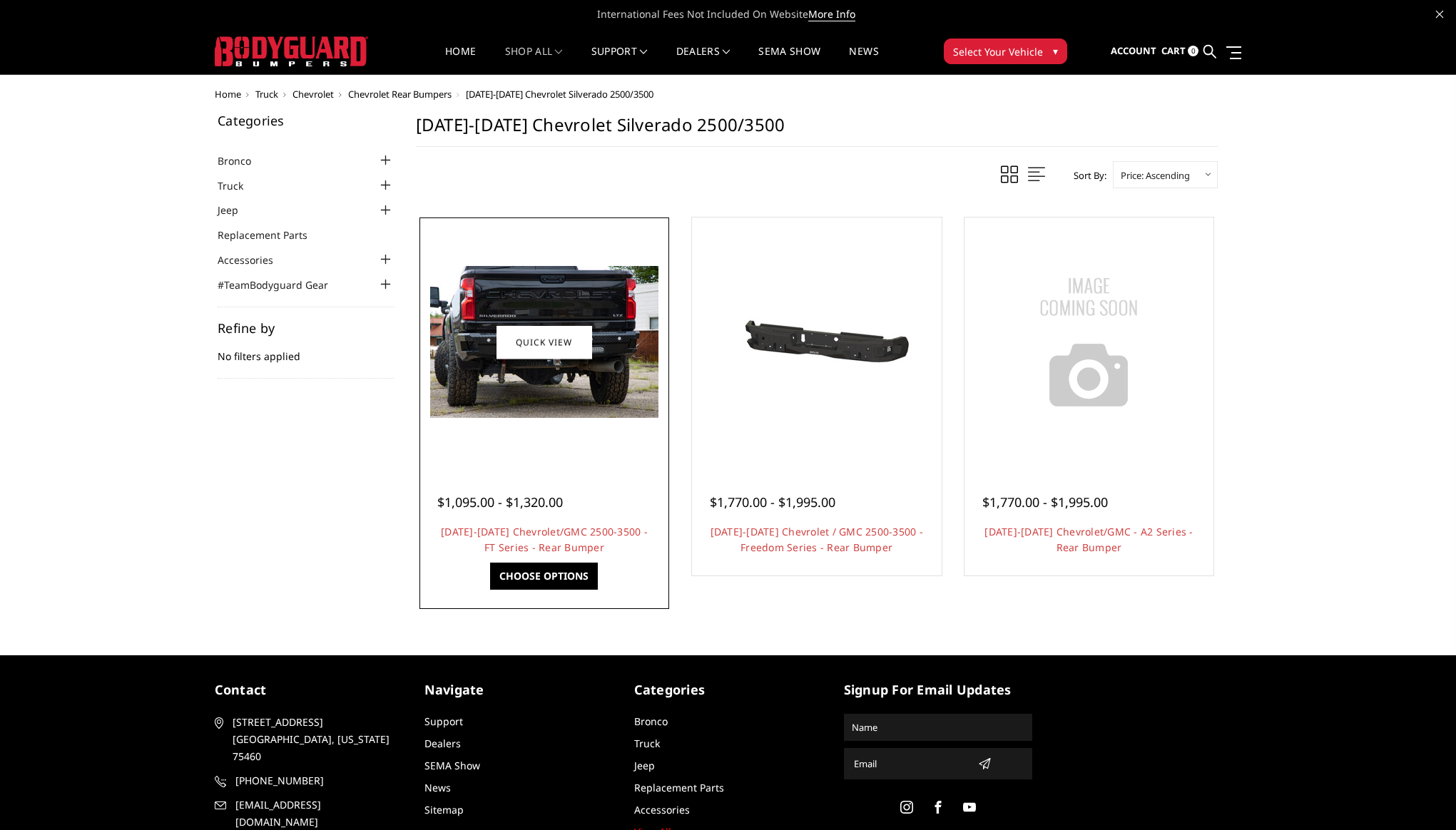
click at [639, 405] on img at bounding box center [544, 342] width 228 height 152
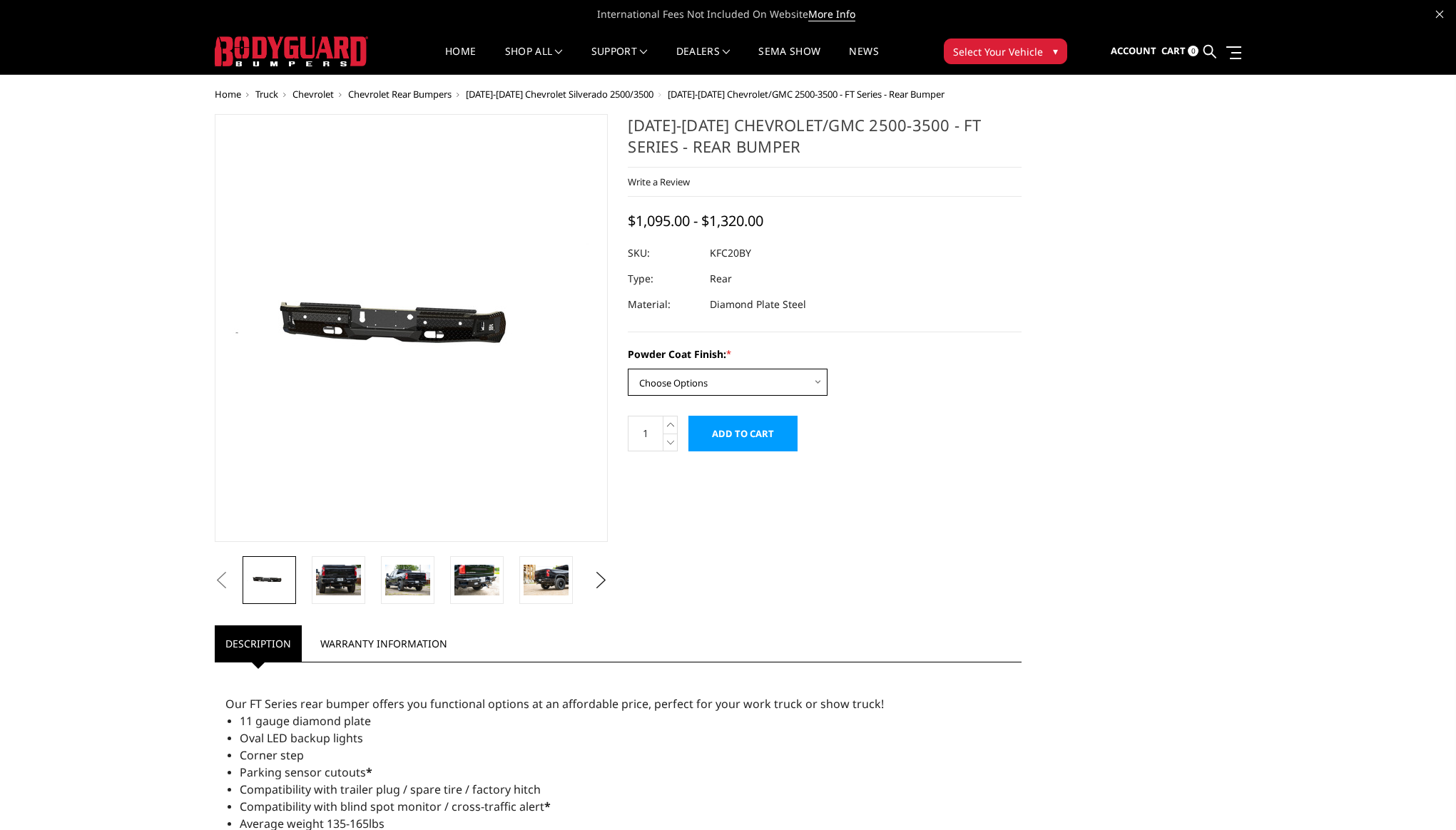
click at [683, 385] on select "Choose Options Bare Metal Gloss Black Powder Coat Textured Black Powder Coat" at bounding box center [727, 383] width 200 height 27
click at [628, 369] on select "Choose Options Bare Metal Gloss Black Powder Coat Textured Black Powder Coat" at bounding box center [727, 383] width 200 height 27
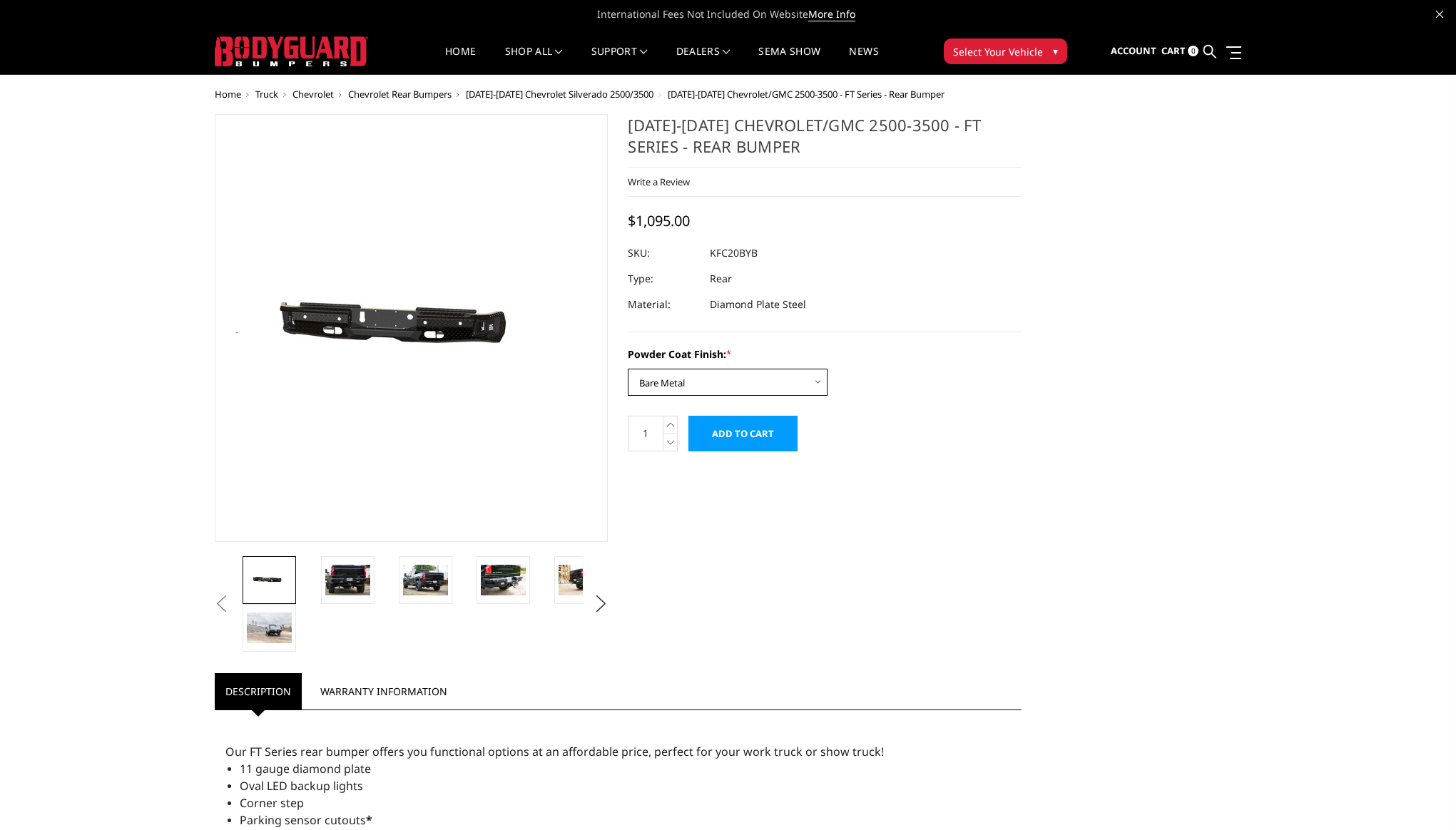
click at [705, 395] on select "Choose Options Bare Metal Gloss Black Powder Coat Textured Black Powder Coat" at bounding box center [727, 383] width 200 height 27
click at [628, 369] on select "Choose Options Bare Metal Gloss Black Powder Coat Textured Black Powder Coat" at bounding box center [727, 383] width 200 height 27
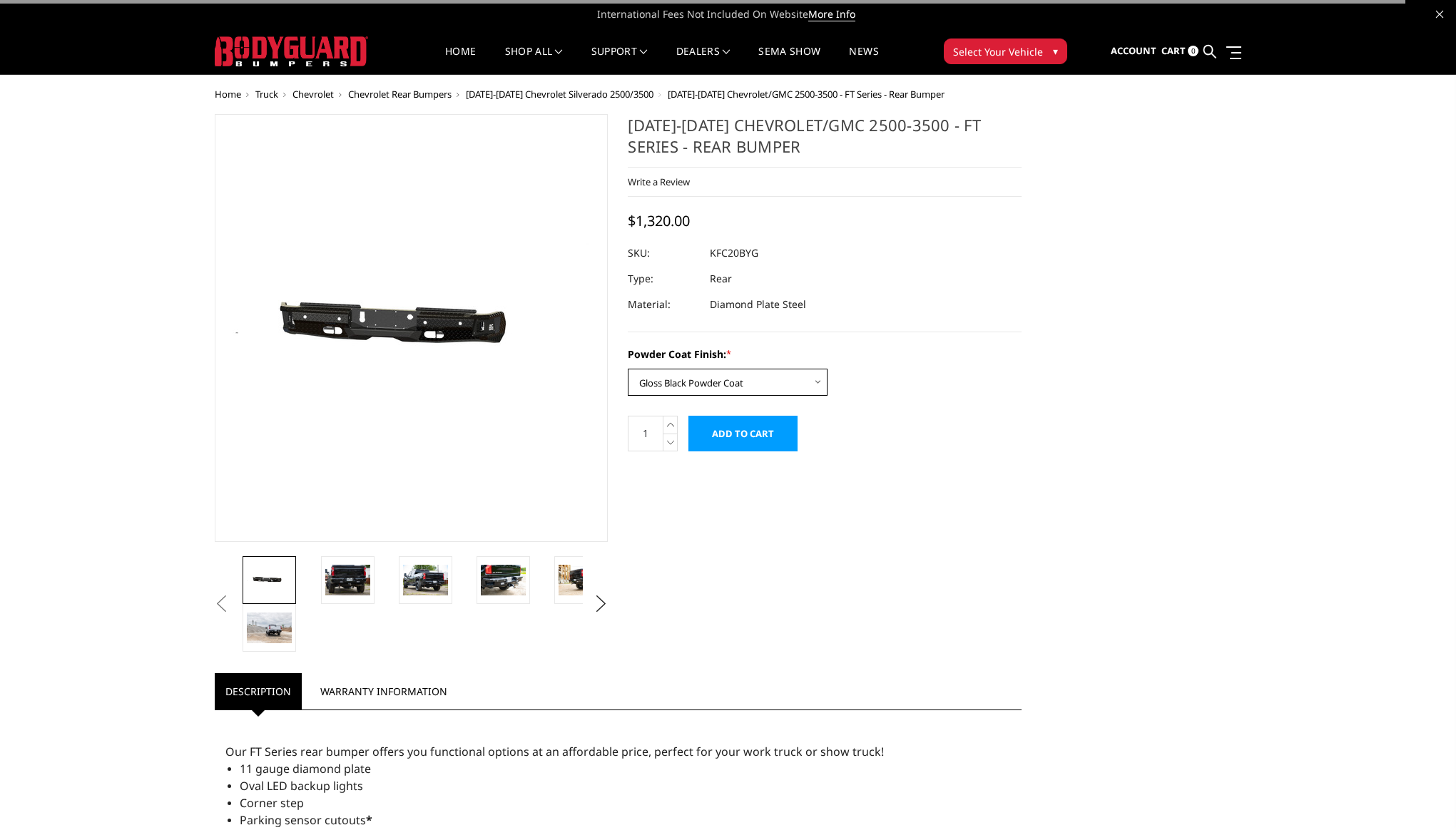
click at [722, 373] on select "Choose Options Bare Metal Gloss Black Powder Coat Textured Black Powder Coat" at bounding box center [727, 383] width 200 height 27
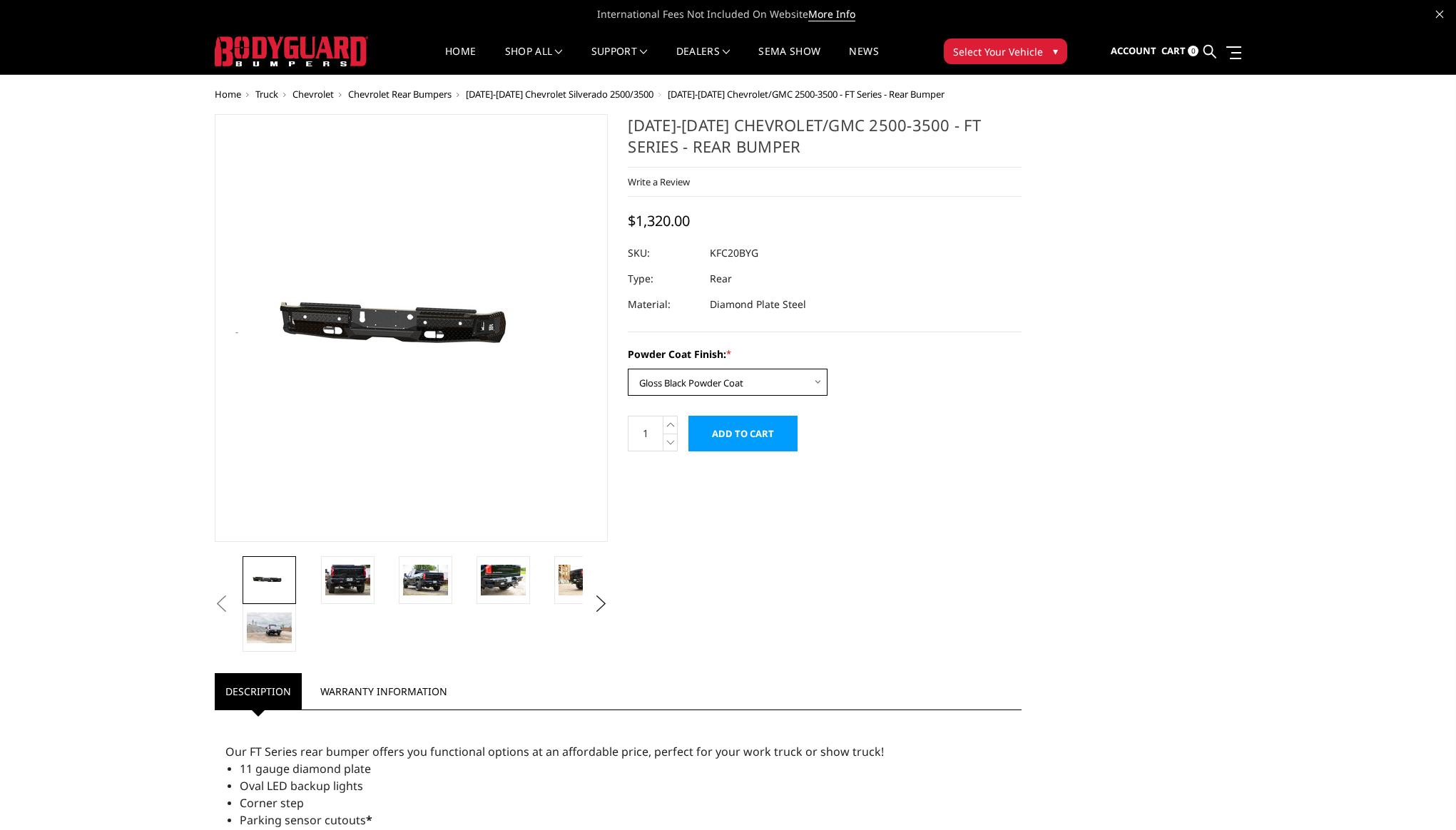
select select "3419"
click at [628, 369] on select "Choose Options Bare Metal Gloss Black Powder Coat Textured Black Powder Coat" at bounding box center [727, 383] width 200 height 27
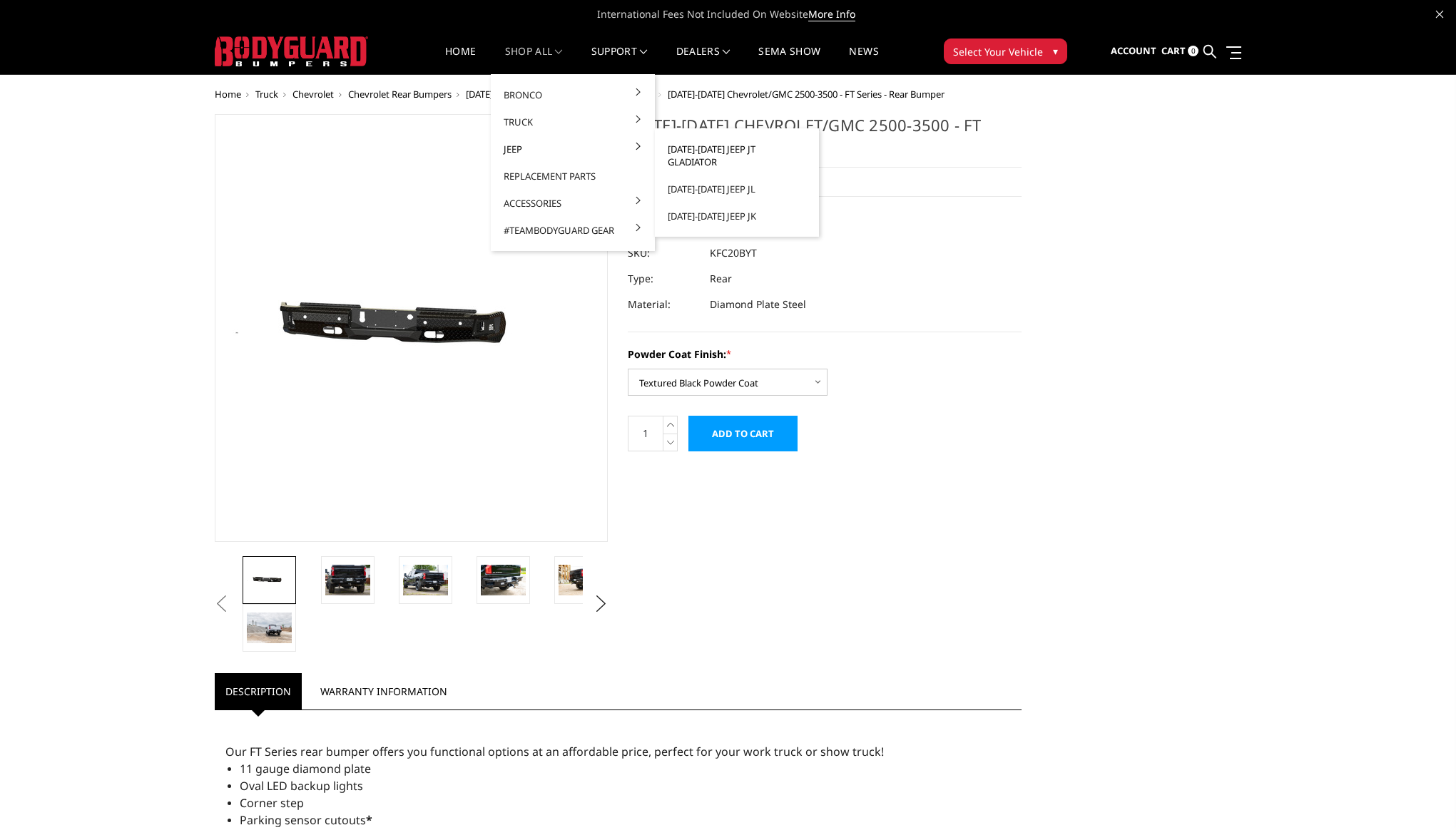
click at [707, 139] on link "[DATE]-[DATE] Jeep JT Gladiator" at bounding box center [737, 155] width 152 height 40
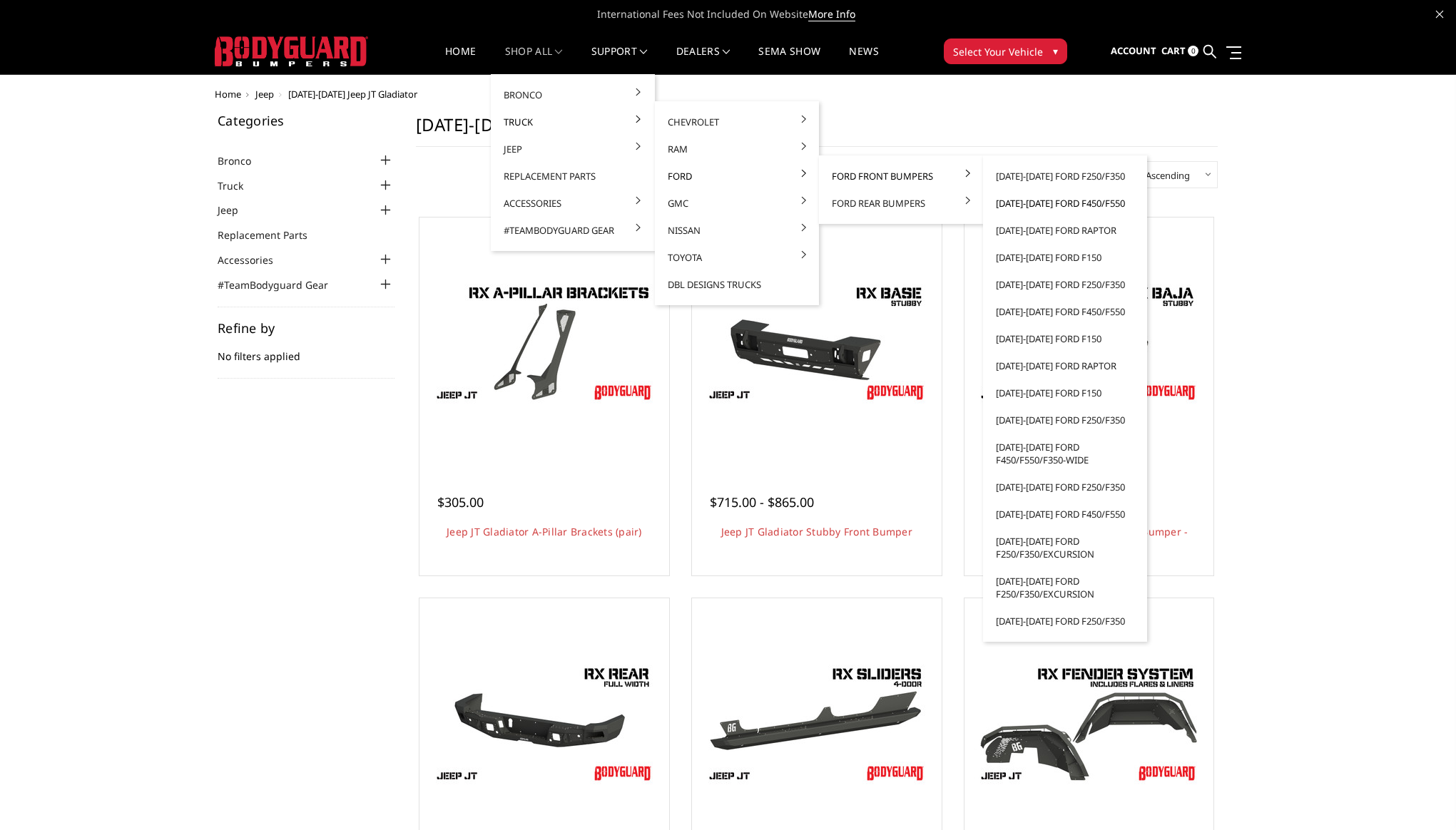
click at [1041, 202] on link "[DATE]-[DATE] Ford F450/F550" at bounding box center [1065, 203] width 152 height 27
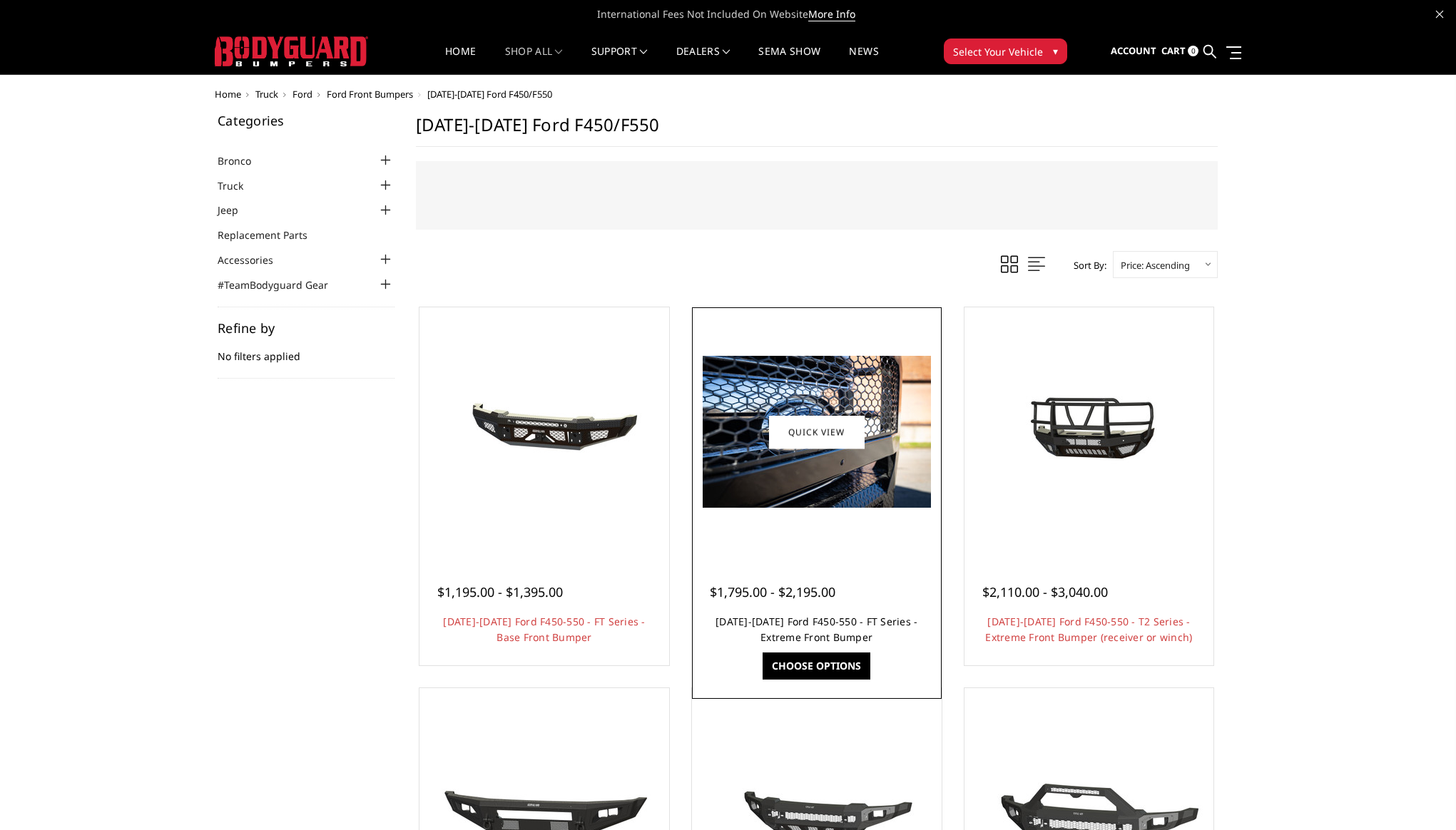
click at [864, 637] on link "2023-2025 Ford F450-550 - FT Series - Extreme Front Bumper" at bounding box center [816, 630] width 202 height 29
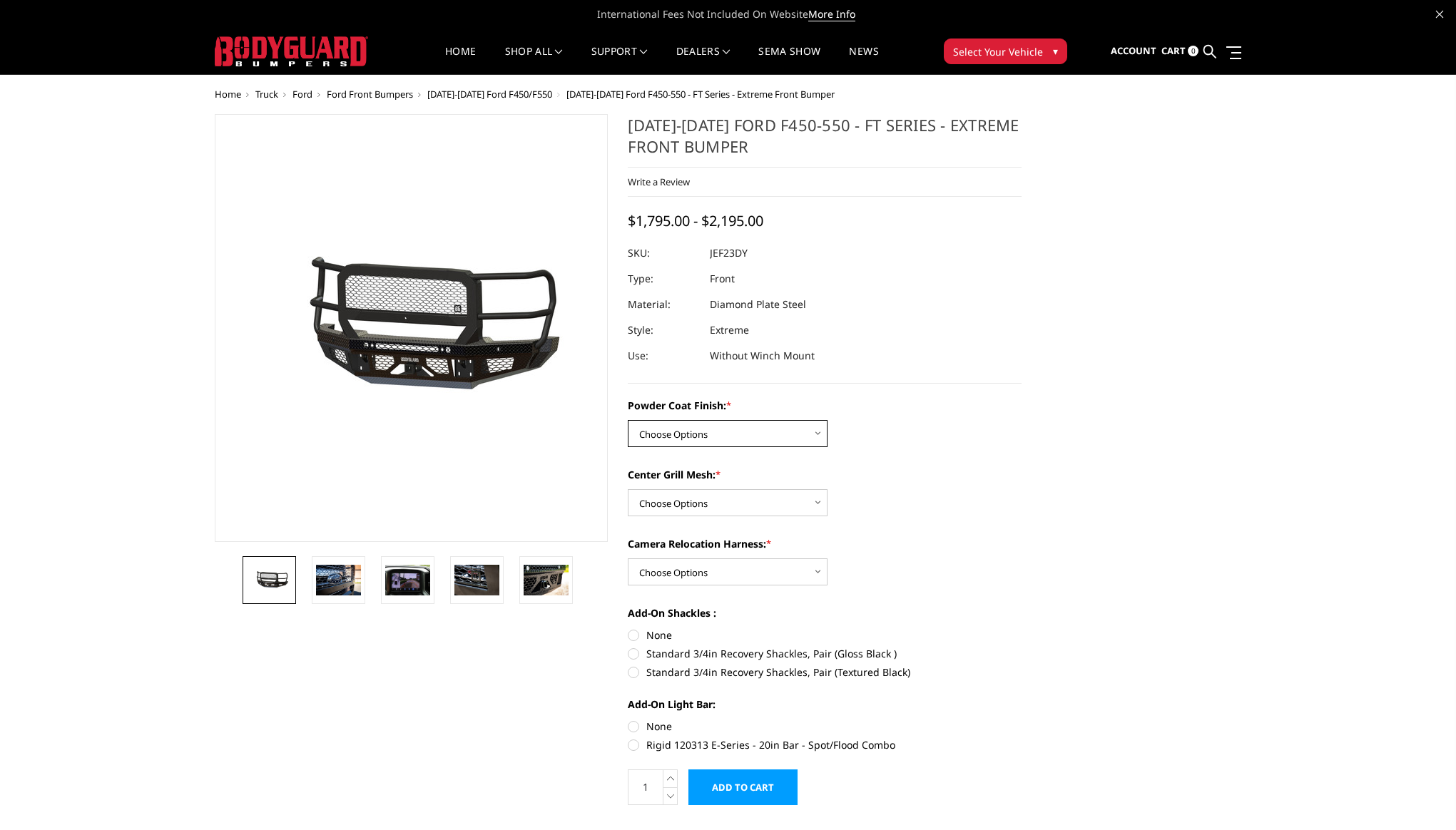
click at [769, 438] on select "Choose Options Bare Metal Gloss Black Powder Coat Textured Black Powder Coat" at bounding box center [727, 433] width 200 height 27
click at [628, 420] on select "Choose Options Bare Metal Gloss Black Powder Coat Textured Black Powder Coat" at bounding box center [727, 433] width 200 height 27
click at [765, 441] on select "Choose Options Bare Metal Gloss Black Powder Coat Textured Black Powder Coat" at bounding box center [727, 433] width 200 height 27
click at [628, 420] on select "Choose Options Bare Metal Gloss Black Powder Coat Textured Black Powder Coat" at bounding box center [727, 433] width 200 height 27
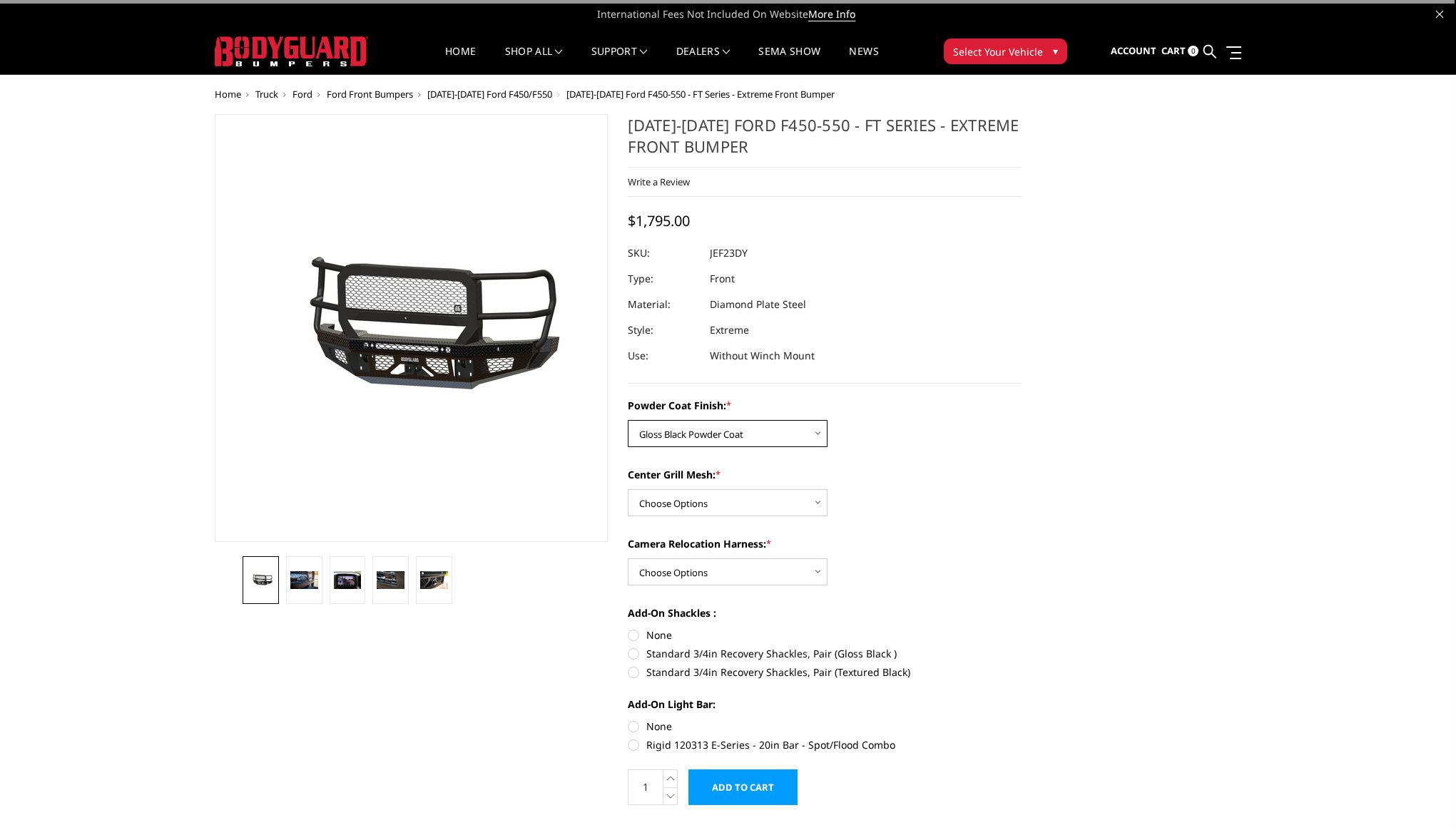
click at [770, 439] on select "Choose Options Bare Metal Gloss Black Powder Coat Textured Black Powder Coat" at bounding box center [727, 433] width 200 height 27
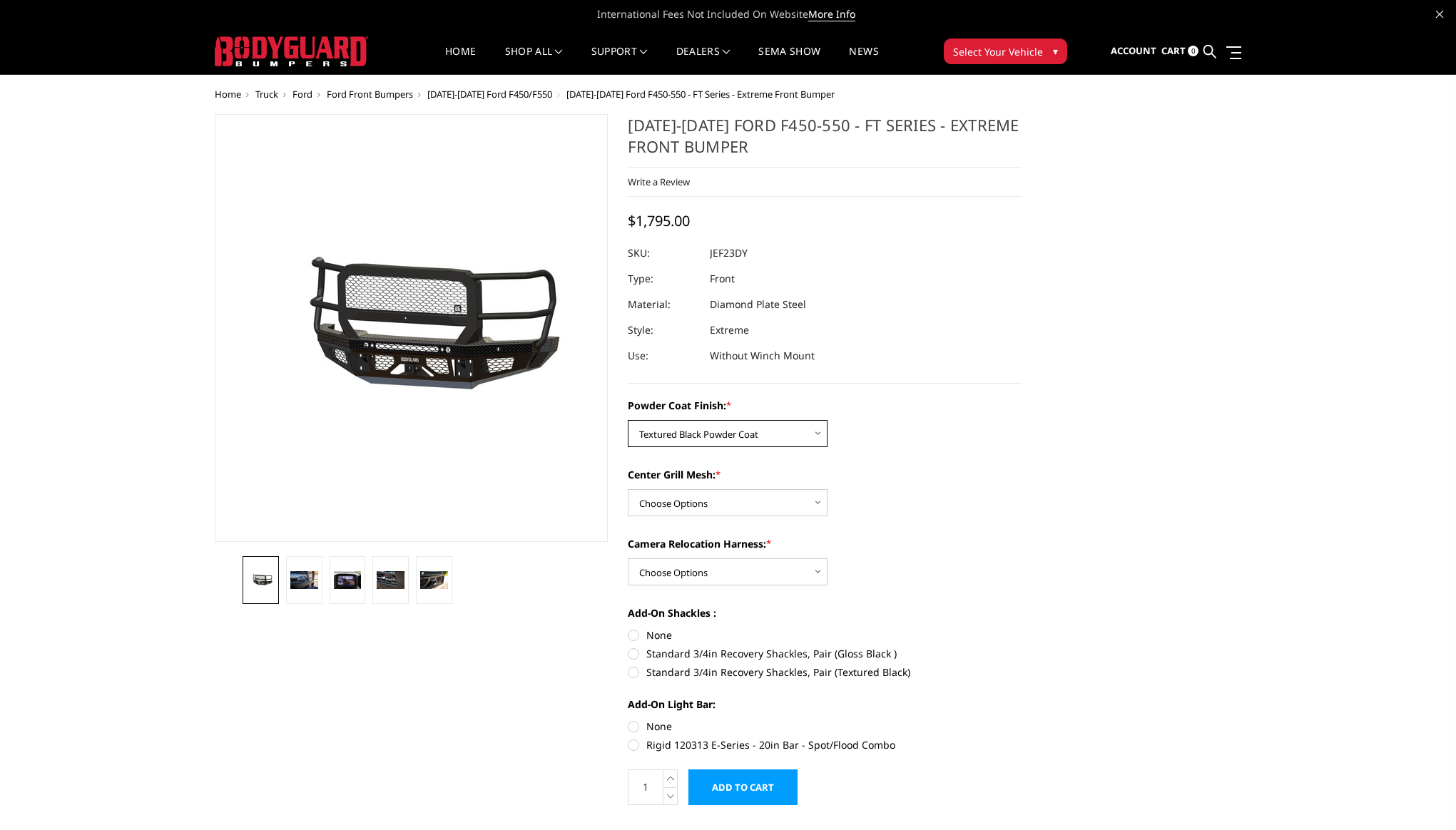
click at [628, 420] on select "Choose Options Bare Metal Gloss Black Powder Coat Textured Black Powder Coat" at bounding box center [727, 433] width 200 height 27
click at [967, 394] on section "2023-2025 Ford F450-550 - FT Series - Extreme Front Bumper Write a Review Write…" at bounding box center [824, 467] width 414 height 706
click at [812, 432] on select "Choose Options Bare Metal Gloss Black Powder Coat Textured Black Powder Coat" at bounding box center [727, 433] width 200 height 27
select select "3271"
click at [628, 420] on select "Choose Options Bare Metal Gloss Black Powder Coat Textured Black Powder Coat" at bounding box center [727, 433] width 200 height 27
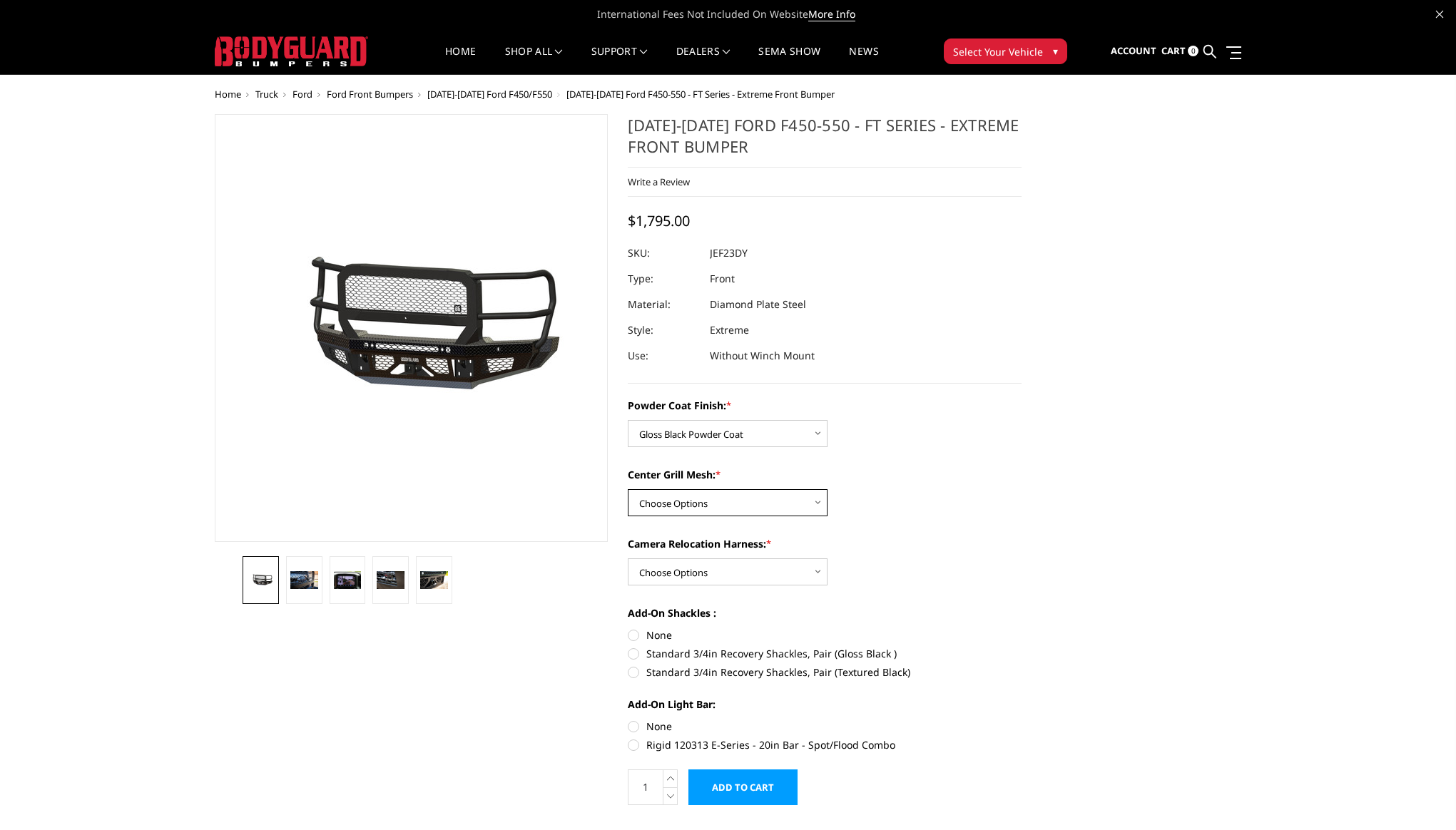
click at [759, 506] on select "Choose Options WITH Expanded Metal in Center Grill WITHOUT Expanded Metal in Ce…" at bounding box center [727, 503] width 200 height 27
select select "3273"
click at [628, 489] on select "Choose Options WITH Expanded Metal in Center Grill WITHOUT Expanded Metal in Ce…" at bounding box center [727, 503] width 200 height 27
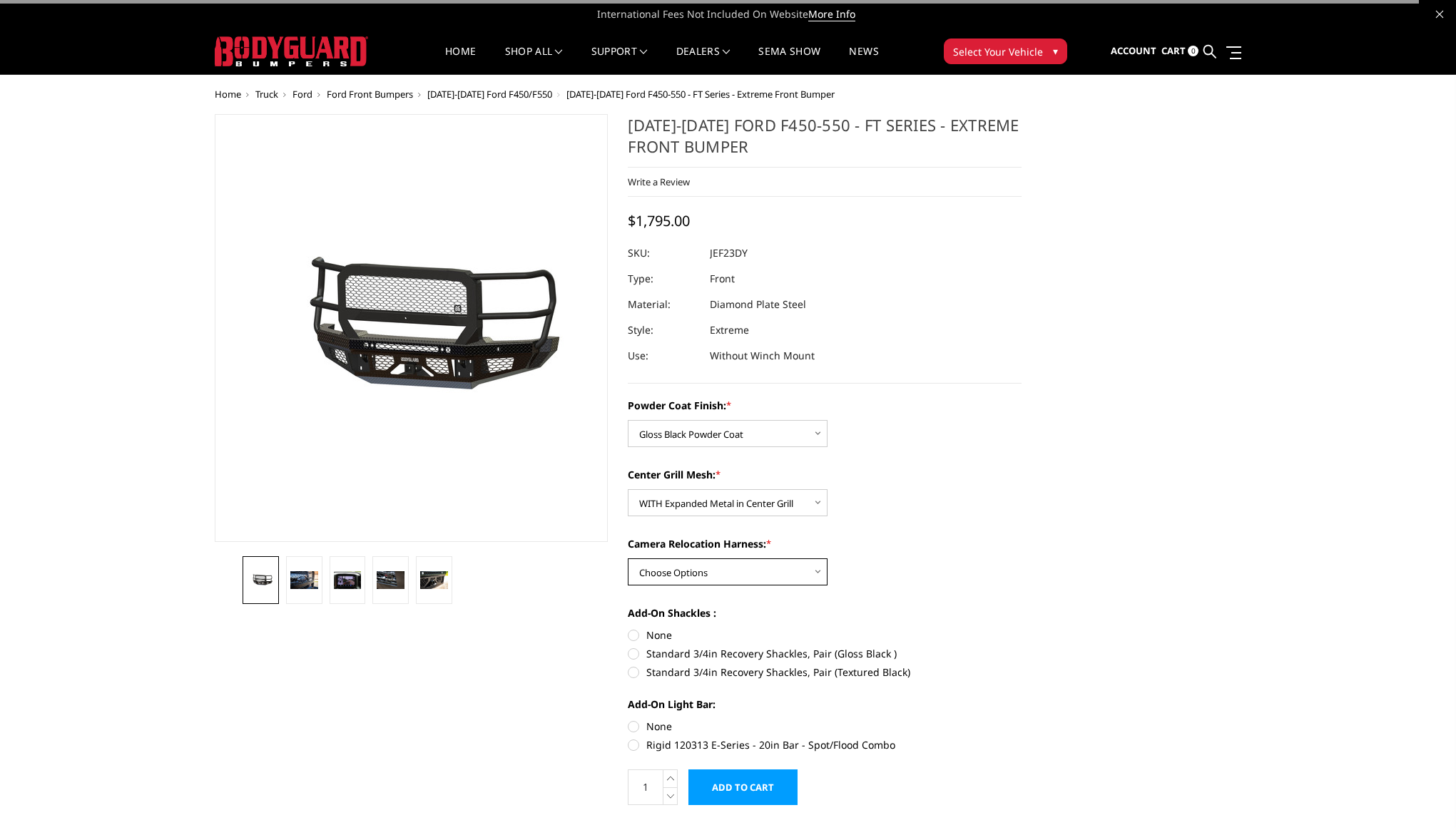
click at [739, 582] on select "Choose Options WITH Camera Relocation Harness WITHOUT Camera Relocation Harness" at bounding box center [727, 572] width 200 height 27
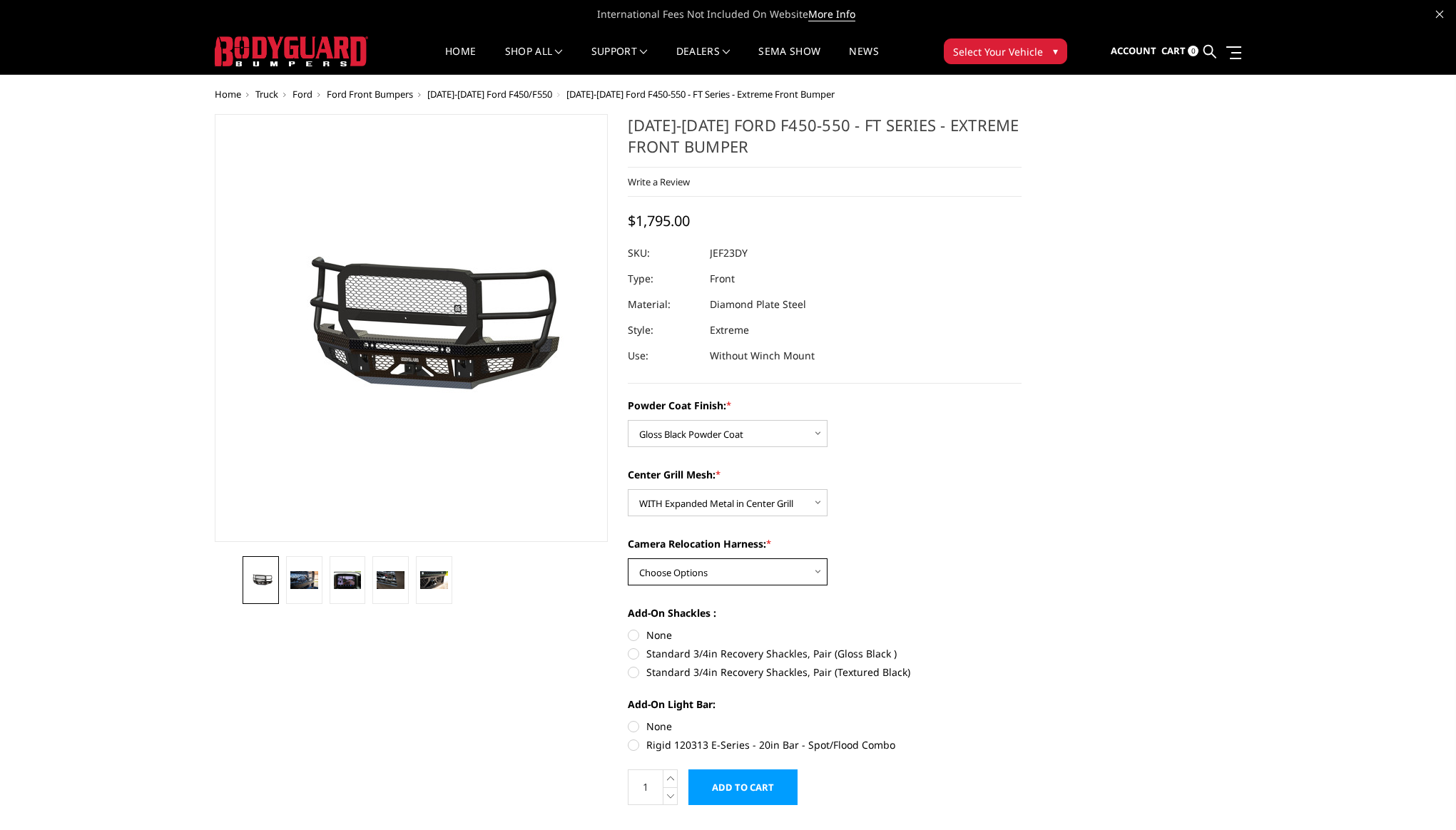
select select "3275"
click at [628, 558] on select "Choose Options WITH Camera Relocation Harness WITHOUT Camera Relocation Harness" at bounding box center [727, 572] width 200 height 27
click at [790, 466] on div "Powder Coat Finish: * Choose Options Bare Metal Gloss Black Powder Coat Texture…" at bounding box center [825, 574] width 394 height 352
click at [790, 446] on select "Choose Options Bare Metal Gloss Black Powder Coat Textured Black Powder Coat" at bounding box center [727, 433] width 200 height 27
click at [628, 420] on select "Choose Options Bare Metal Gloss Black Powder Coat Textured Black Powder Coat" at bounding box center [727, 433] width 200 height 27
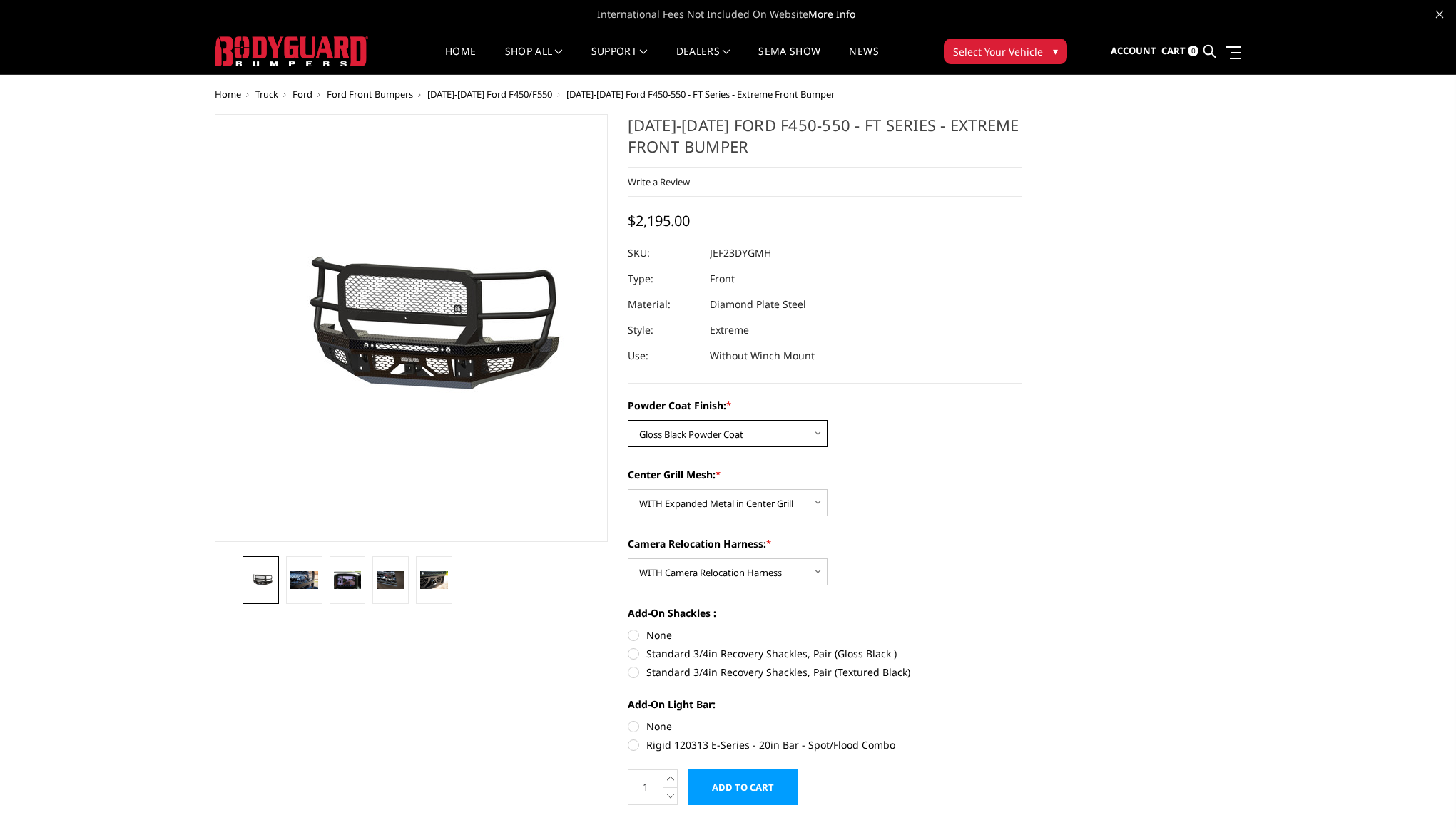
click at [786, 435] on select "Choose Options Bare Metal Gloss Black Powder Coat Textured Black Powder Coat" at bounding box center [727, 433] width 200 height 27
click at [628, 420] on select "Choose Options Bare Metal Gloss Black Powder Coat Textured Black Powder Coat" at bounding box center [727, 433] width 200 height 27
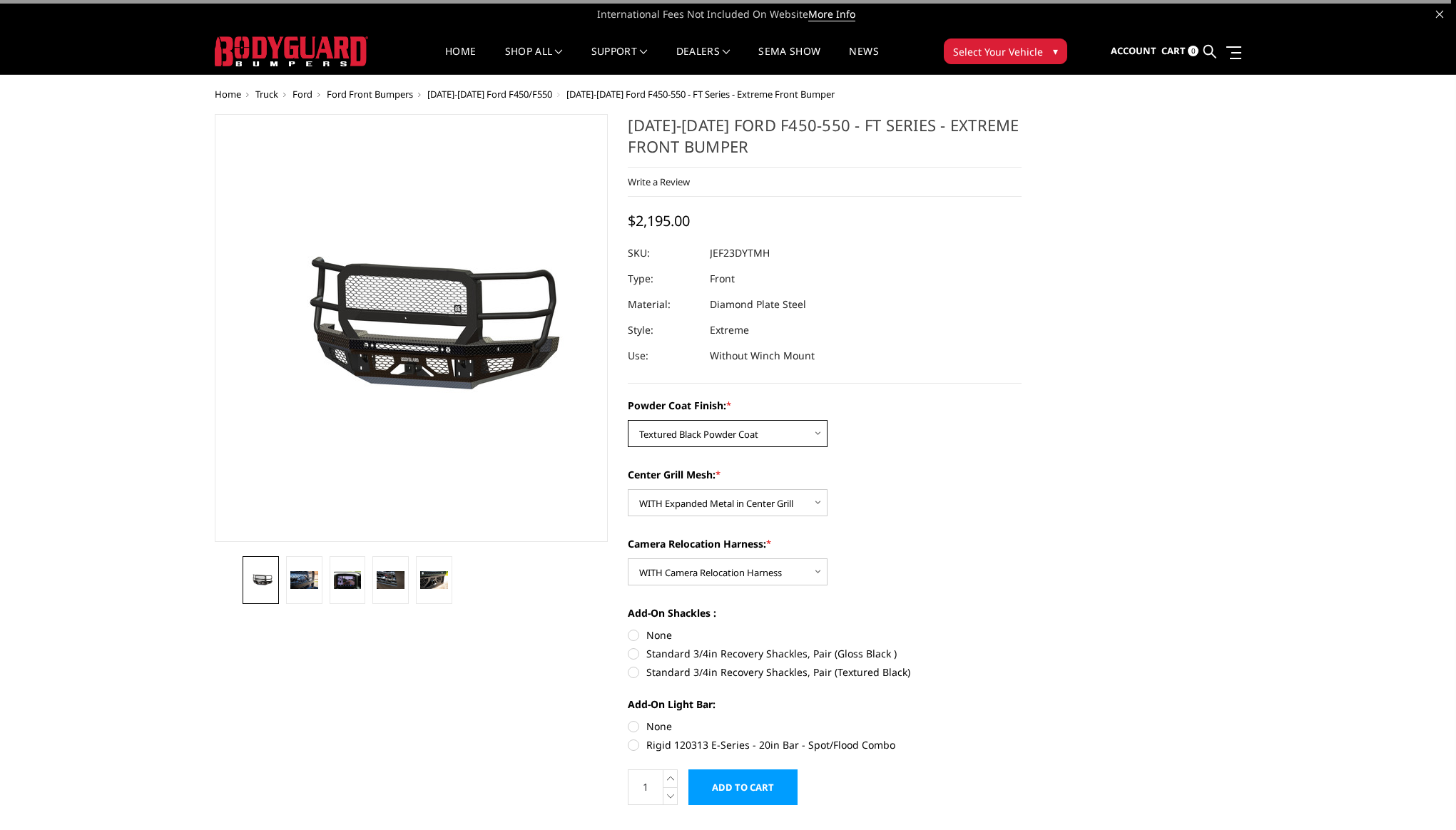
click at [790, 427] on select "Choose Options Bare Metal Gloss Black Powder Coat Textured Black Powder Coat" at bounding box center [727, 433] width 200 height 27
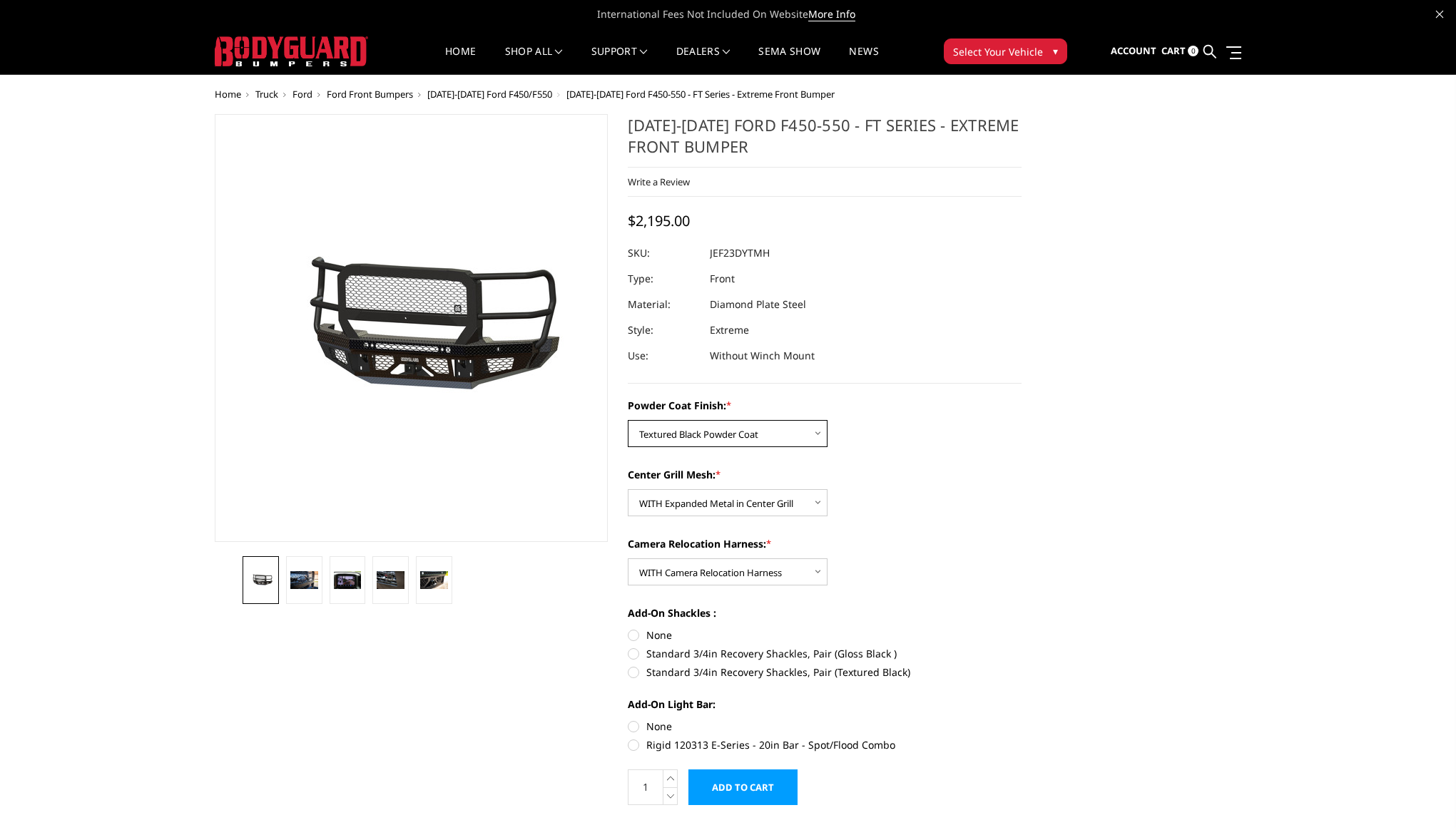
select select "3270"
click at [628, 420] on select "Choose Options Bare Metal Gloss Black Powder Coat Textured Black Powder Coat" at bounding box center [727, 433] width 200 height 27
click at [716, 655] on label "Standard 3/4in Recovery Shackles, Pair (Gloss Black )" at bounding box center [825, 653] width 394 height 15
click at [1021, 629] on input "Standard 3/4in Recovery Shackles, Pair (Gloss Black )" at bounding box center [1021, 628] width 1 height 1
radio input "true"
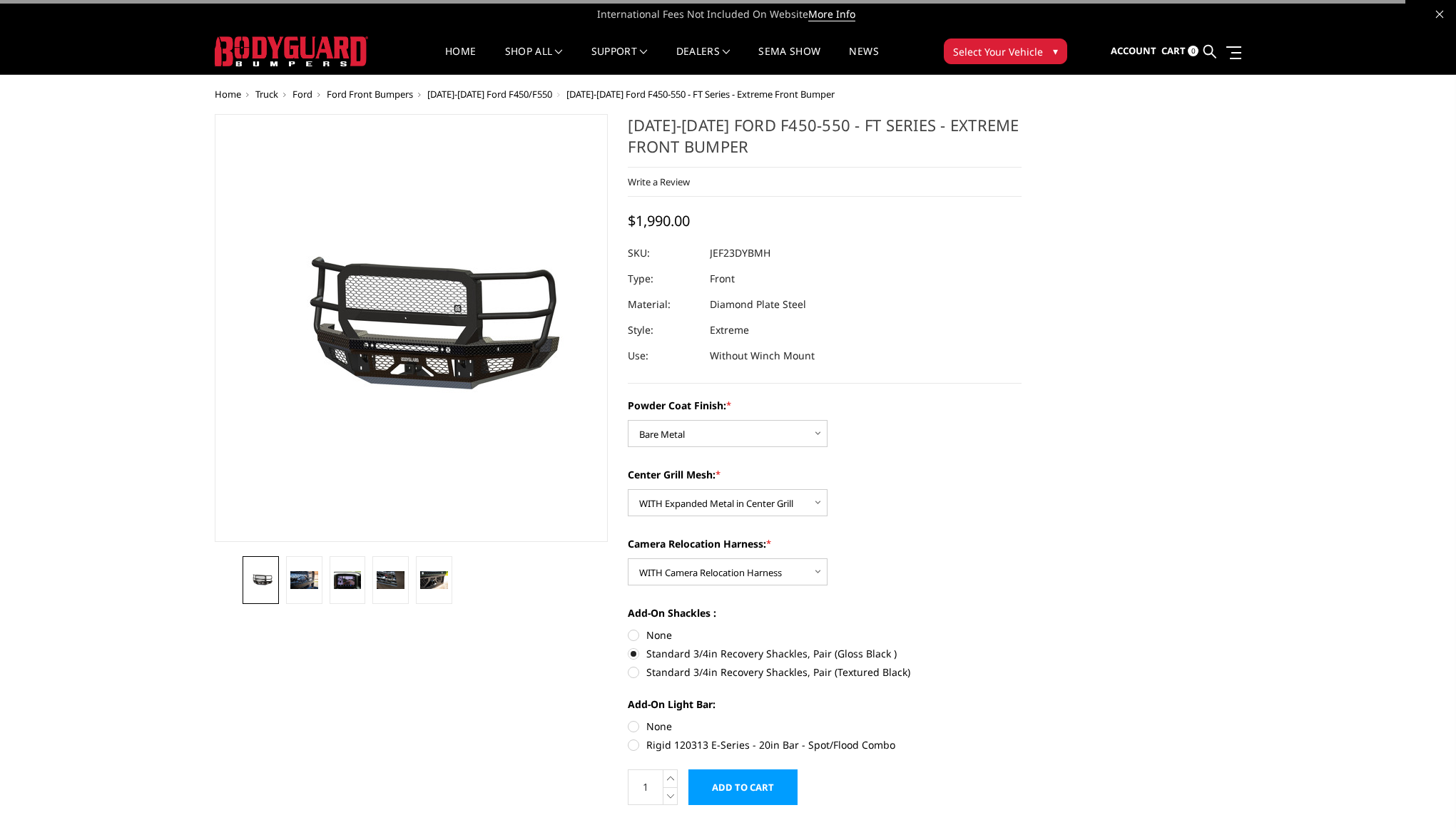
click at [713, 659] on label "Standard 3/4in Recovery Shackles, Pair (Gloss Black )" at bounding box center [825, 653] width 394 height 15
click at [1021, 629] on input "Standard 3/4in Recovery Shackles, Pair (Gloss Black )" at bounding box center [1021, 628] width 1 height 1
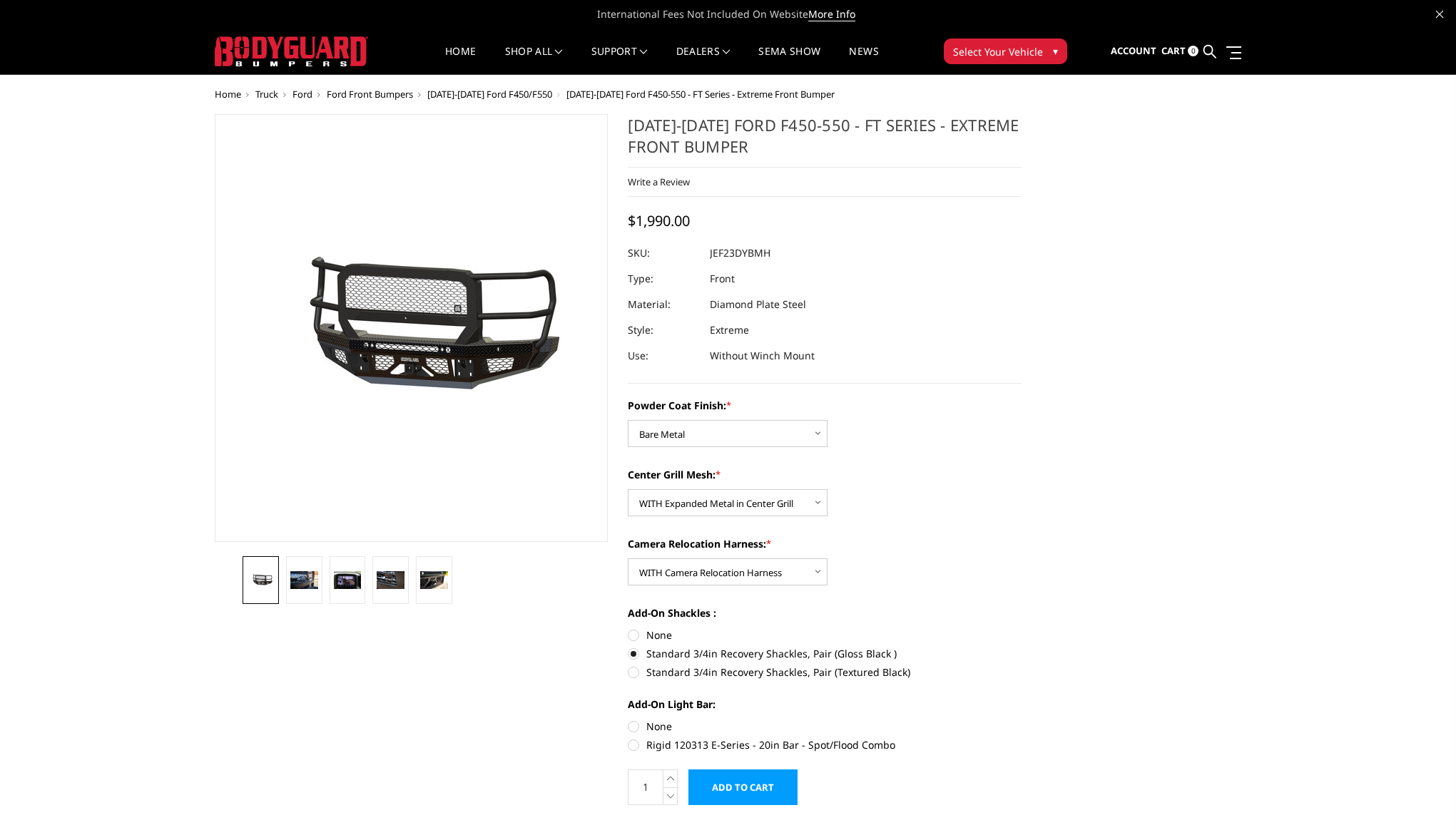
click at [676, 637] on label "None" at bounding box center [825, 635] width 394 height 15
click at [629, 629] on input "None" at bounding box center [628, 628] width 1 height 1
radio input "true"
click at [713, 425] on select "Choose Options Bare Metal Gloss Black Powder Coat Textured Black Powder Coat" at bounding box center [727, 433] width 200 height 27
select select "3271"
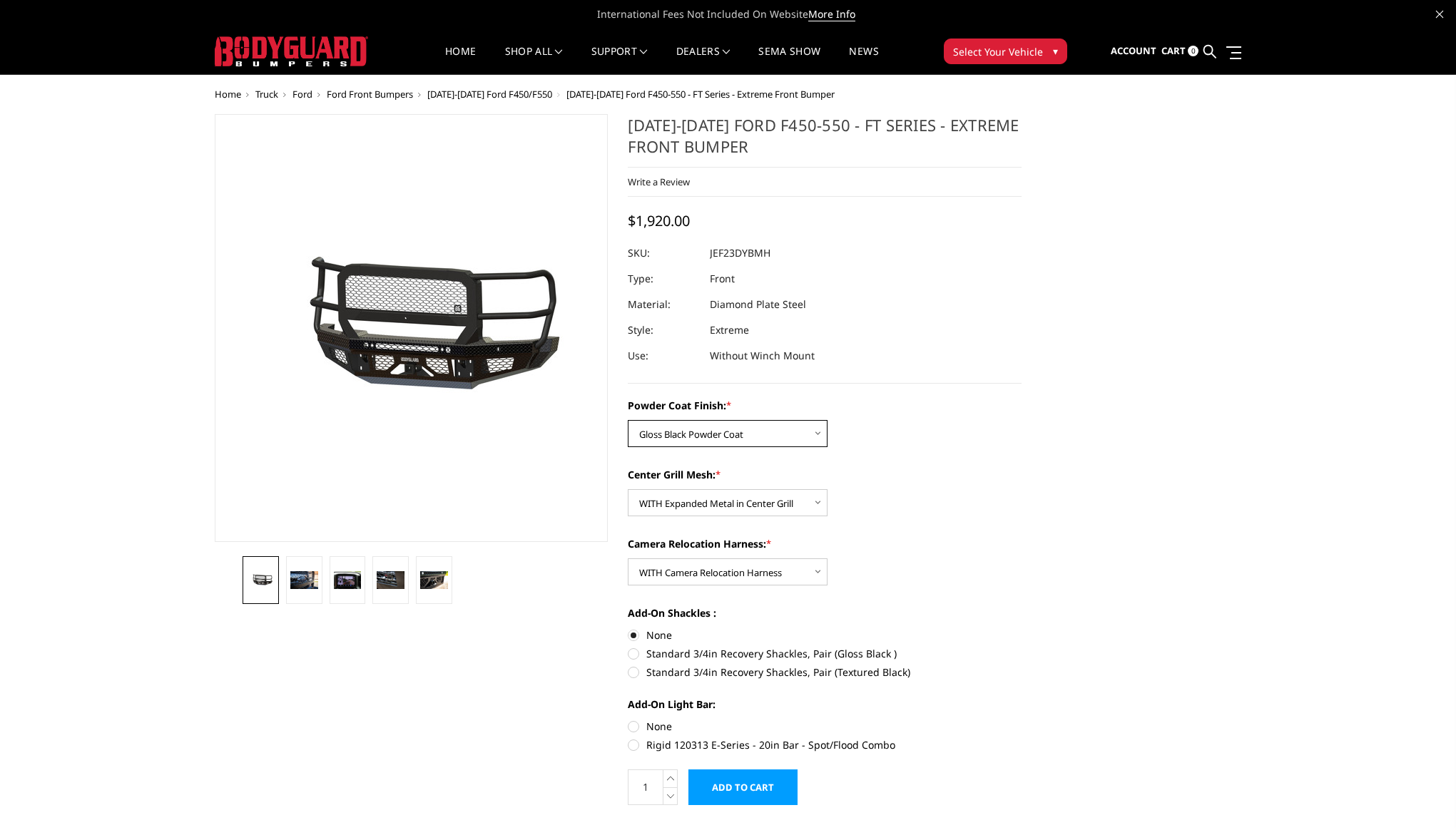
click at [628, 420] on select "Choose Options Bare Metal Gloss Black Powder Coat Textured Black Powder Coat" at bounding box center [727, 433] width 200 height 27
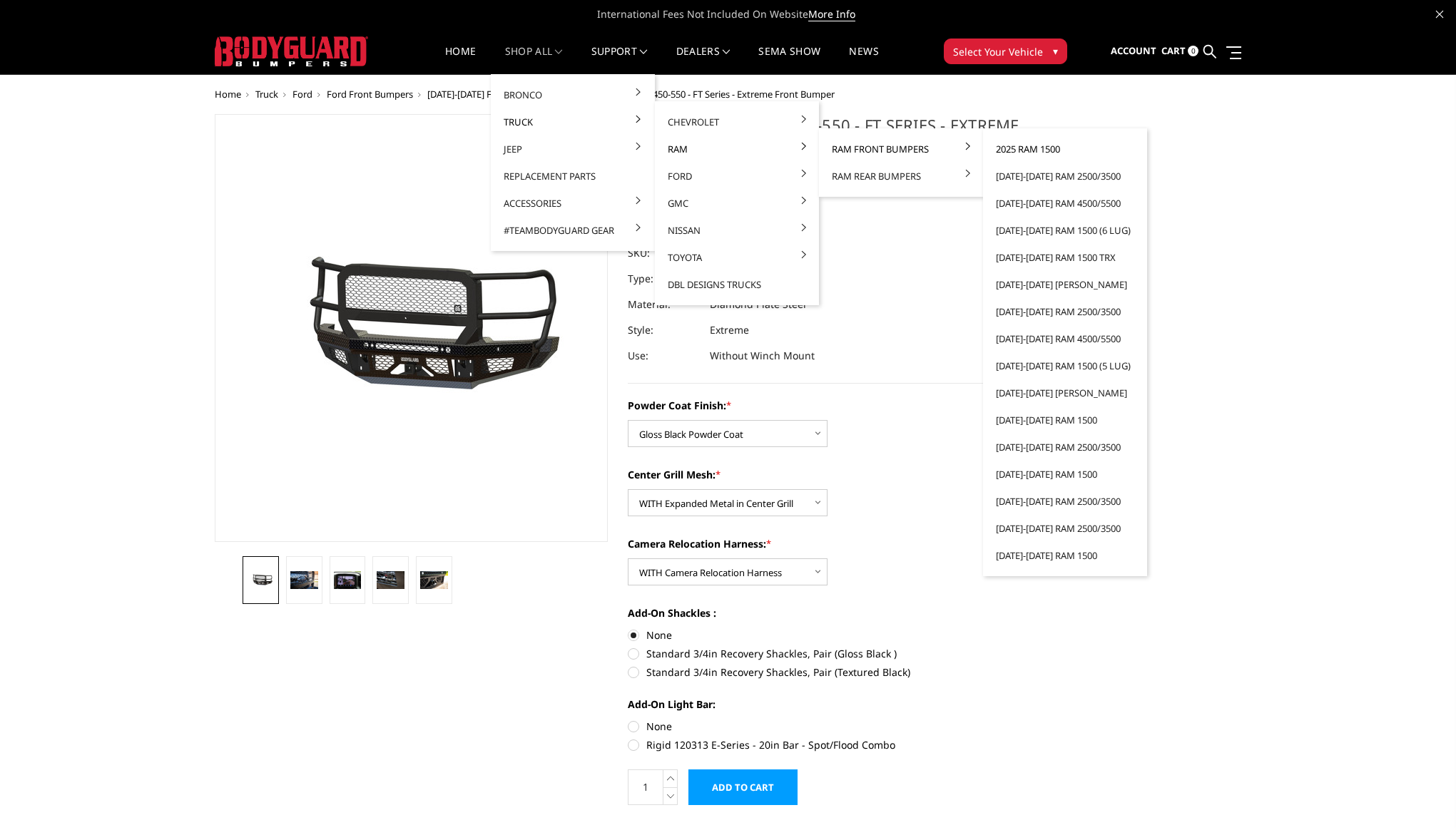
click at [1035, 156] on link "2025 Ram 1500" at bounding box center [1065, 149] width 152 height 27
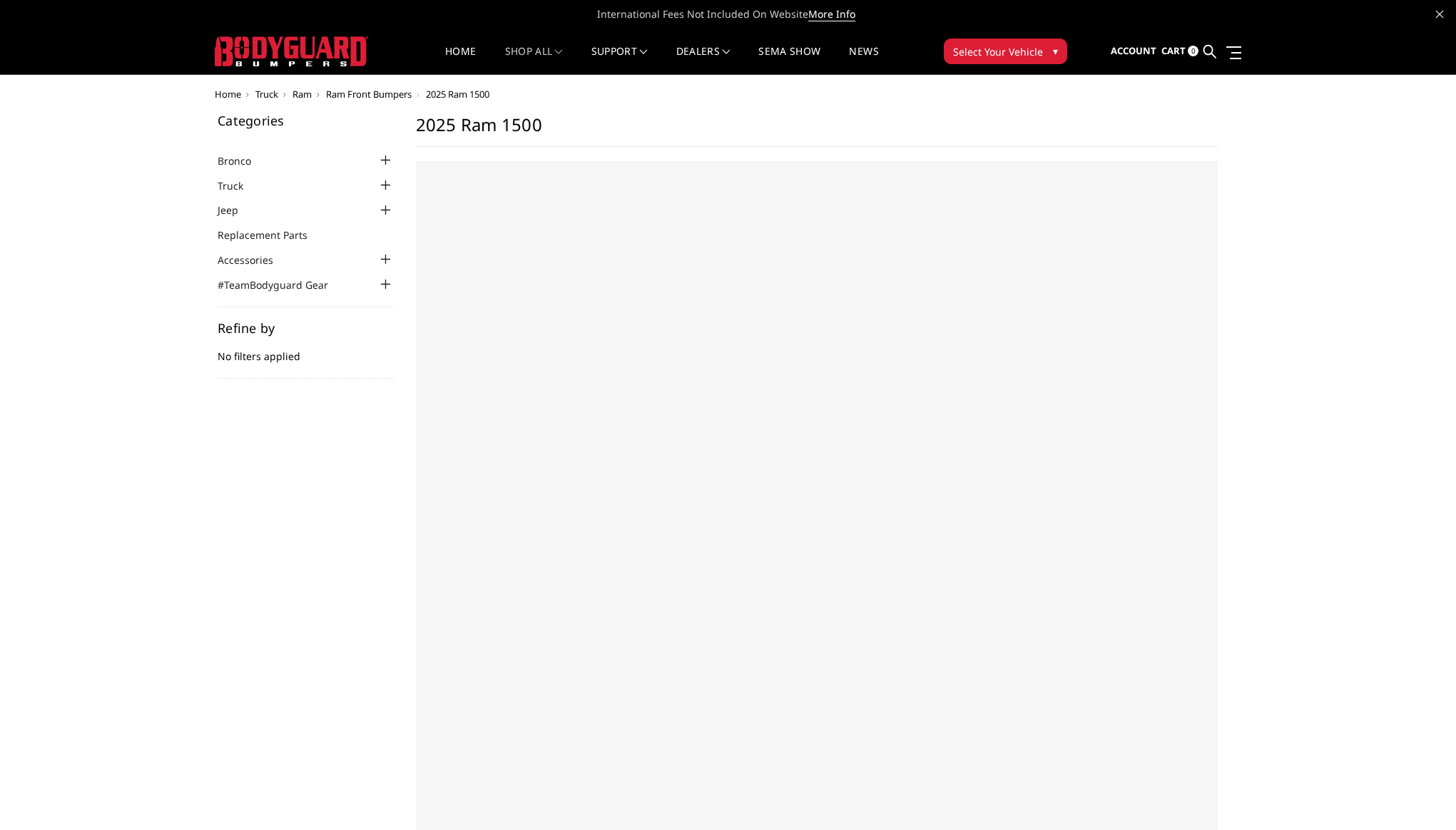
select select "US"
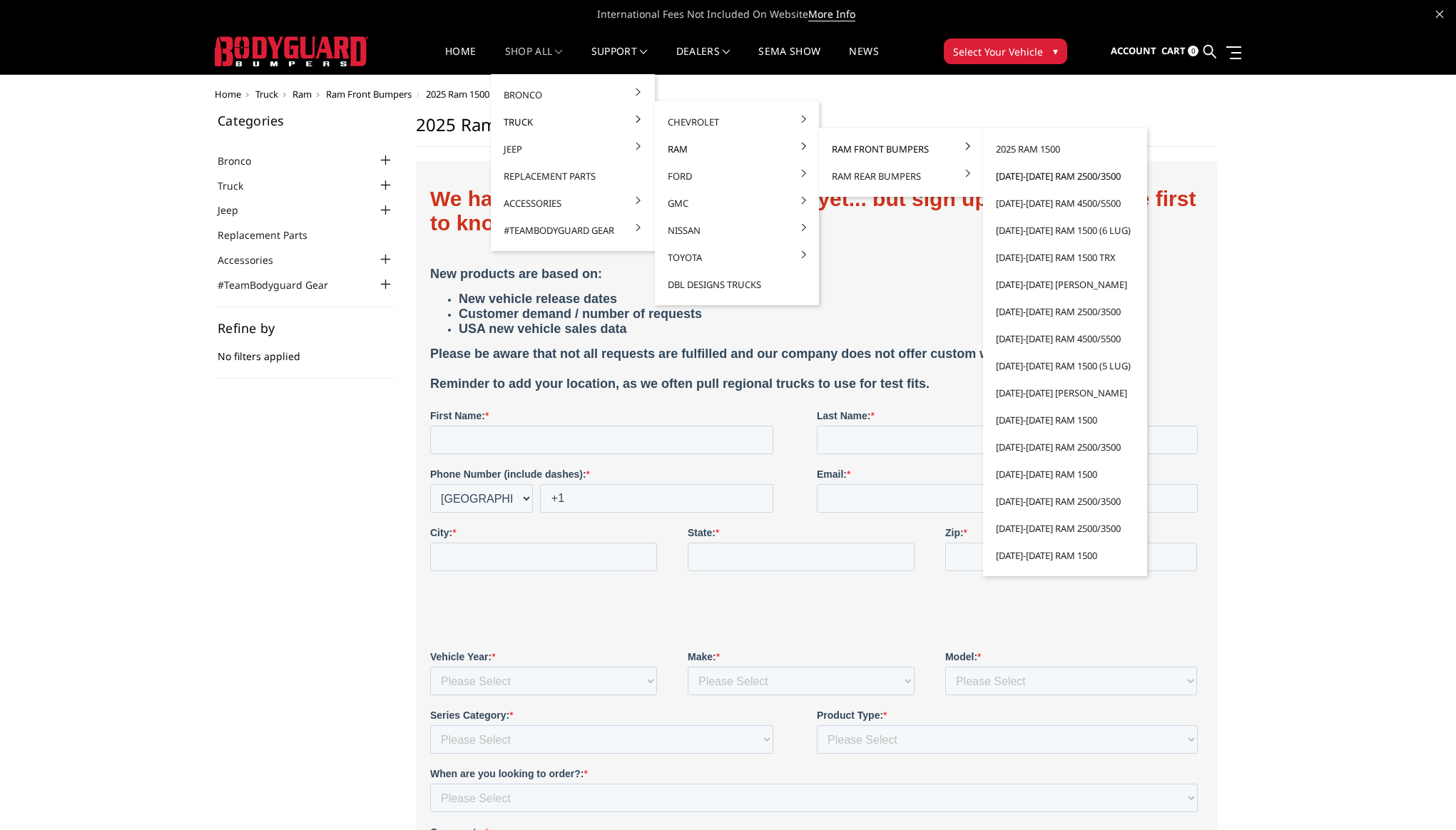
click at [1042, 179] on link "[DATE]-[DATE] Ram 2500/3500" at bounding box center [1065, 176] width 152 height 27
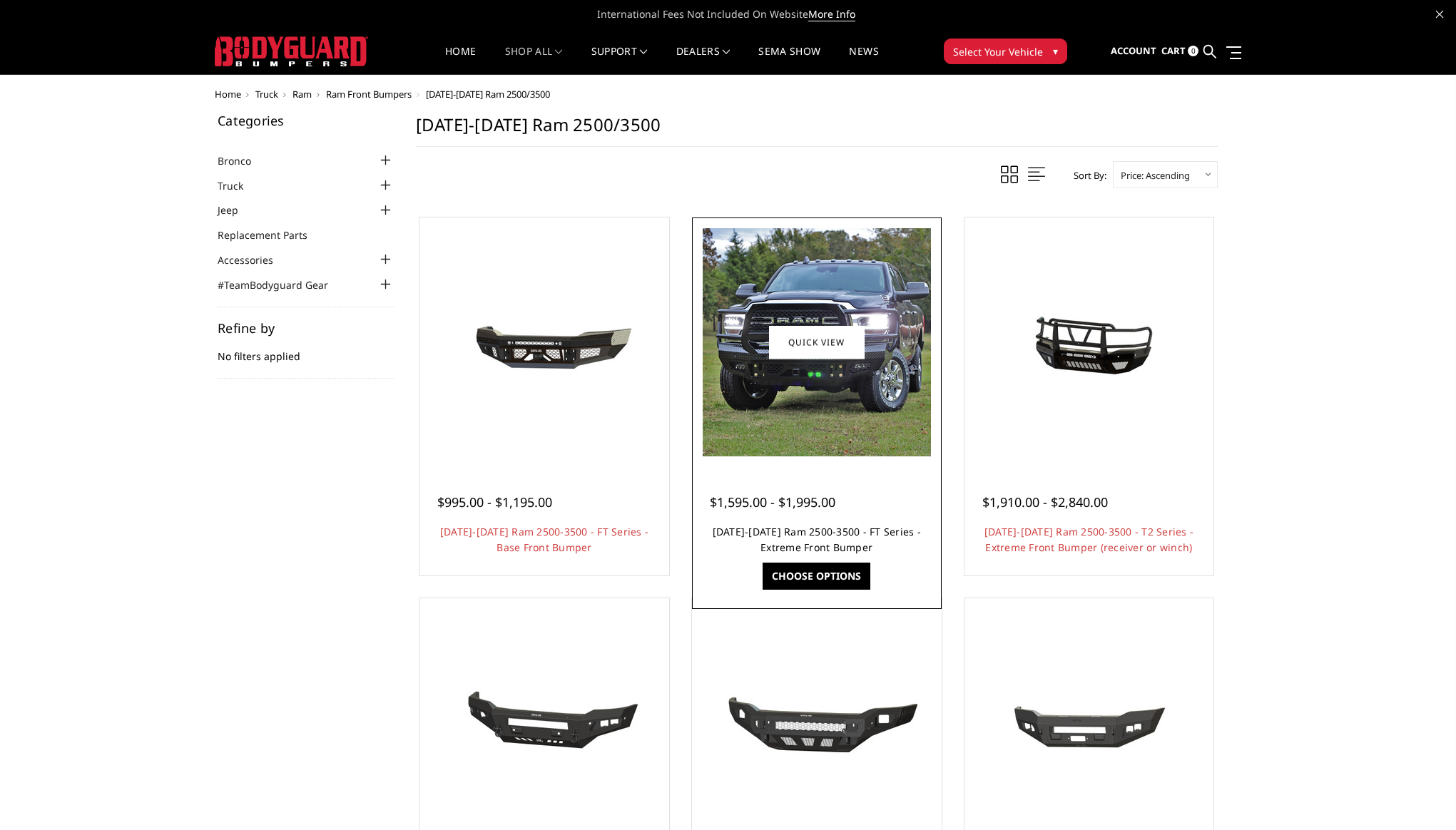
click at [807, 531] on link "[DATE]-[DATE] Ram 2500-3500 - FT Series - Extreme Front Bumper" at bounding box center [816, 540] width 208 height 29
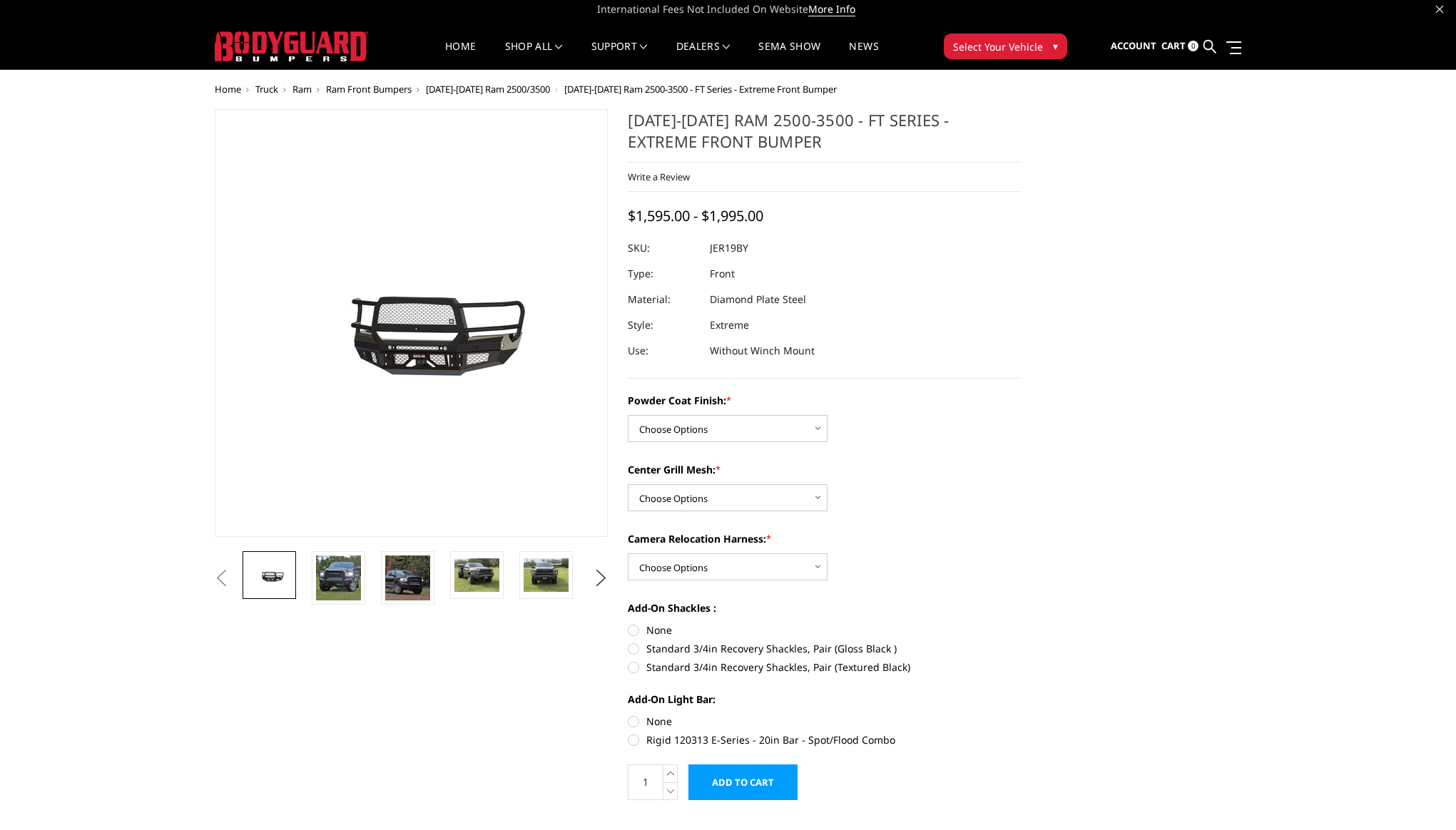
scroll to position [10, 0]
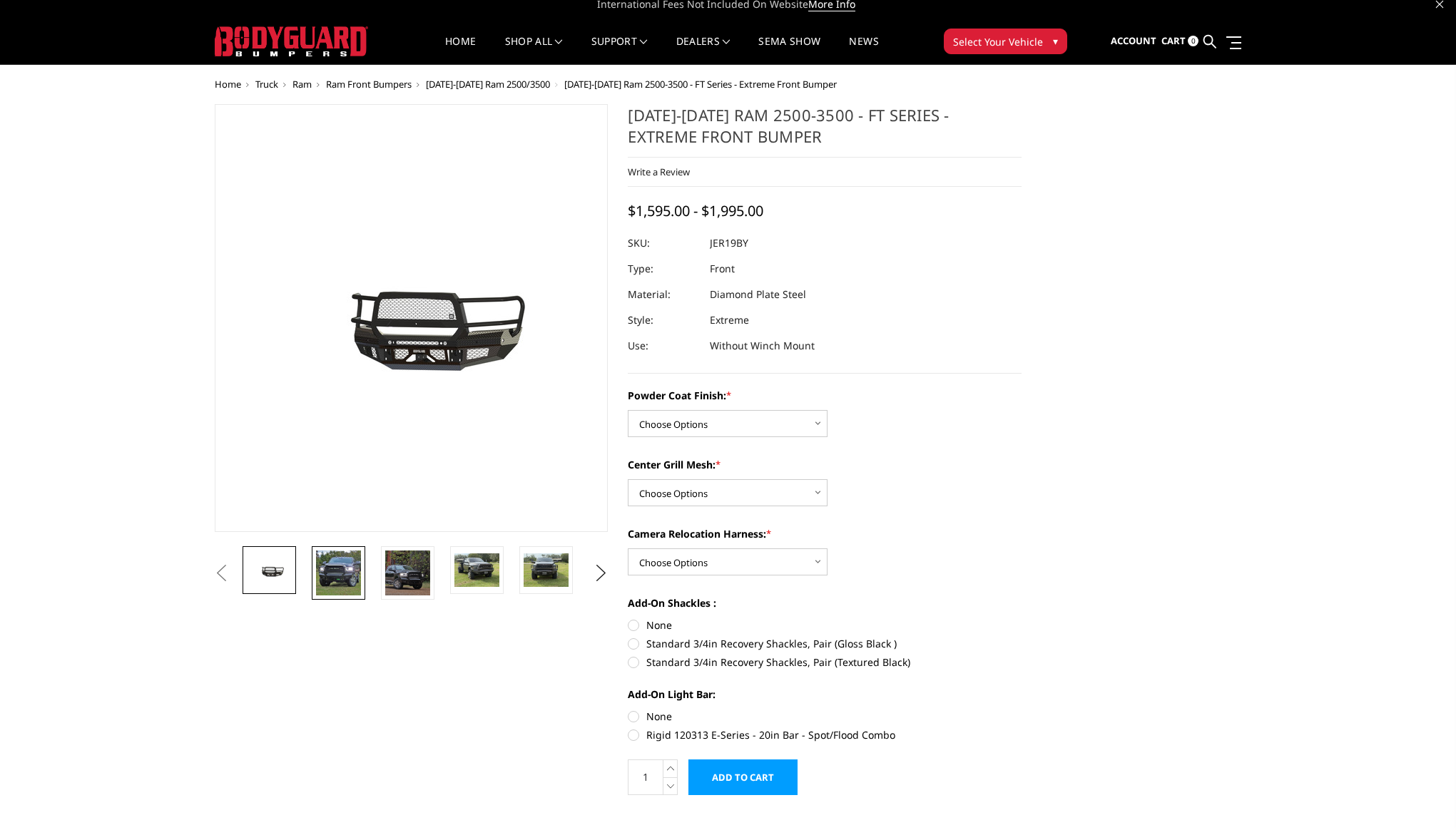
click at [348, 577] on img at bounding box center [338, 573] width 45 height 45
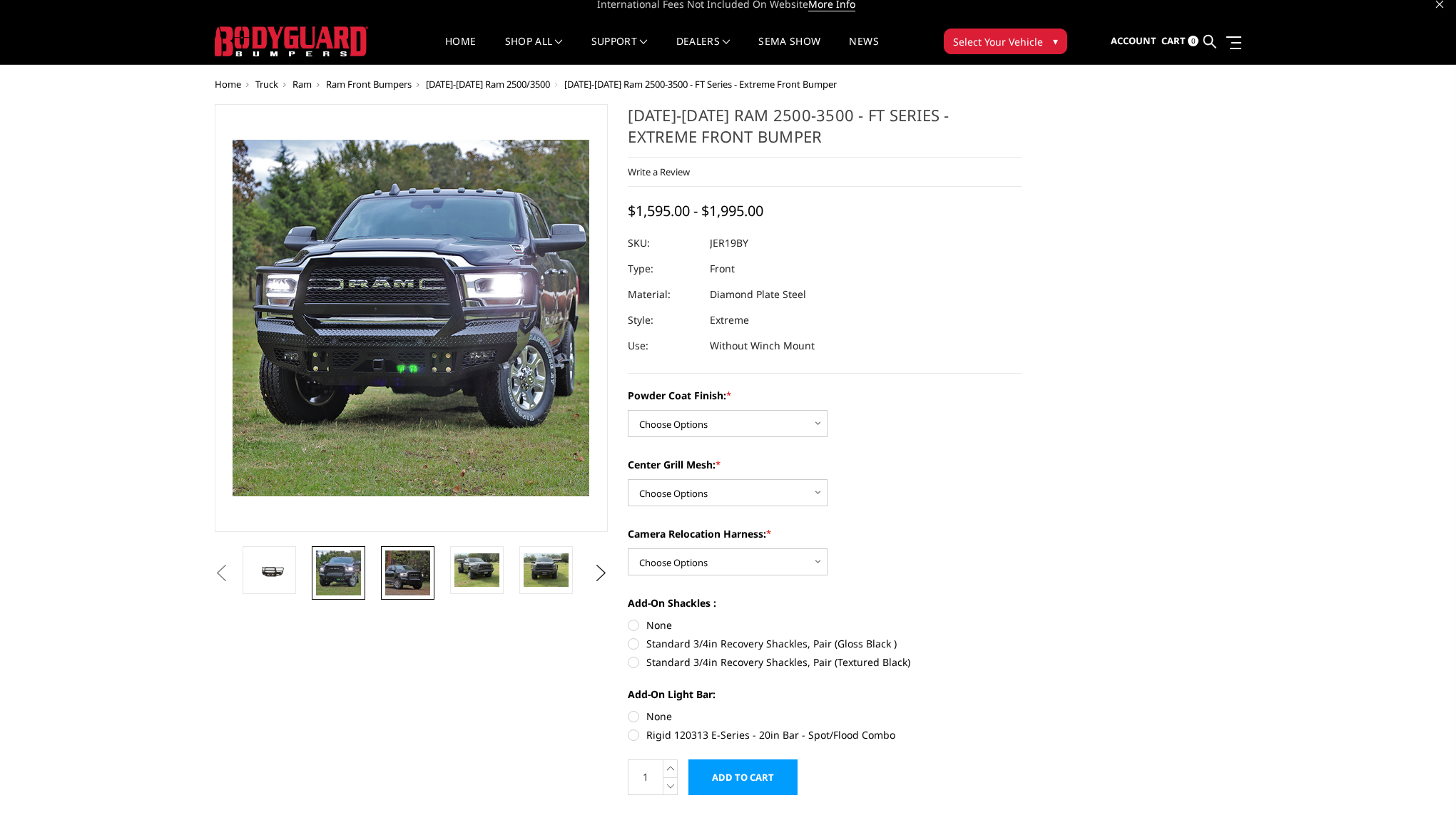
click at [390, 576] on img at bounding box center [408, 573] width 45 height 45
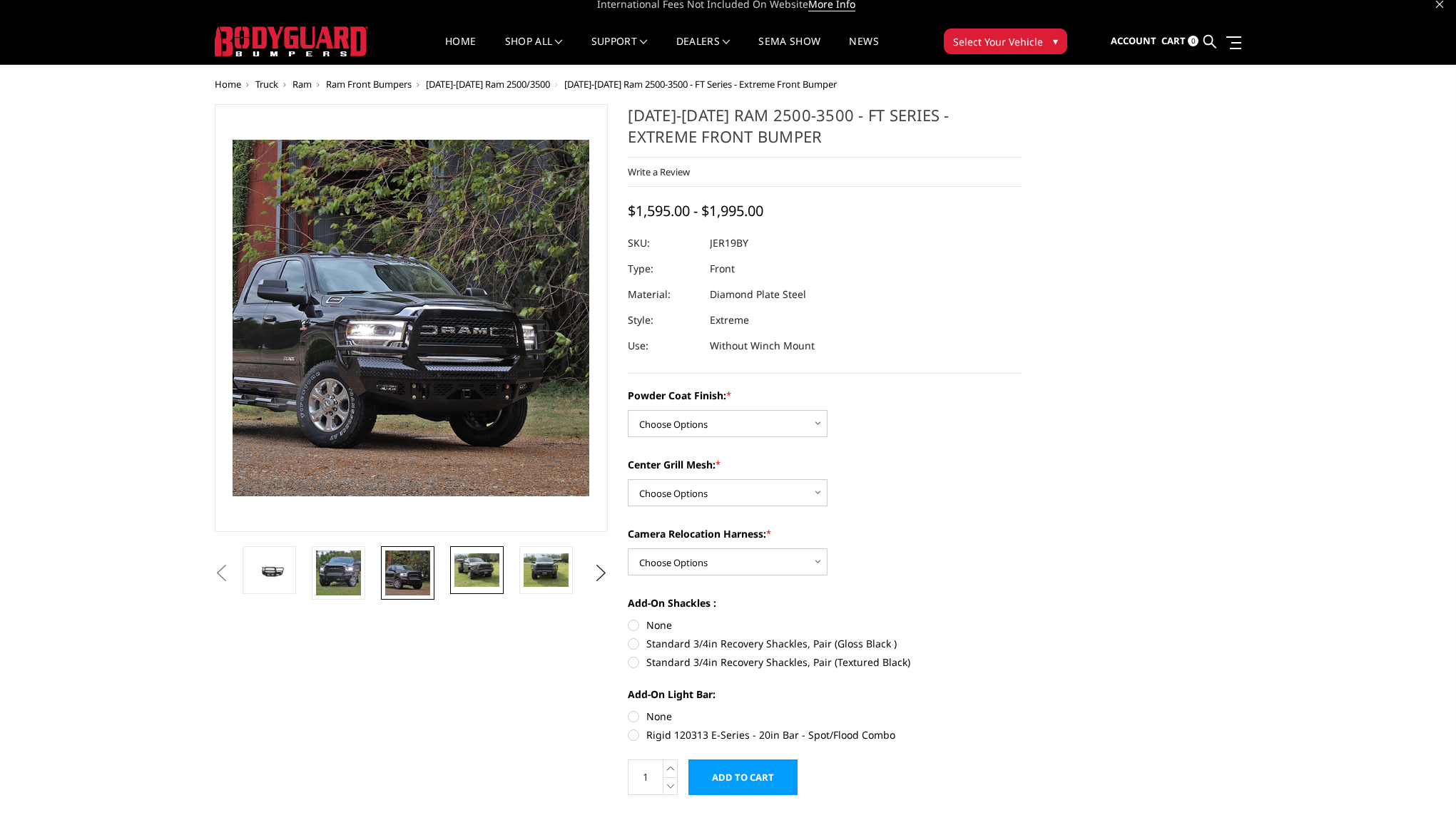
click at [476, 576] on img at bounding box center [476, 570] width 45 height 33
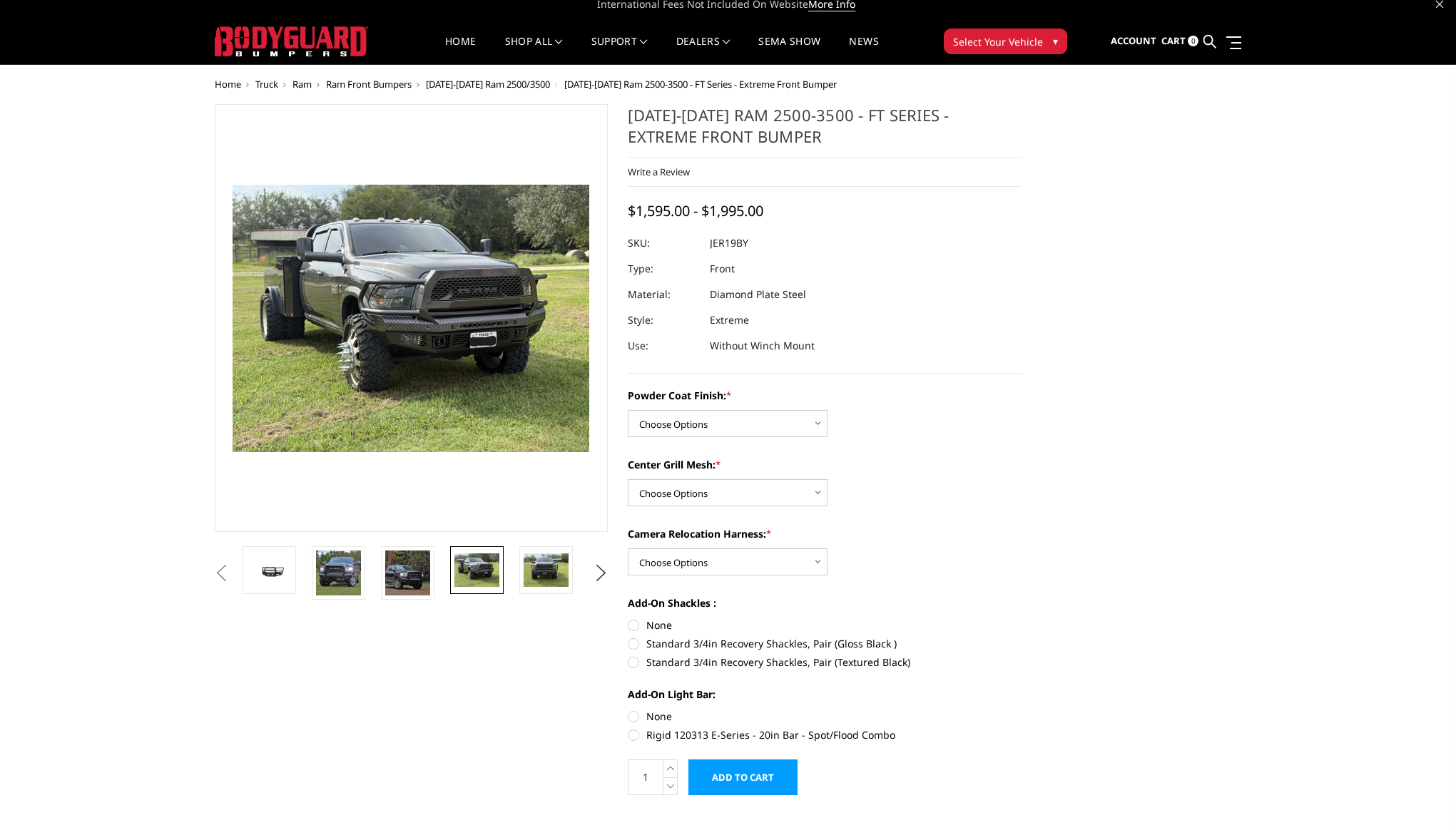
click at [518, 578] on li at bounding box center [551, 573] width 69 height 53
click at [559, 569] on img at bounding box center [546, 570] width 45 height 33
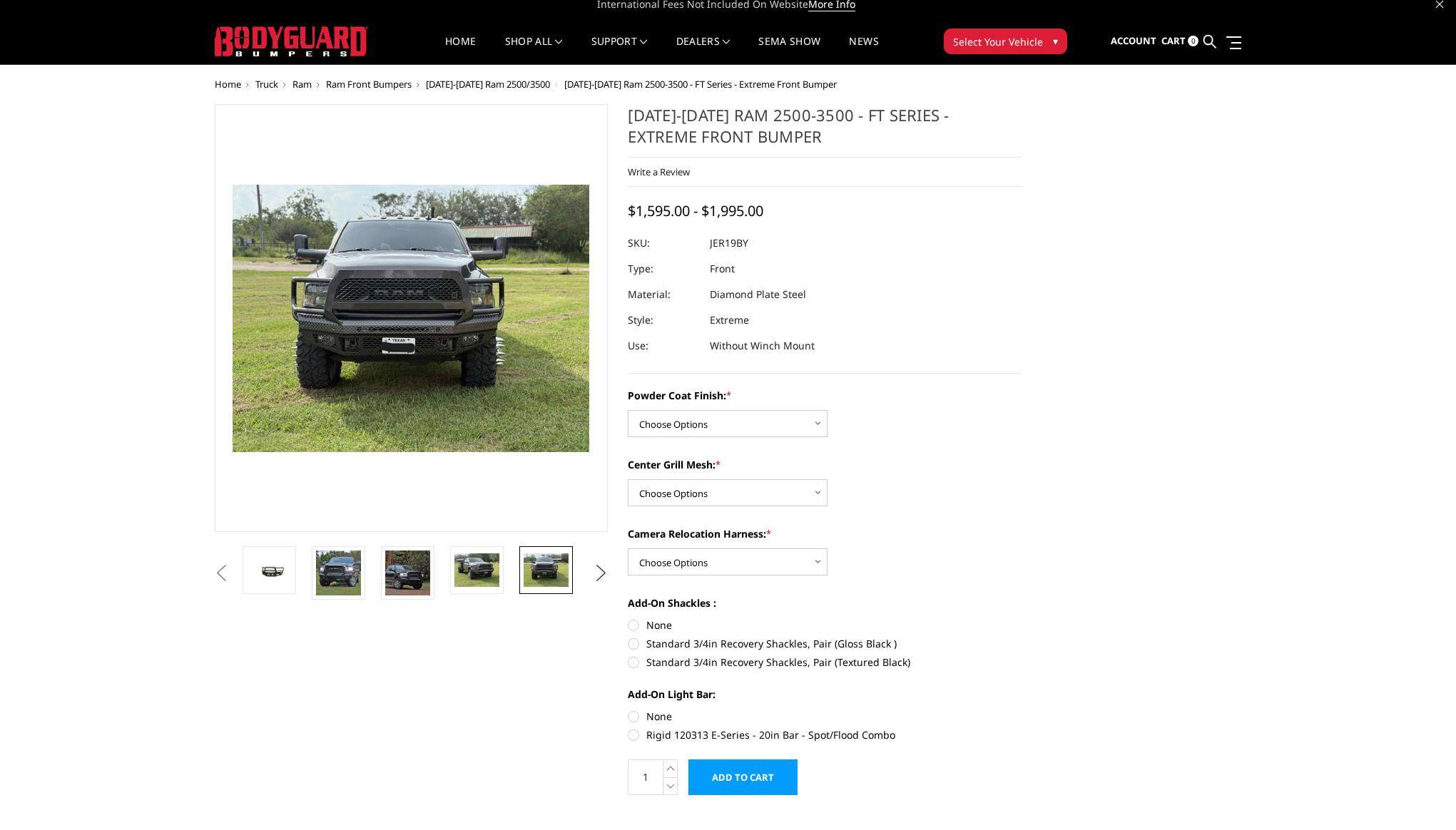
click at [596, 569] on button "Next" at bounding box center [600, 573] width 21 height 21
click at [524, 572] on img at bounding box center [546, 581] width 45 height 60
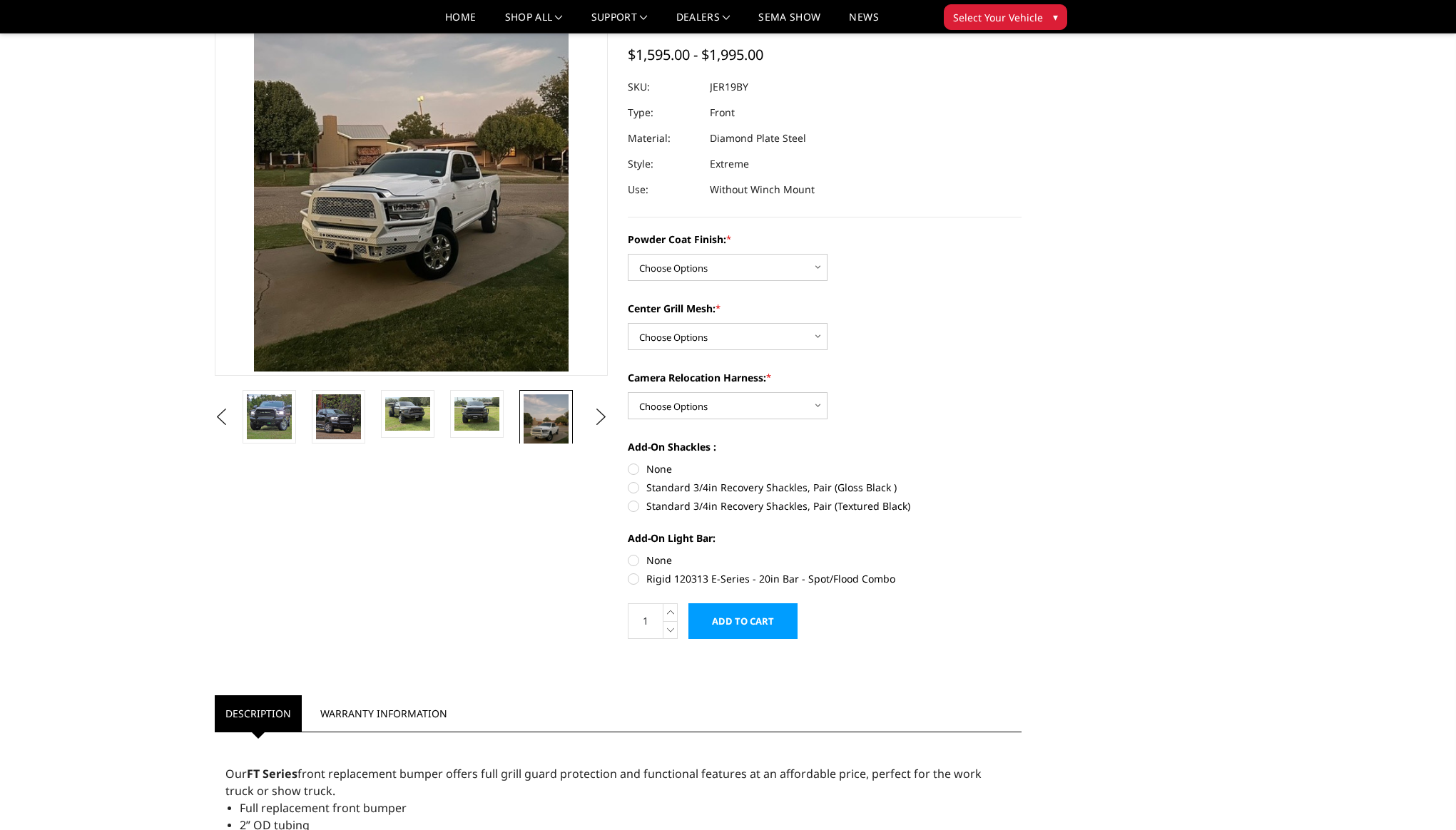
scroll to position [0, 0]
